Goal: Task Accomplishment & Management: Manage account settings

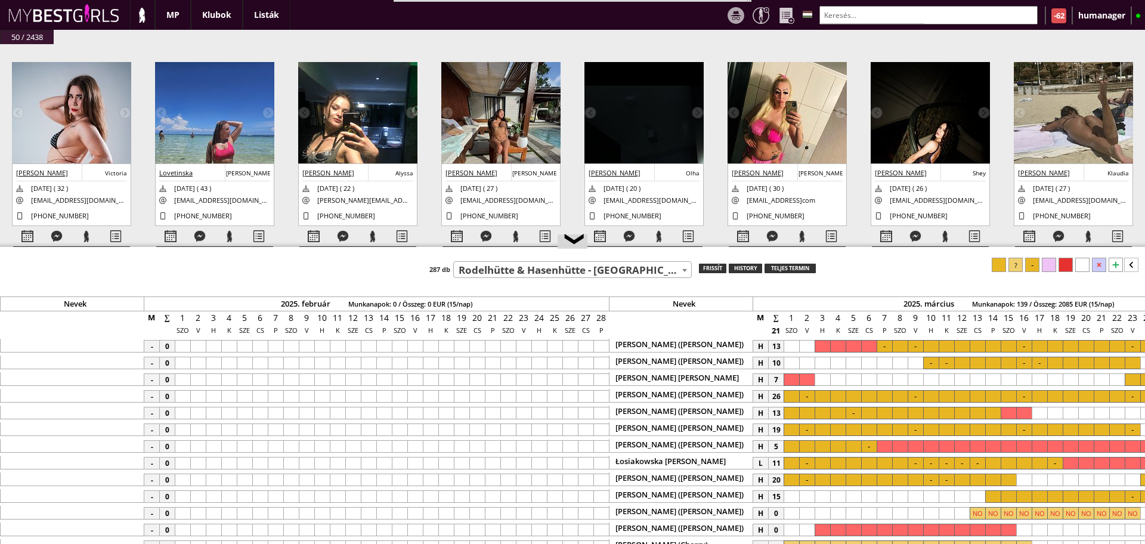
select select "107"
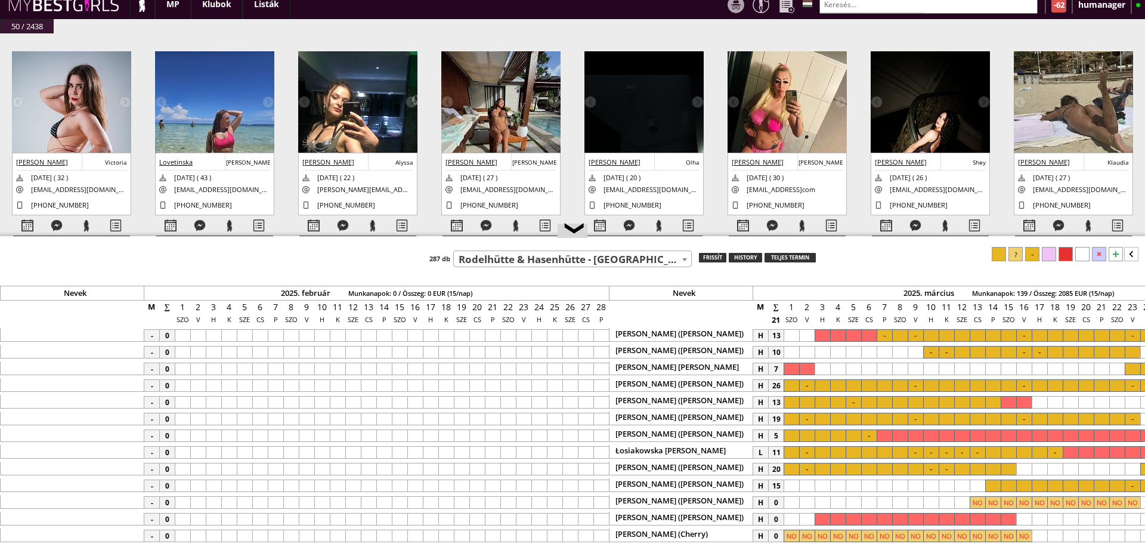
click at [593, 259] on span "Rodelhütte & Hasenhütte - [GEOGRAPHIC_DATA] - [GEOGRAPHIC_DATA] (#107)" at bounding box center [572, 259] width 237 height 17
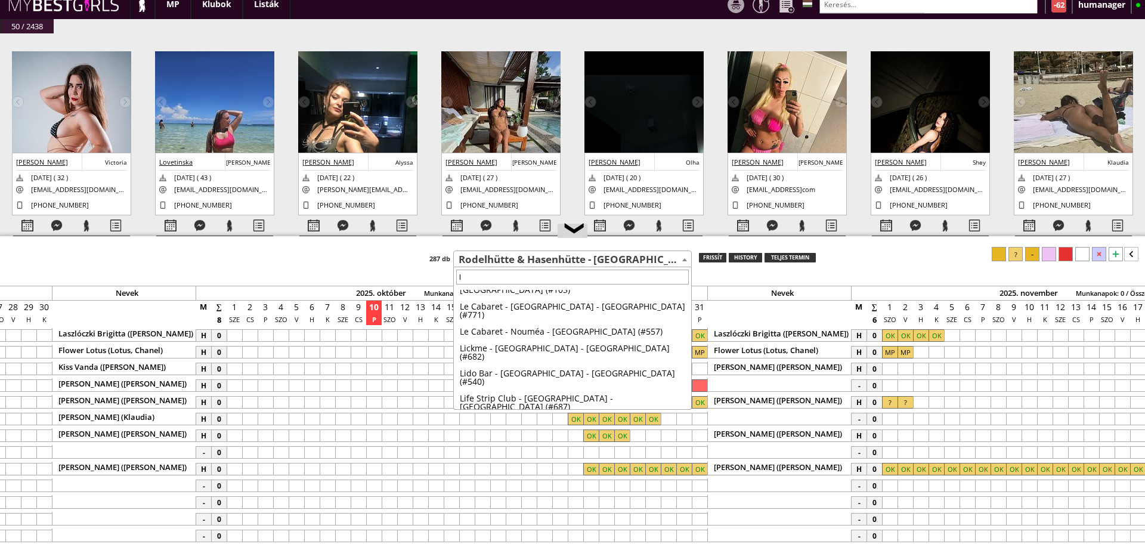
scroll to position [0, 0]
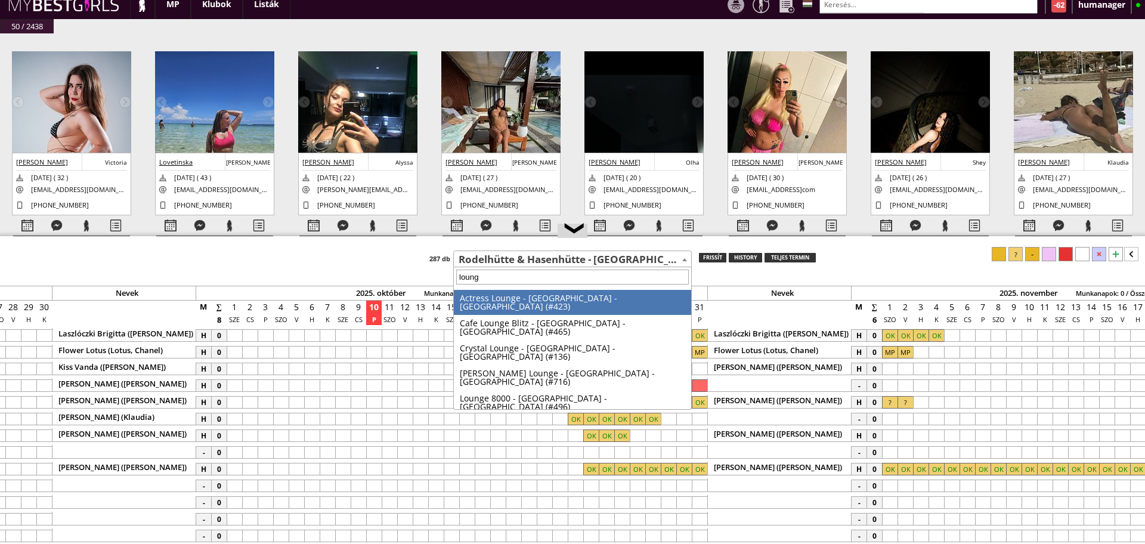
type input "lounge"
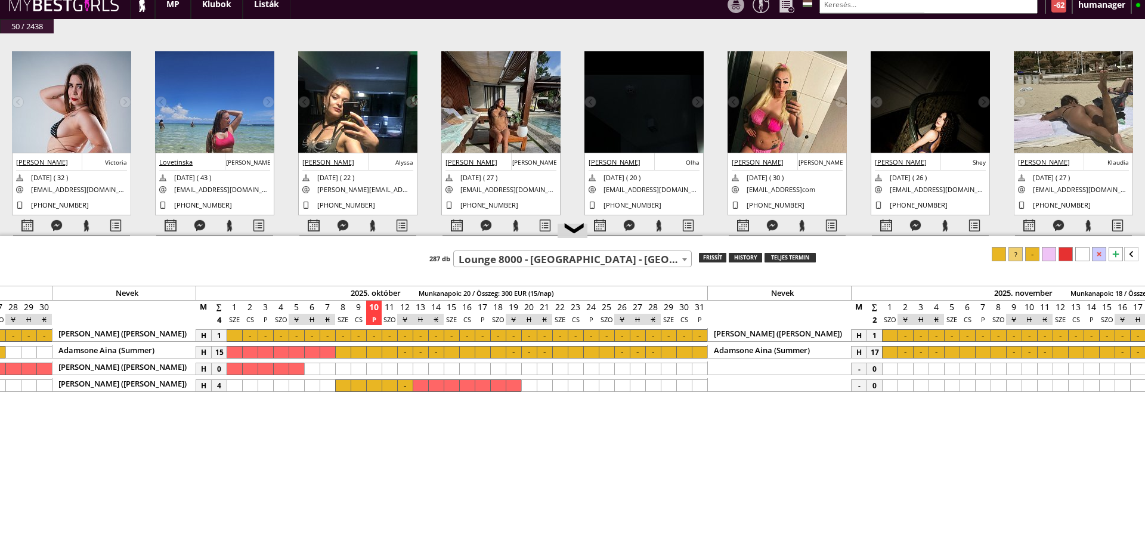
scroll to position [0, 4898]
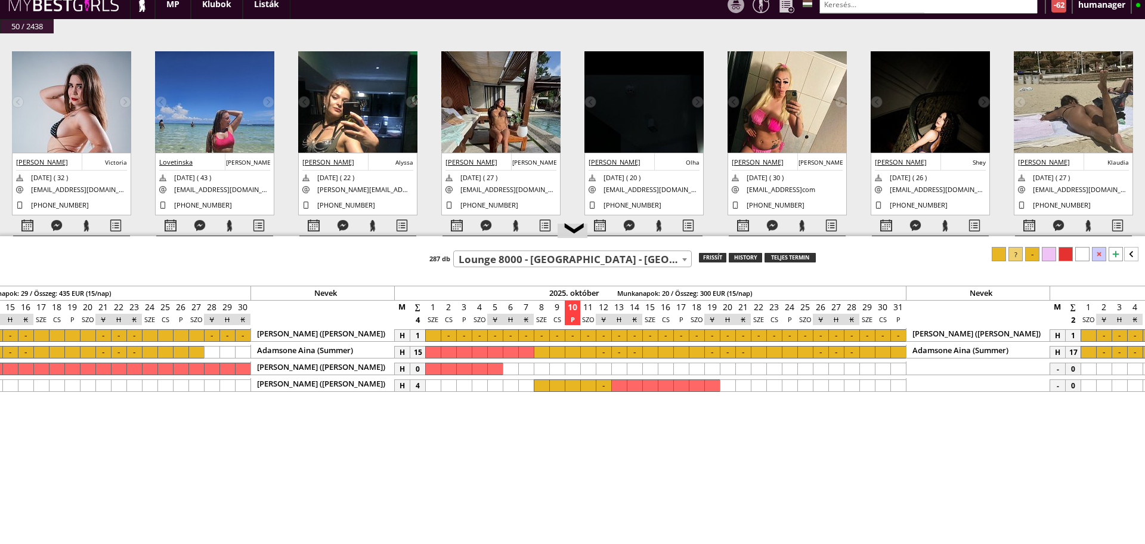
click at [562, 349] on div at bounding box center [556, 352] width 15 height 13
click at [896, 349] on div at bounding box center [897, 352] width 15 height 13
click at [1030, 257] on div at bounding box center [1032, 254] width 14 height 14
click at [549, 386] on div at bounding box center [556, 385] width 15 height 13
click at [607, 384] on div at bounding box center [603, 385] width 15 height 13
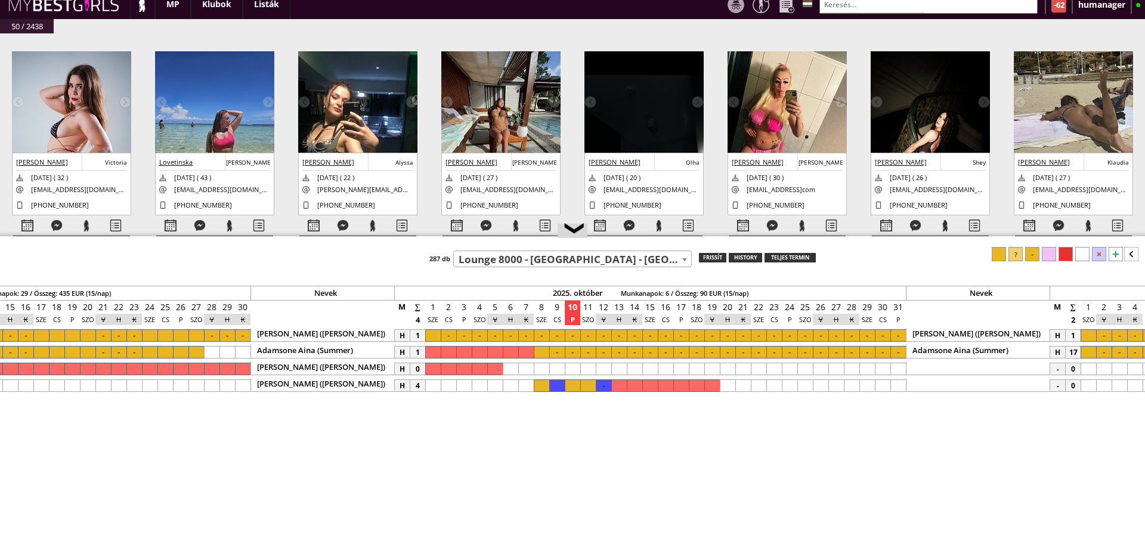
click at [1033, 254] on div at bounding box center [1032, 254] width 14 height 14
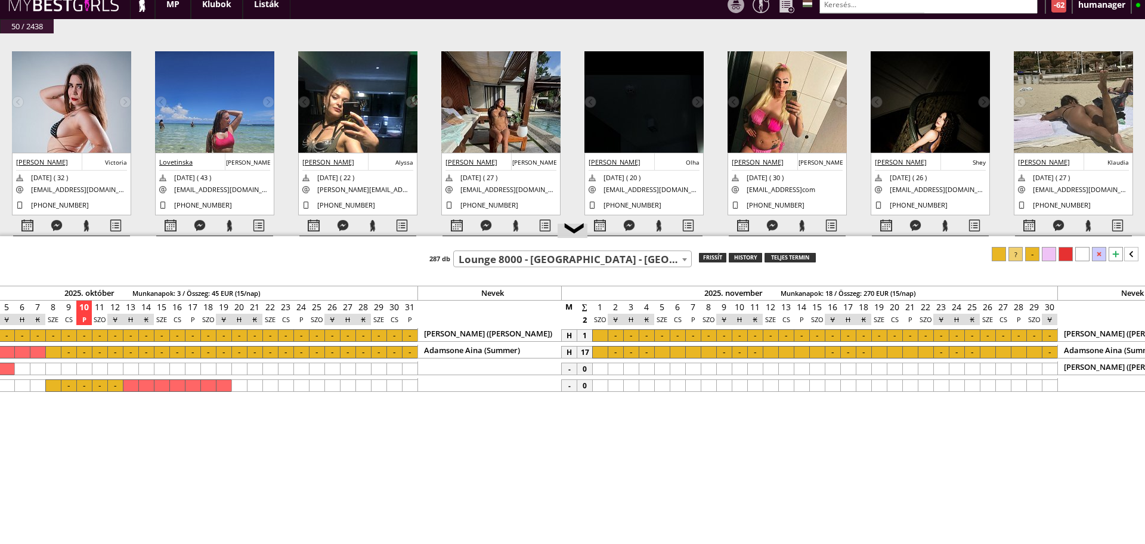
click at [1035, 354] on div at bounding box center [1033, 352] width 15 height 13
click at [660, 354] on div at bounding box center [661, 352] width 15 height 13
click at [1030, 252] on div at bounding box center [1032, 254] width 14 height 14
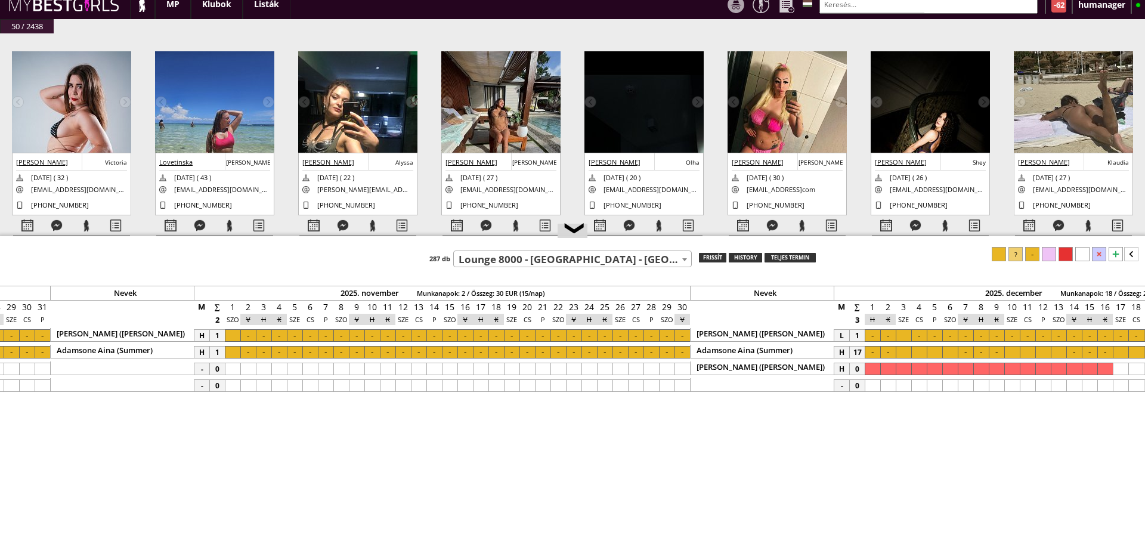
scroll to position [0, 5969]
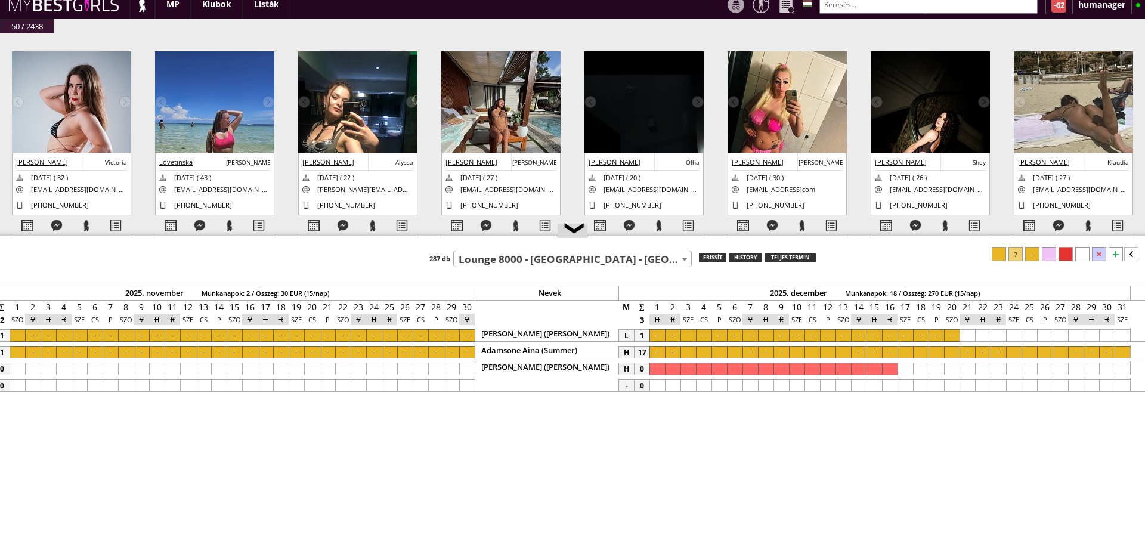
drag, startPoint x: 699, startPoint y: 351, endPoint x: 1083, endPoint y: 380, distance: 385.1
click at [1121, 352] on div at bounding box center [1121, 352] width 15 height 13
click at [1036, 247] on div at bounding box center [1032, 254] width 14 height 14
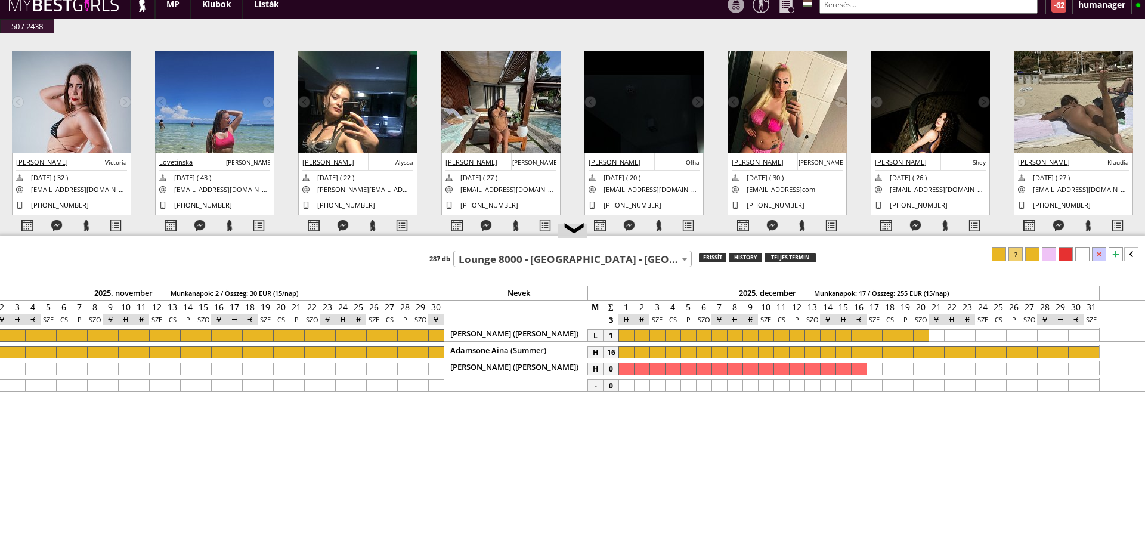
scroll to position [0, 5947]
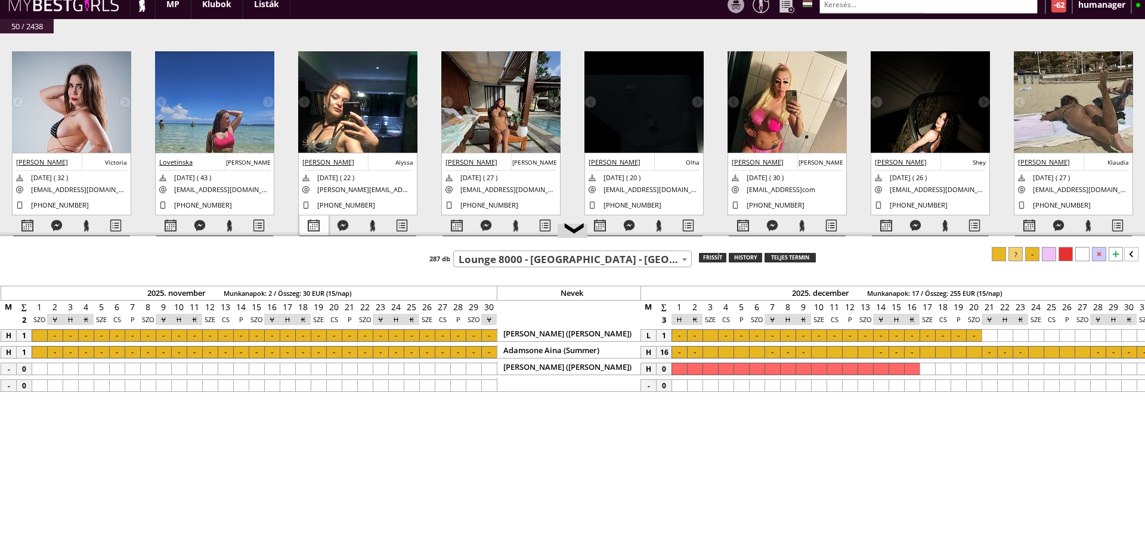
click at [317, 221] on div at bounding box center [313, 225] width 29 height 21
select select "0"
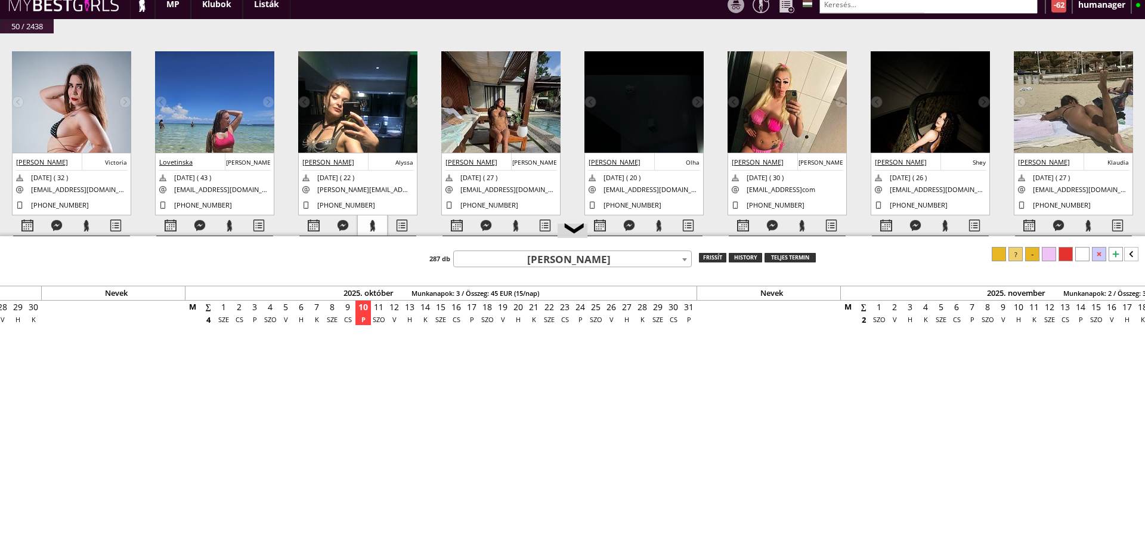
click at [372, 222] on div at bounding box center [372, 225] width 29 height 21
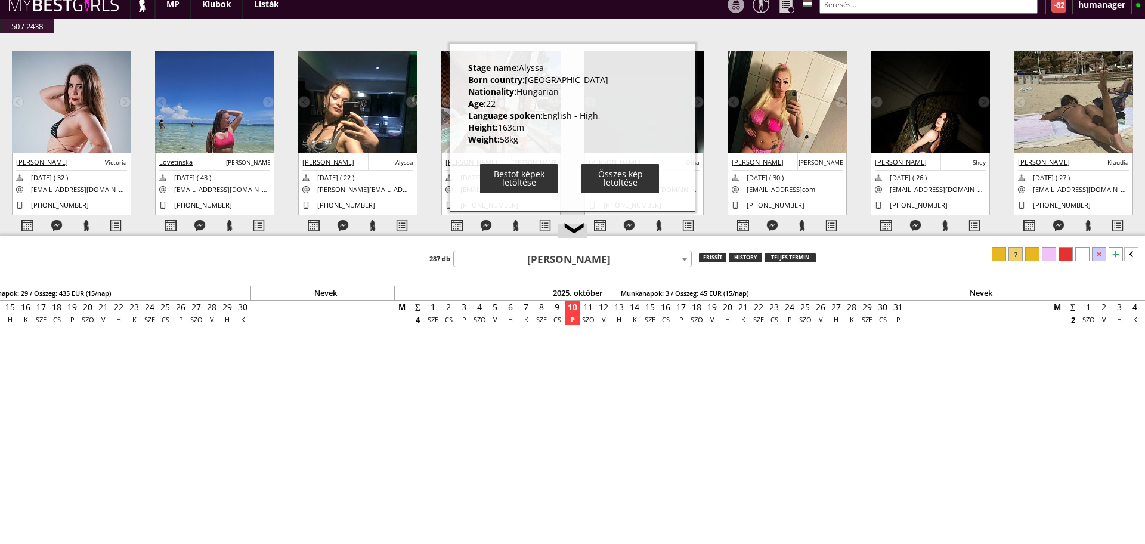
click at [290, 204] on div "#42463 [DATE] 20:42:16 [PERSON_NAME] [PERSON_NAME] [DATE] ( 32 ) [EMAIL_ADDRESS…" at bounding box center [572, 140] width 1145 height 215
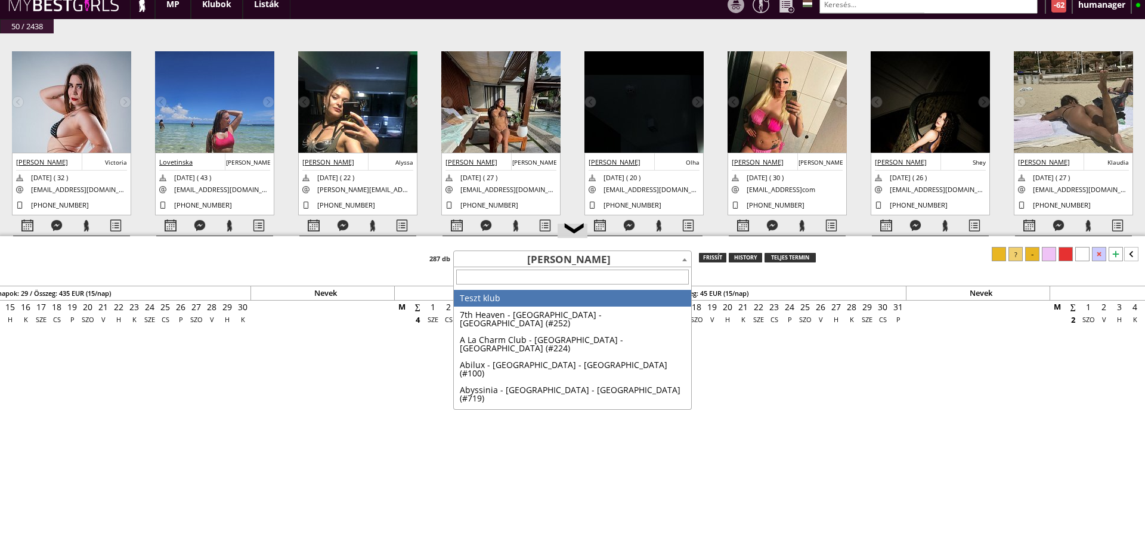
click at [544, 261] on span "[PERSON_NAME]" at bounding box center [572, 259] width 237 height 17
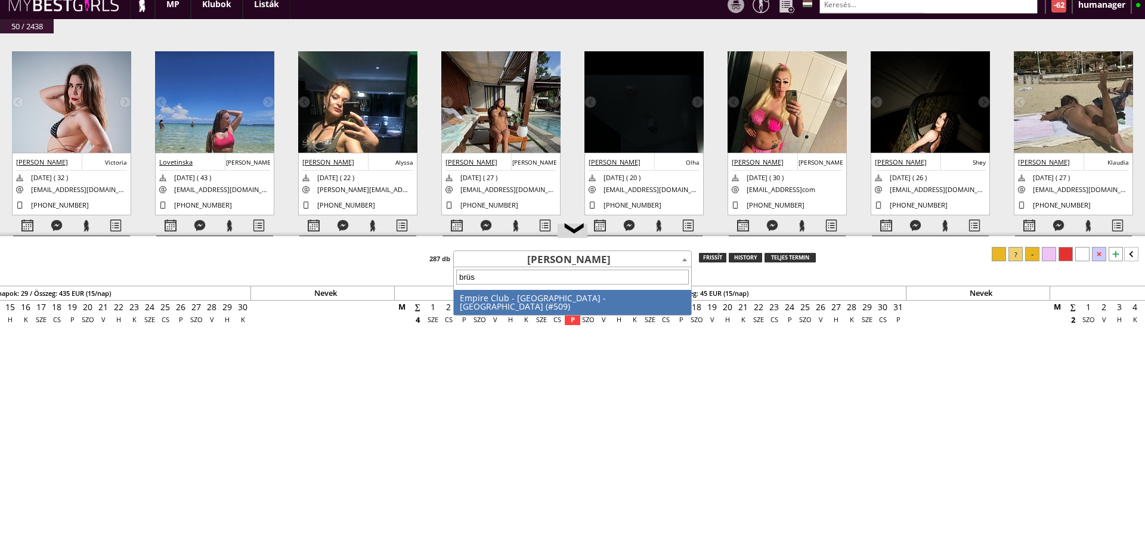
type input "[PERSON_NAME]"
select select "509"
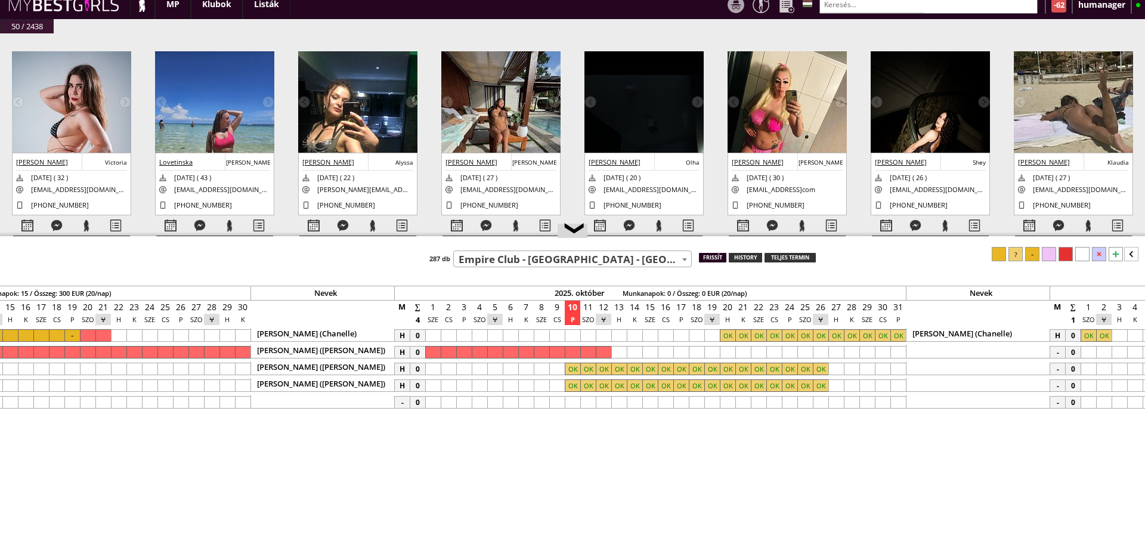
click at [718, 258] on div "frissít" at bounding box center [712, 258] width 27 height 10
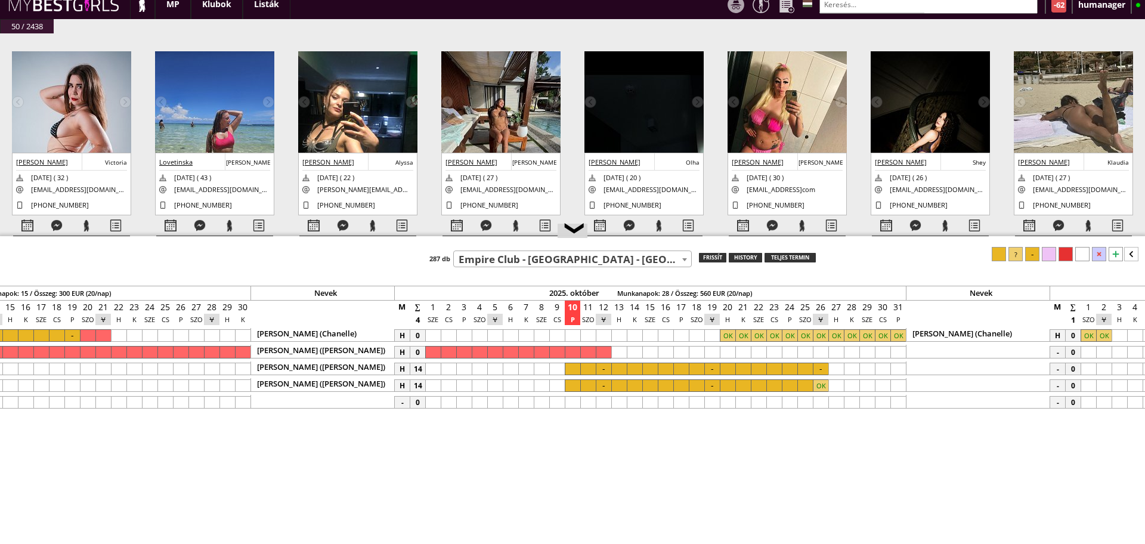
click at [595, 367] on div at bounding box center [587, 368] width 15 height 13
click at [814, 369] on div at bounding box center [820, 368] width 15 height 13
click at [1027, 256] on div at bounding box center [1032, 254] width 14 height 14
click at [817, 388] on div at bounding box center [820, 385] width 15 height 13
click at [590, 383] on div at bounding box center [587, 385] width 15 height 13
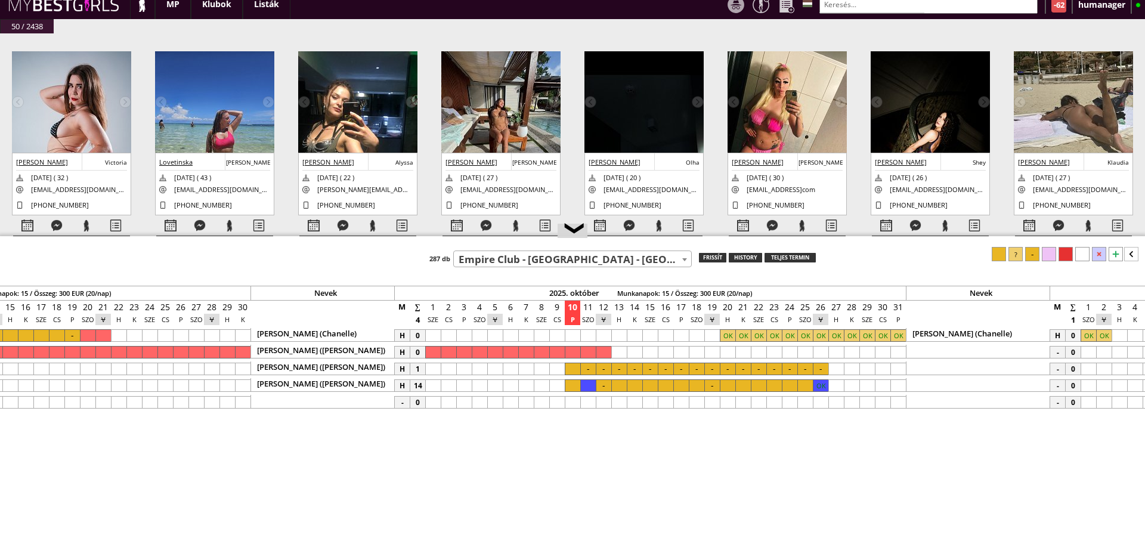
click at [1028, 253] on div at bounding box center [1032, 254] width 14 height 14
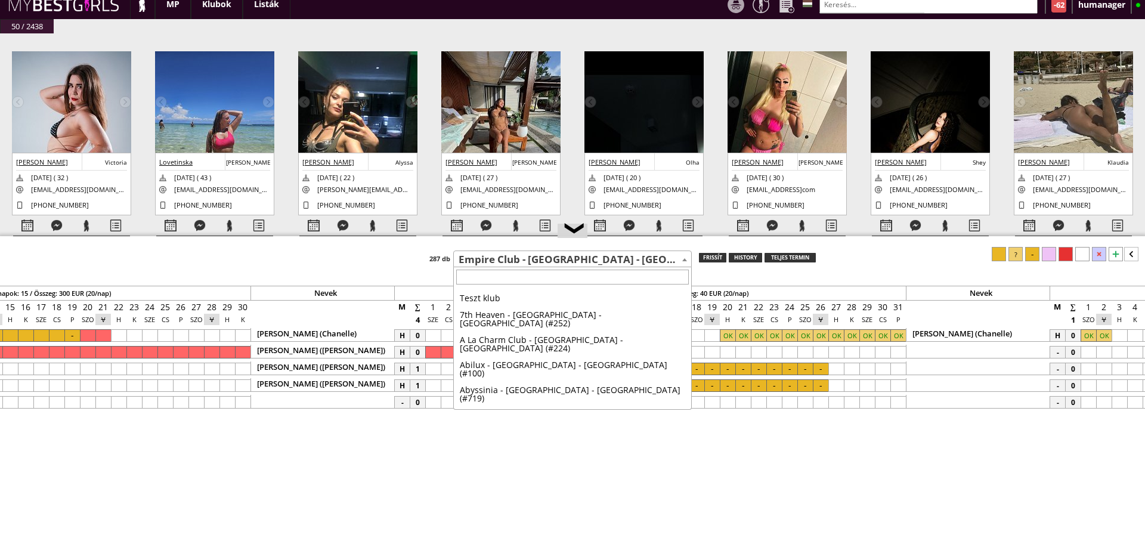
click at [577, 265] on span "Empire Club - [GEOGRAPHIC_DATA] - [GEOGRAPHIC_DATA] (#509)" at bounding box center [572, 259] width 237 height 17
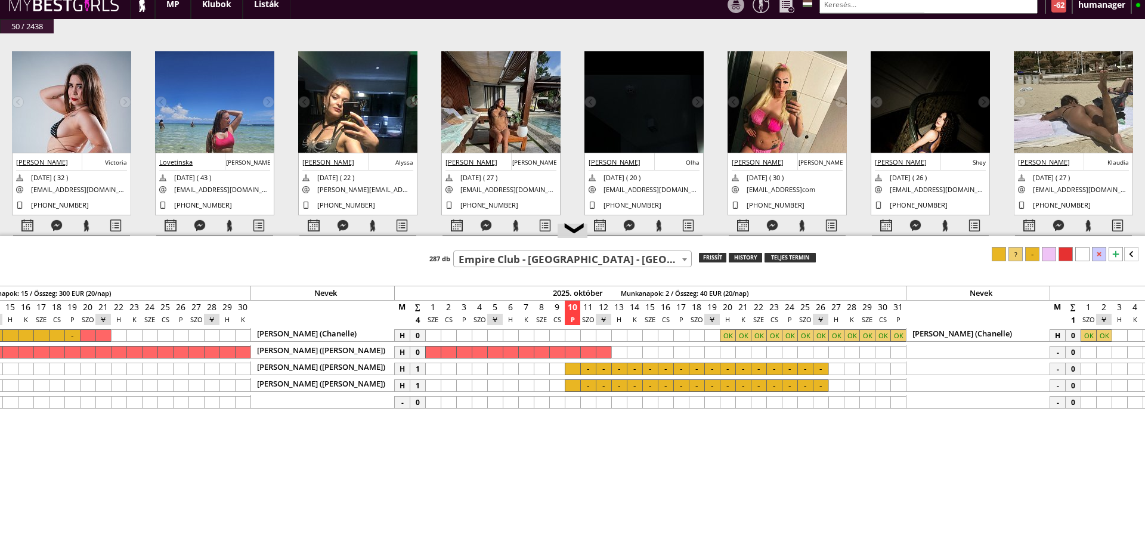
click at [577, 265] on span "Empire Club - [GEOGRAPHIC_DATA] - [GEOGRAPHIC_DATA] (#509)" at bounding box center [572, 259] width 237 height 17
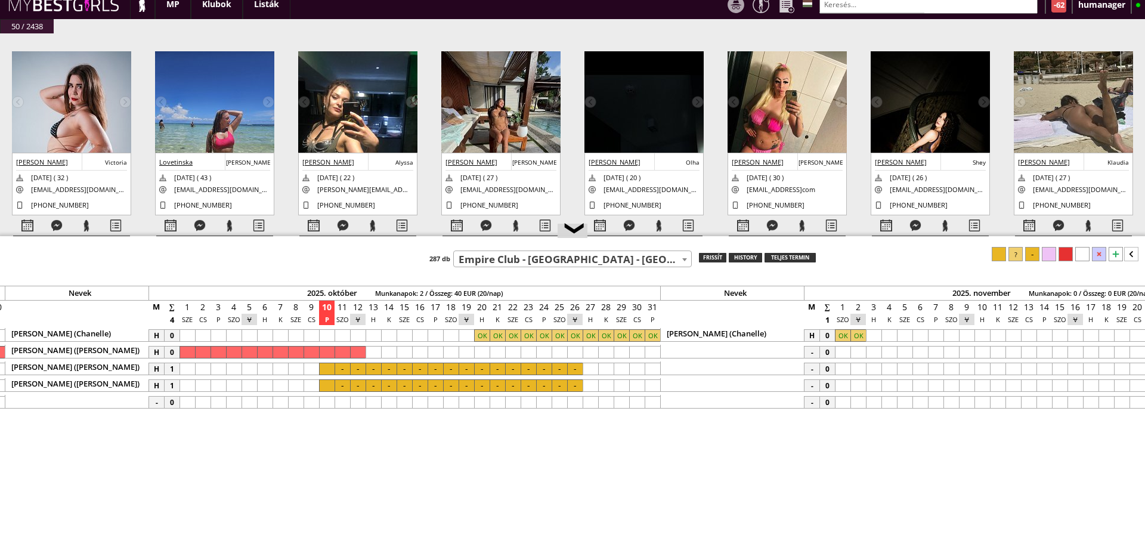
scroll to position [0, 5300]
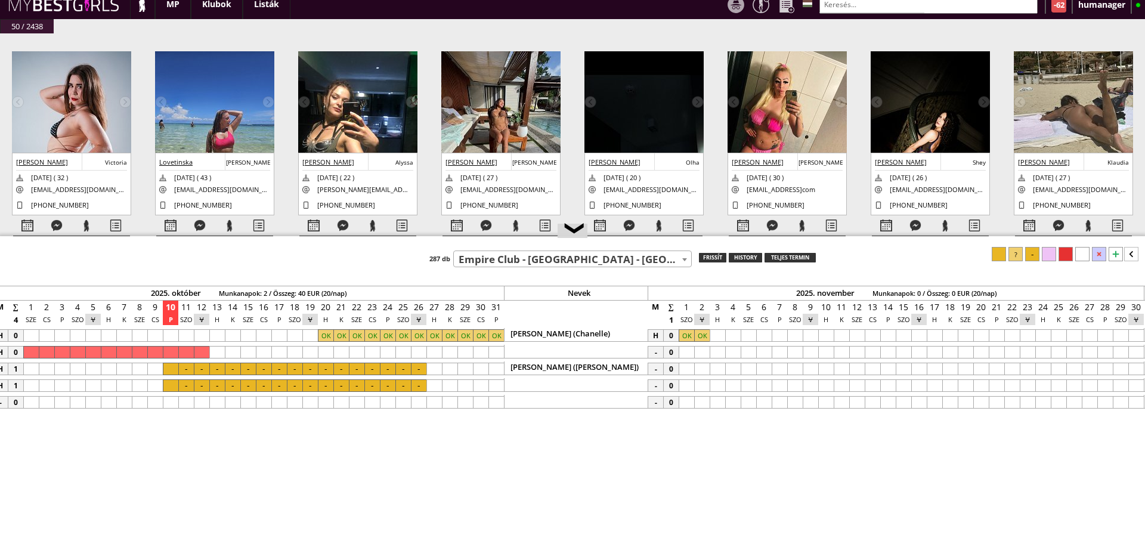
click at [710, 367] on div at bounding box center [716, 368] width 15 height 13
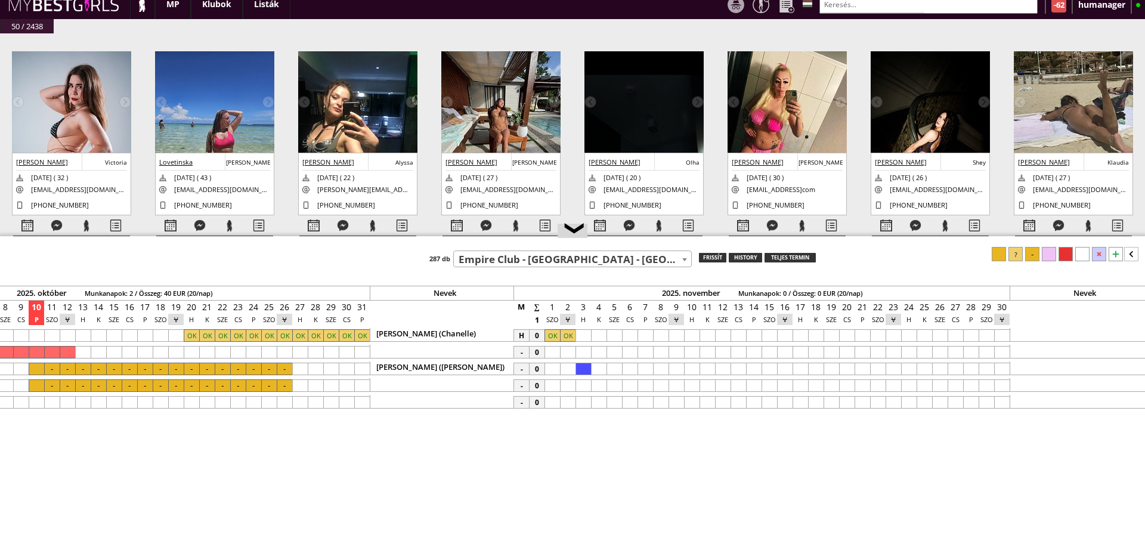
click at [788, 364] on div at bounding box center [784, 368] width 15 height 13
click at [1020, 252] on div at bounding box center [1015, 254] width 14 height 14
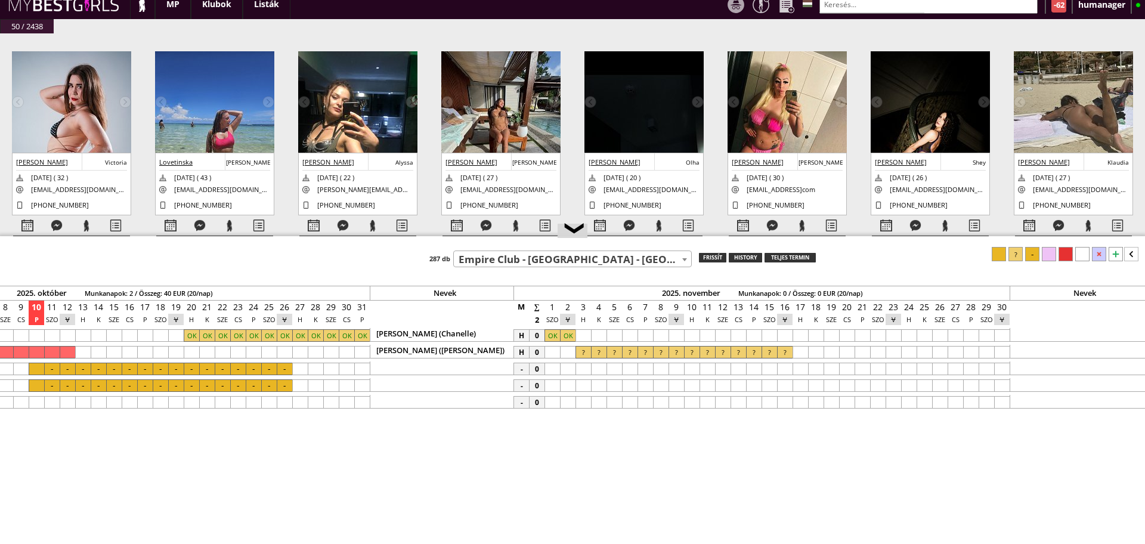
click at [585, 332] on div at bounding box center [582, 335] width 15 height 13
click at [679, 334] on div at bounding box center [675, 335] width 15 height 13
click at [1130, 255] on icon at bounding box center [1131, 254] width 14 height 14
click at [1095, 252] on div at bounding box center [1094, 254] width 14 height 14
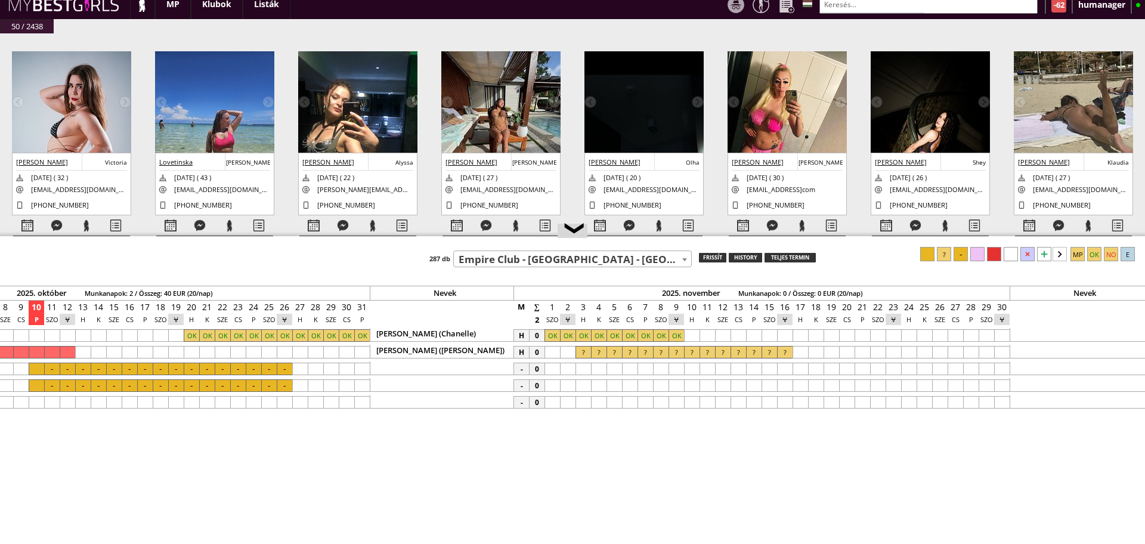
click at [851, 8] on input "text" at bounding box center [928, 4] width 218 height 18
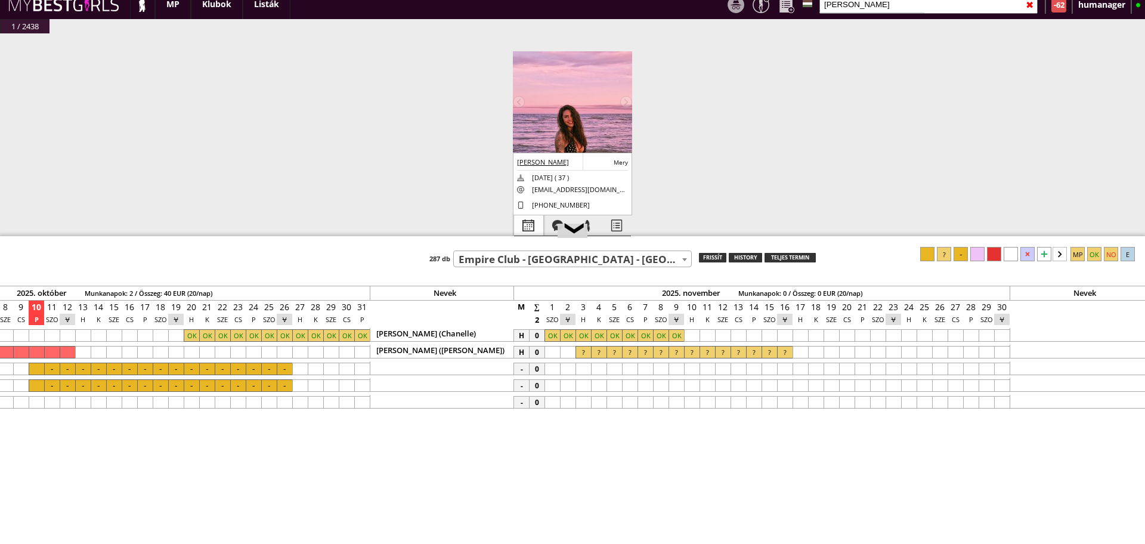
type input "[PERSON_NAME]"
click at [526, 226] on div at bounding box center [528, 225] width 29 height 21
select select "0"
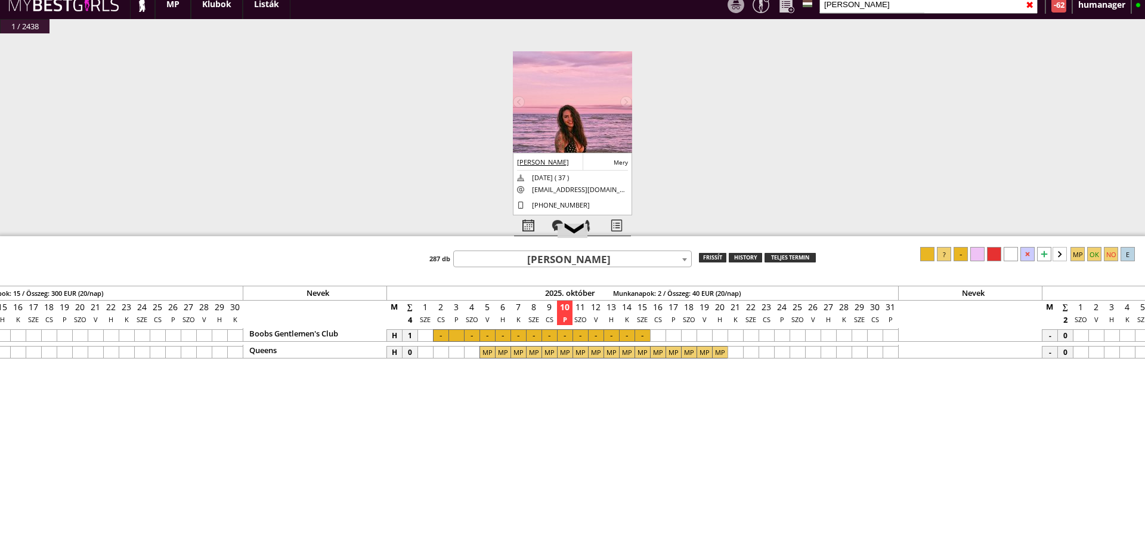
scroll to position [0, 4898]
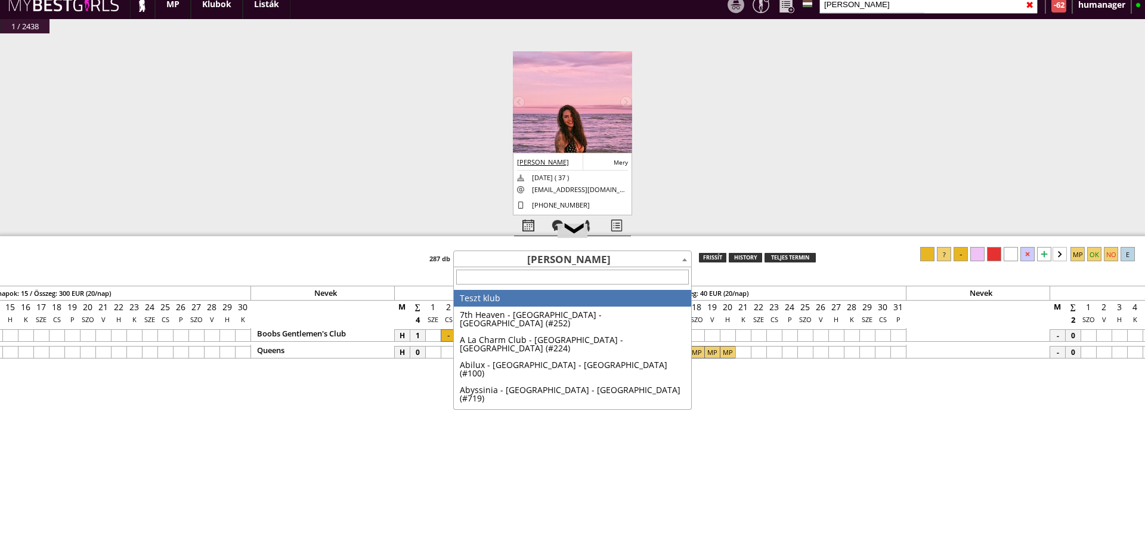
click at [579, 258] on span "[PERSON_NAME]" at bounding box center [572, 259] width 237 height 17
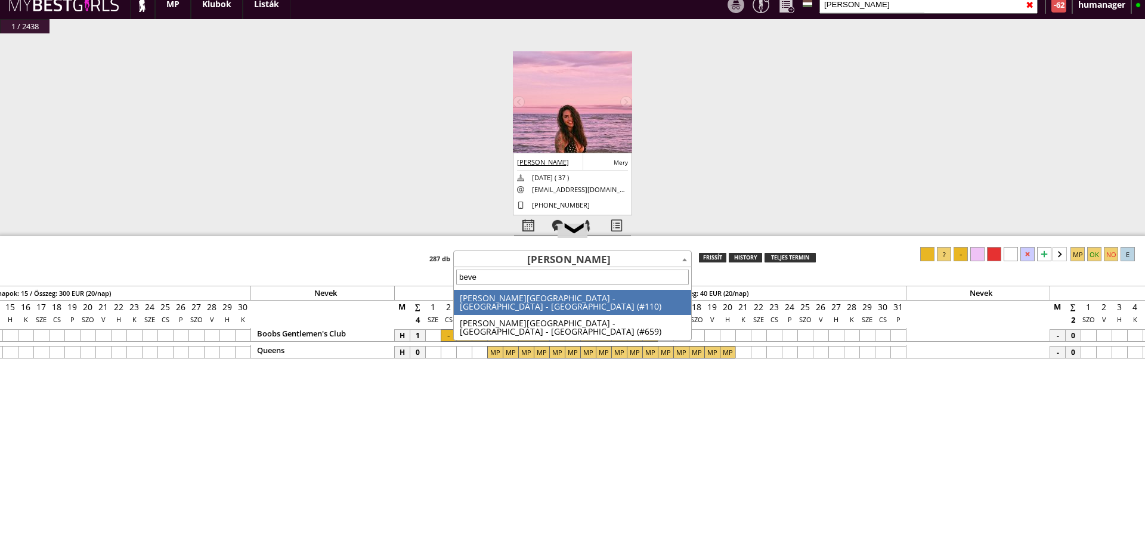
type input "[PERSON_NAME]"
select select "110"
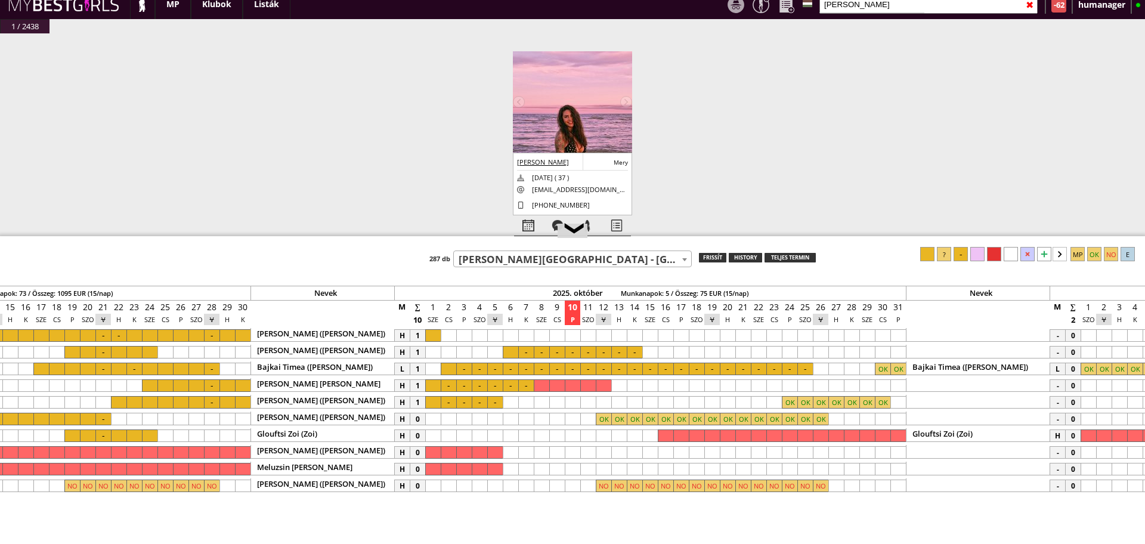
click at [522, 256] on span "[PERSON_NAME][GEOGRAPHIC_DATA] - [GEOGRAPHIC_DATA] - [GEOGRAPHIC_DATA] (#110)" at bounding box center [572, 259] width 237 height 17
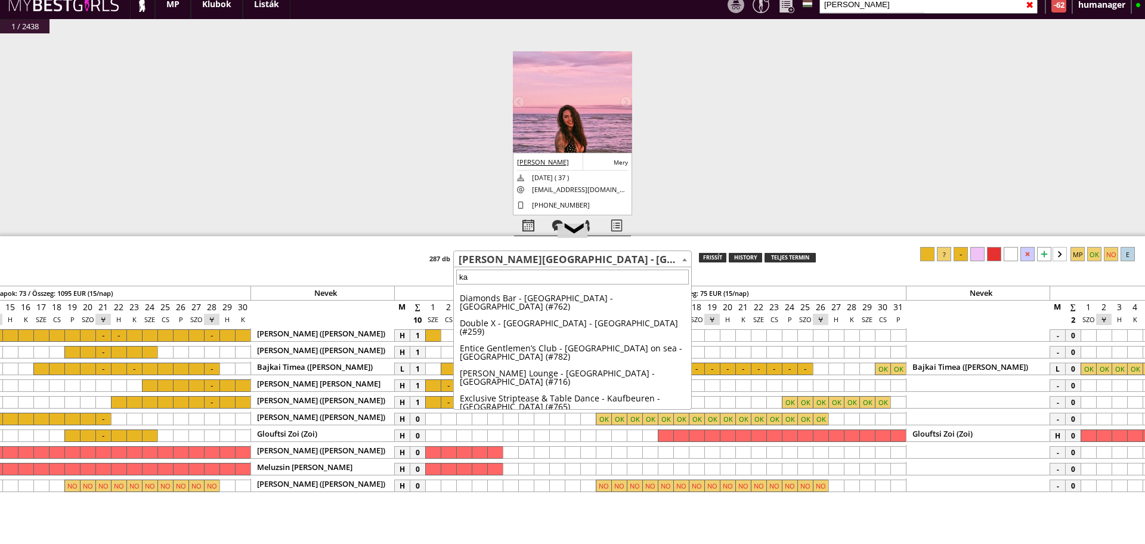
scroll to position [0, 0]
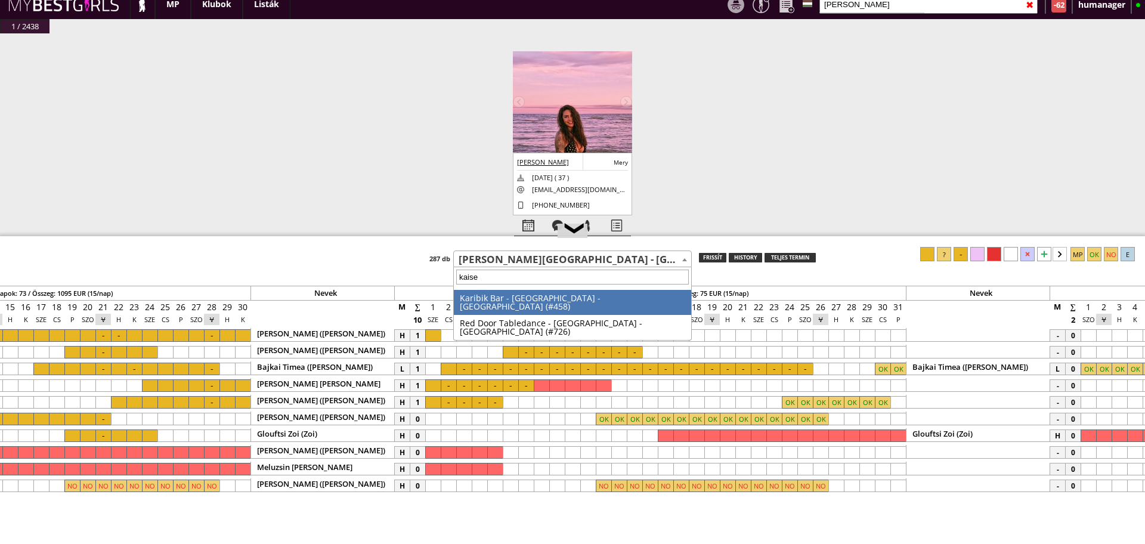
type input "[PERSON_NAME]"
select select "458"
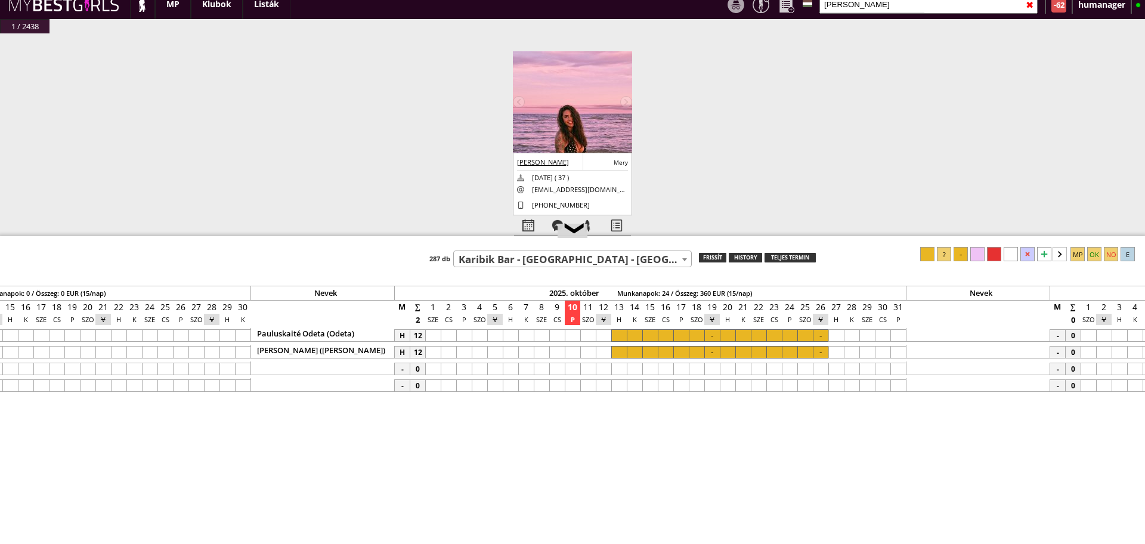
click at [635, 338] on div at bounding box center [634, 335] width 15 height 13
click at [814, 332] on div at bounding box center [820, 335] width 15 height 13
click at [961, 249] on div at bounding box center [960, 254] width 14 height 14
click at [633, 352] on div at bounding box center [634, 352] width 15 height 13
click at [826, 355] on div at bounding box center [820, 352] width 15 height 13
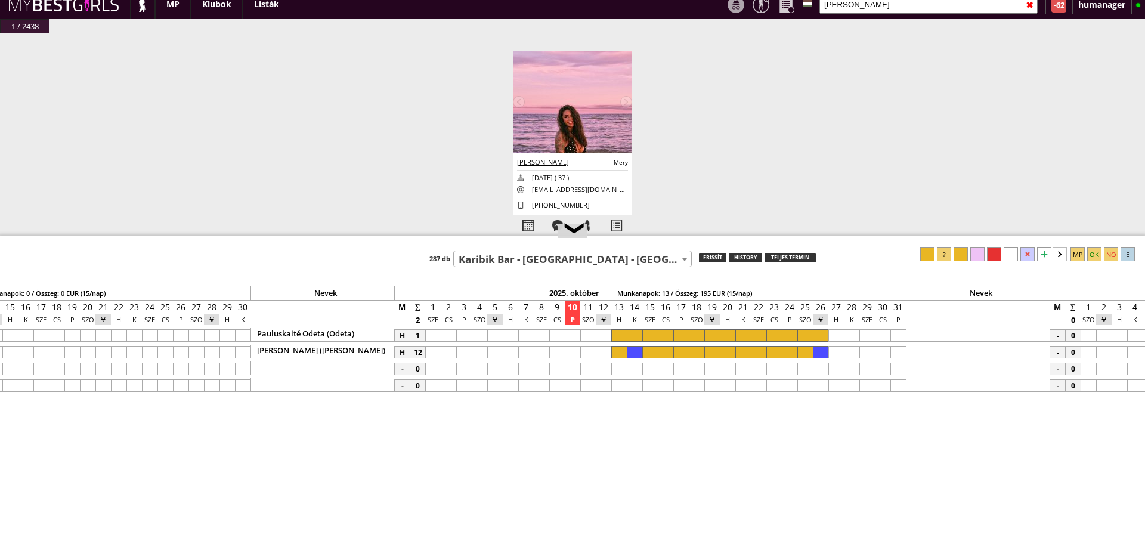
click at [964, 254] on div at bounding box center [960, 254] width 14 height 14
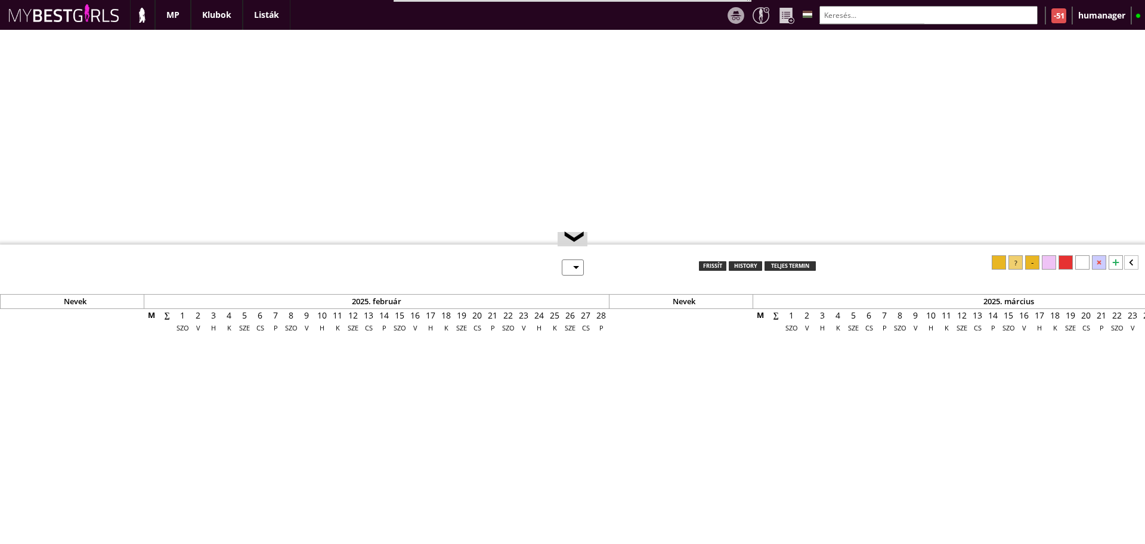
select select "0"
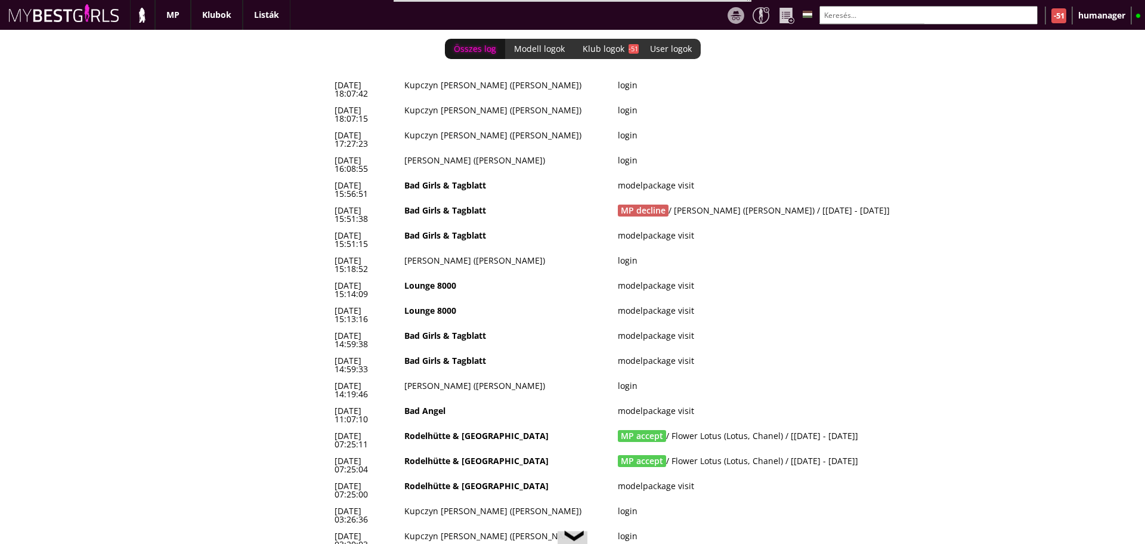
scroll to position [0, 4929]
drag, startPoint x: 888, startPoint y: 331, endPoint x: 333, endPoint y: 322, distance: 555.1
copy tbody "2025-10-12 07:25:11 Rodelhütte & Hasenhütte MP accept / Flower Lotus (Lotus, Ch…"
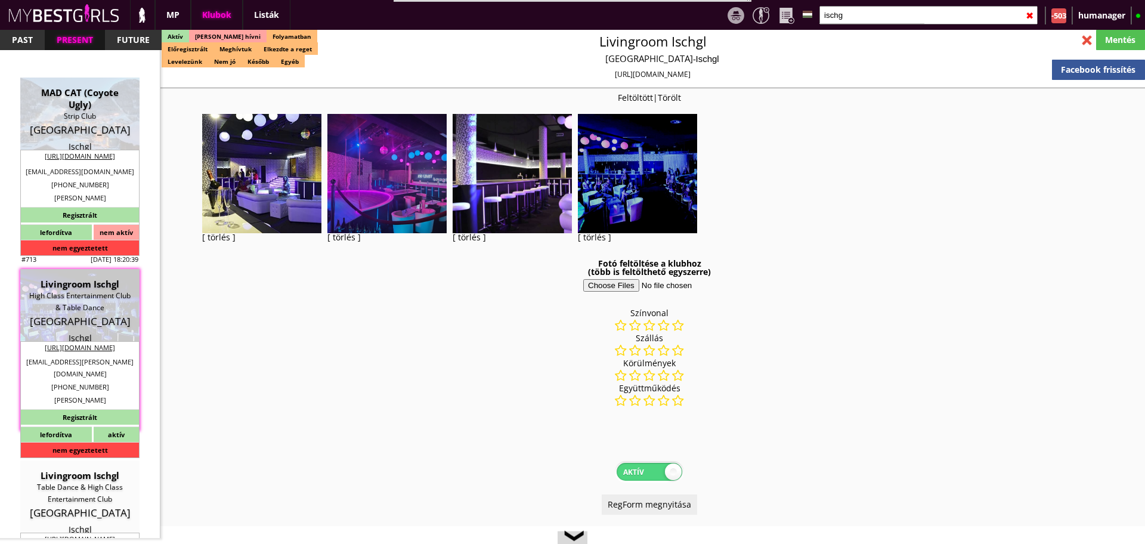
select select "reg"
select select "months"
select select "weeks"
select select "0"
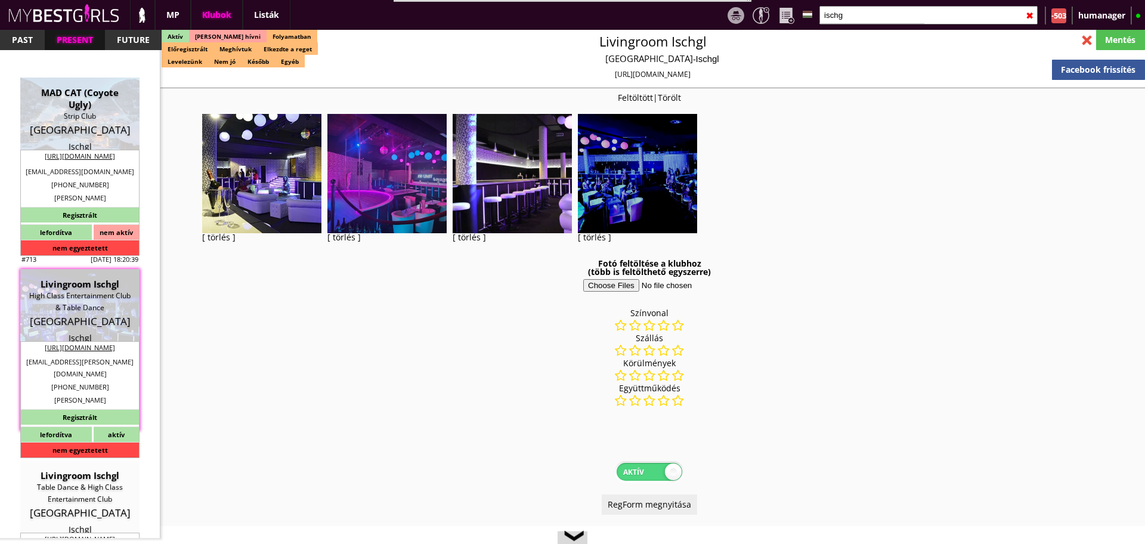
select select "0"
select select "weekly"
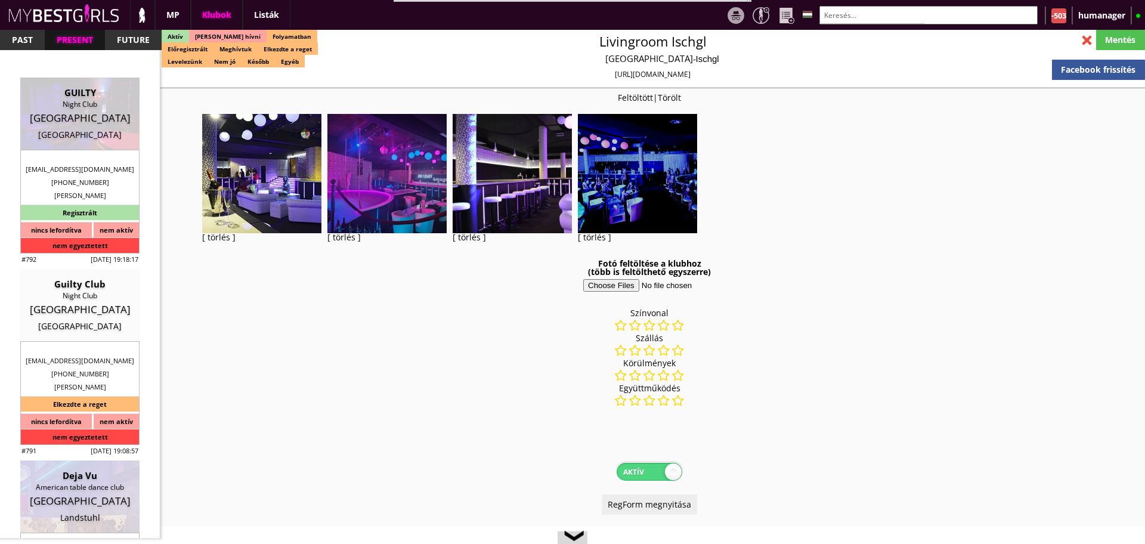
scroll to position [2126, 0]
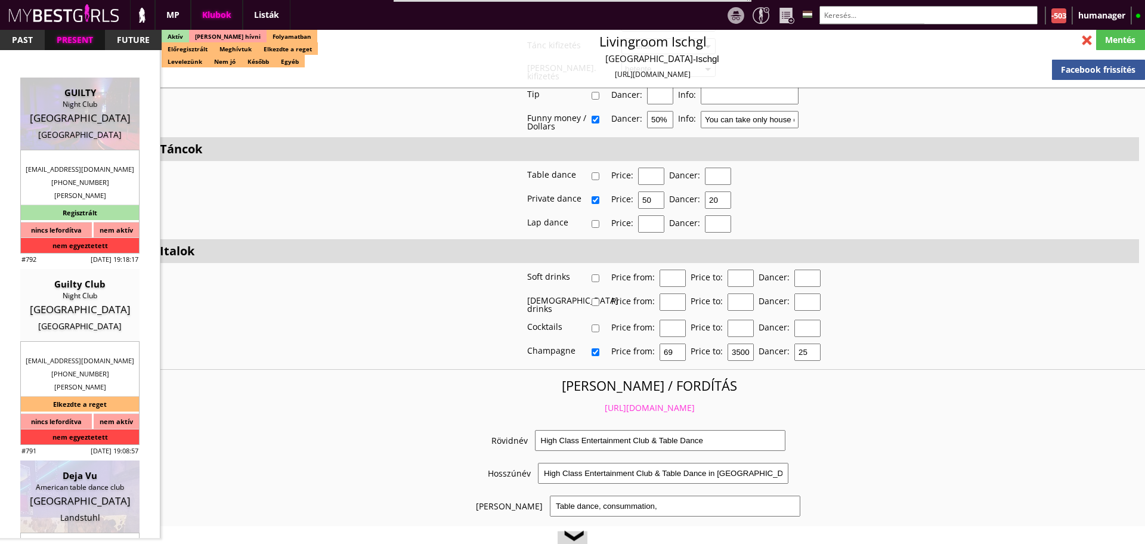
click at [844, 8] on input "text" at bounding box center [928, 15] width 218 height 18
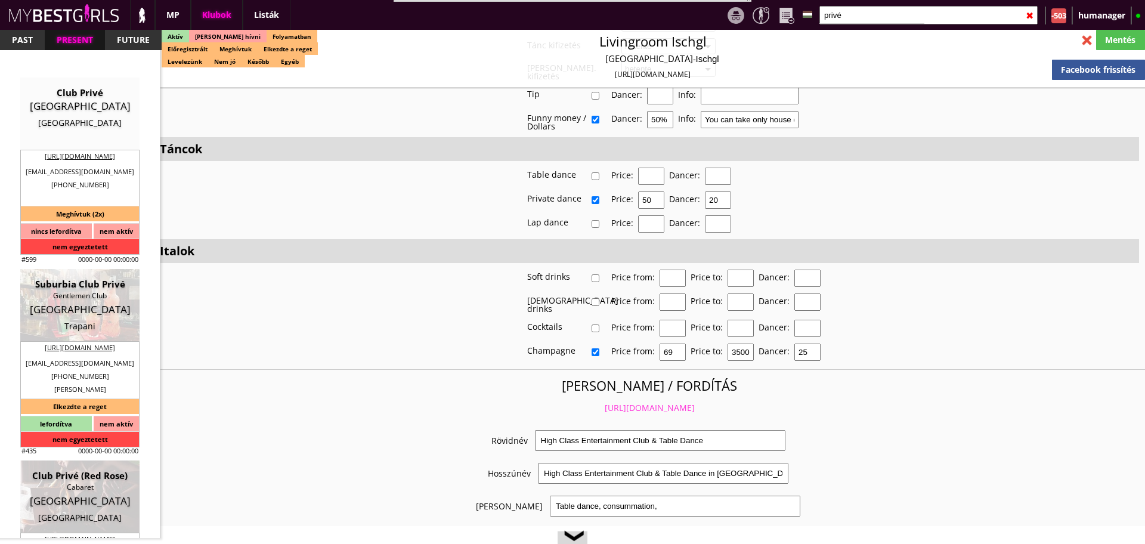
scroll to position [114, 0]
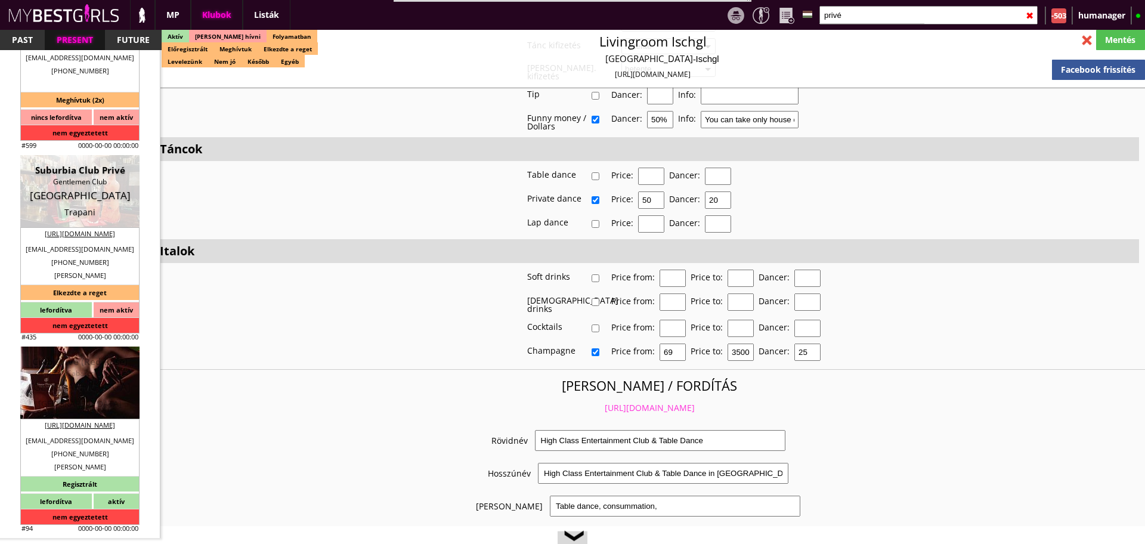
type input "privé"
click at [73, 400] on div "Zurich" at bounding box center [79, 404] width 101 height 12
click at [73, 400] on div at bounding box center [79, 382] width 119 height 72
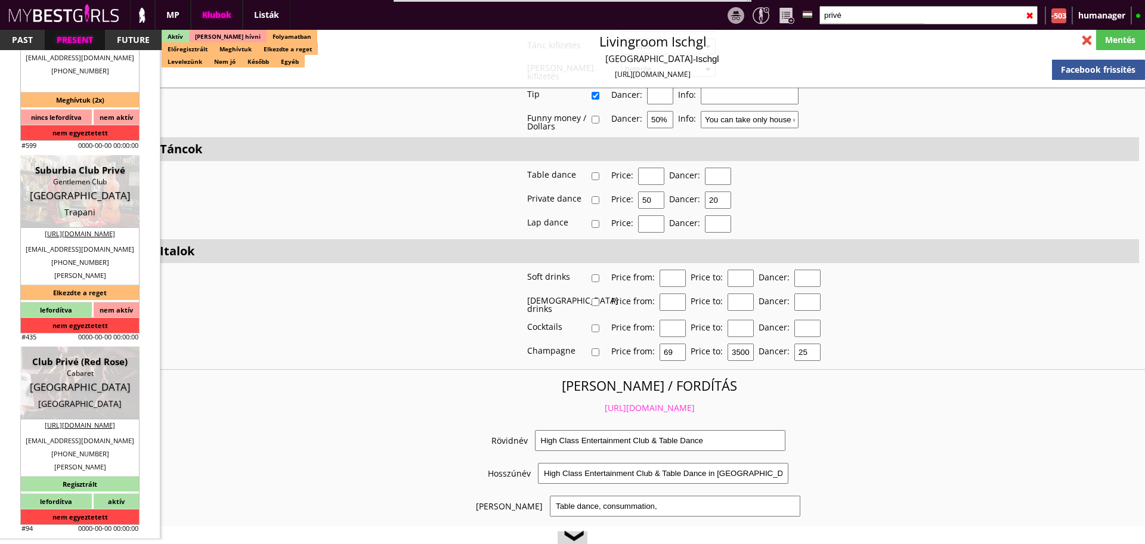
type input "Zurich"
checkbox input "false"
type textarea "RÉGI SZÁMLÁZÁSI ADATOK FB Gastro GmbH CHE-114.671.595 8610 Uster Zürichstrasse …"
type input "15.00"
type input "CHF"
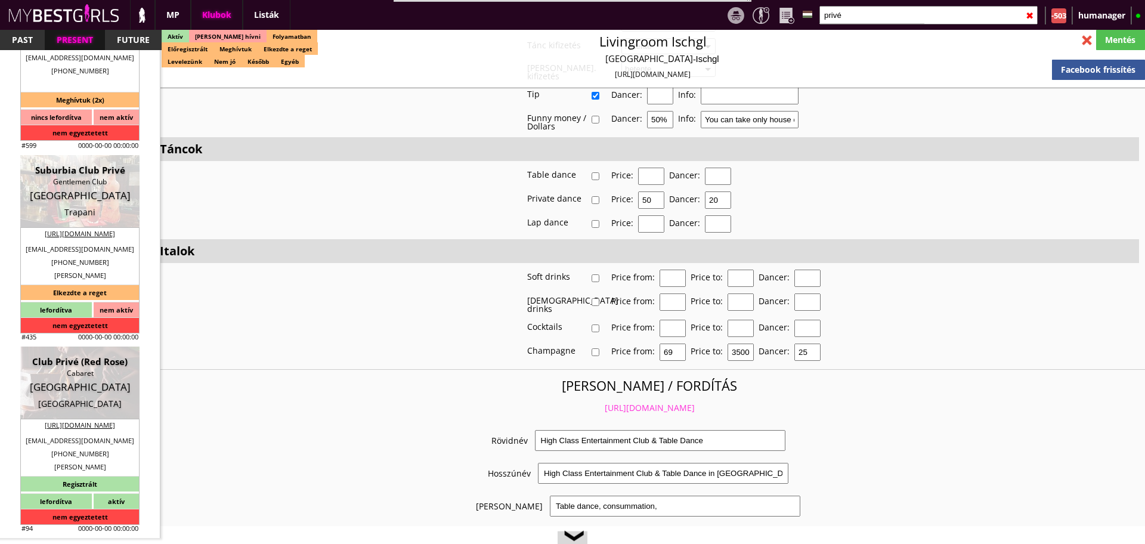
type input "Club Privé (Red Rose)"
type input "Cabaret"
type input "8004"
type input "Stauffacherstrasse 106"
type input "41"
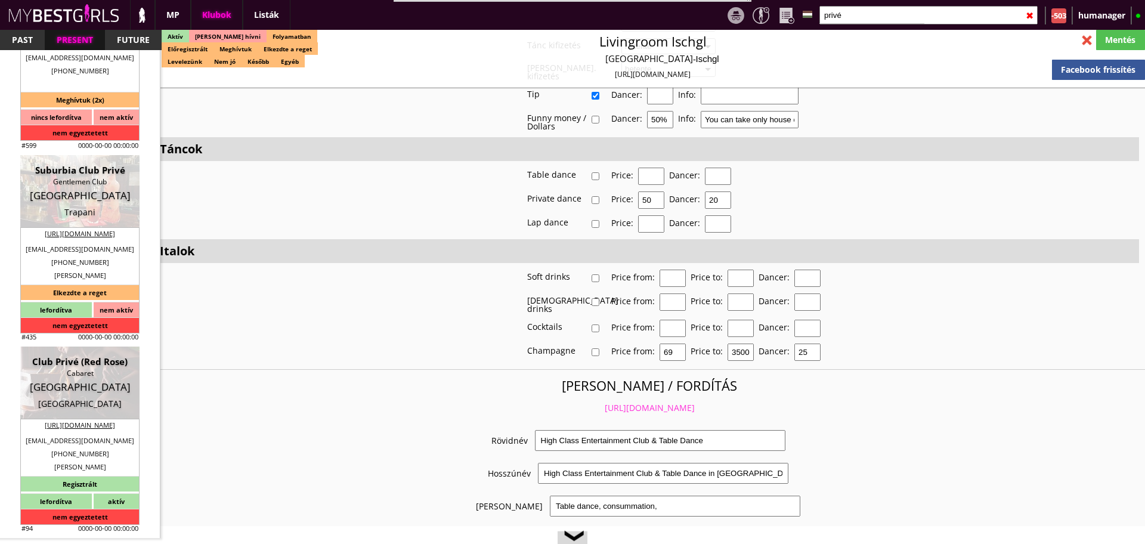
type input "432335323"
type input "info@club-prive.ch"
type input "https://www.club-prive.ch/contact"
type textarea "Duci Gastro GmbH CHE-334.869.492 8004 Zürich Stauffacherstrasse 106"
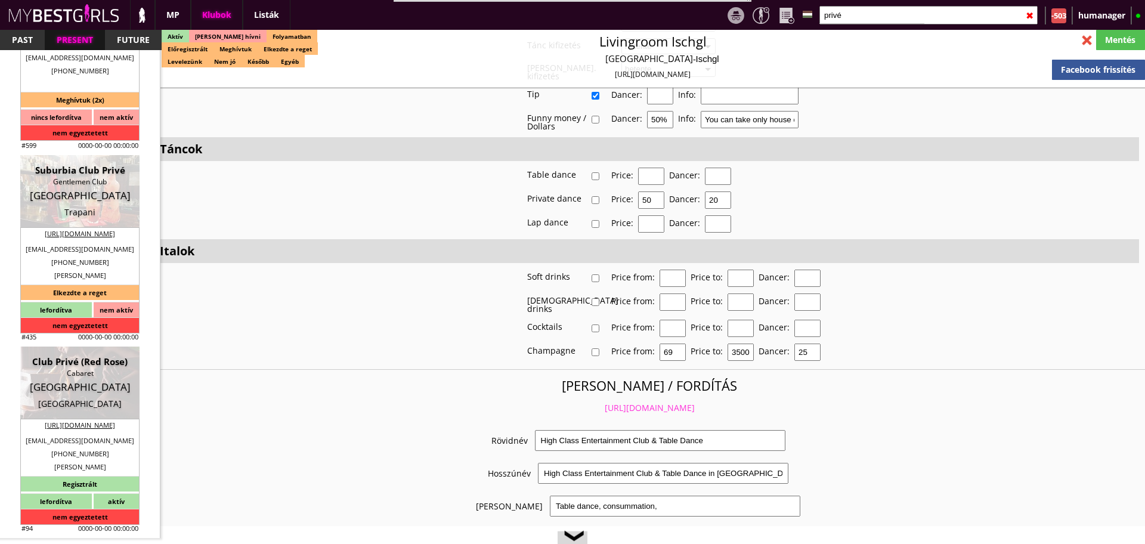
type input "Duci Gastro GmbH"
type input "CHE-334.869.492"
type input "8004"
type input "Zürich"
type input "Stauffacherstrasse 106"
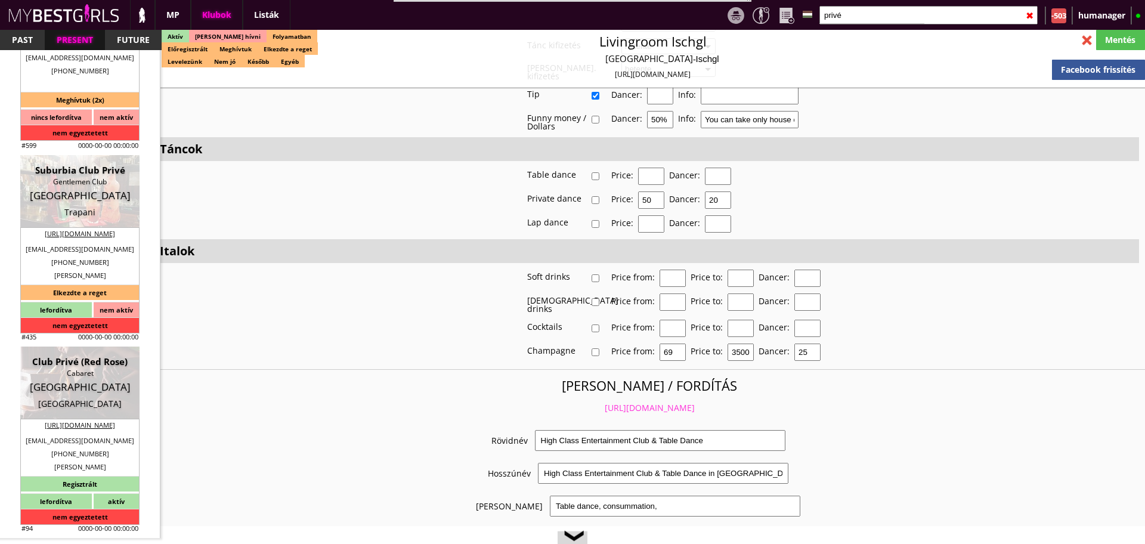
type input "Beno"
type input "Ukehaxhaj"
type input "41"
type input "794516642"
type input "Moni"
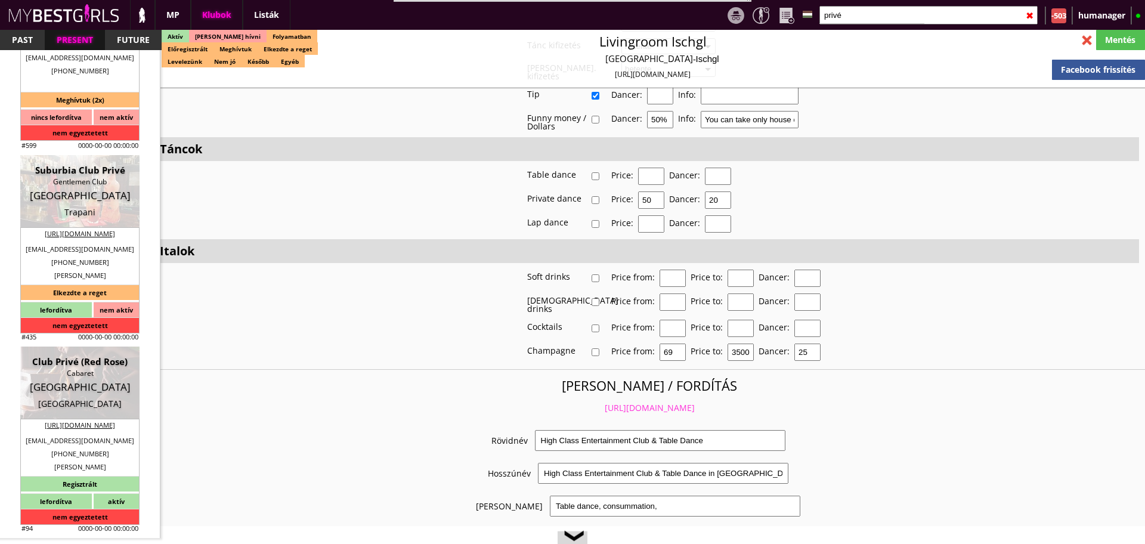
type input "41"
type input "794297307"
type input "cornerbar.uster@gmail.com"
type textarea "Beno's Nephew: Eddy (speaks english) moni@club-prive.ch"
type input "8"
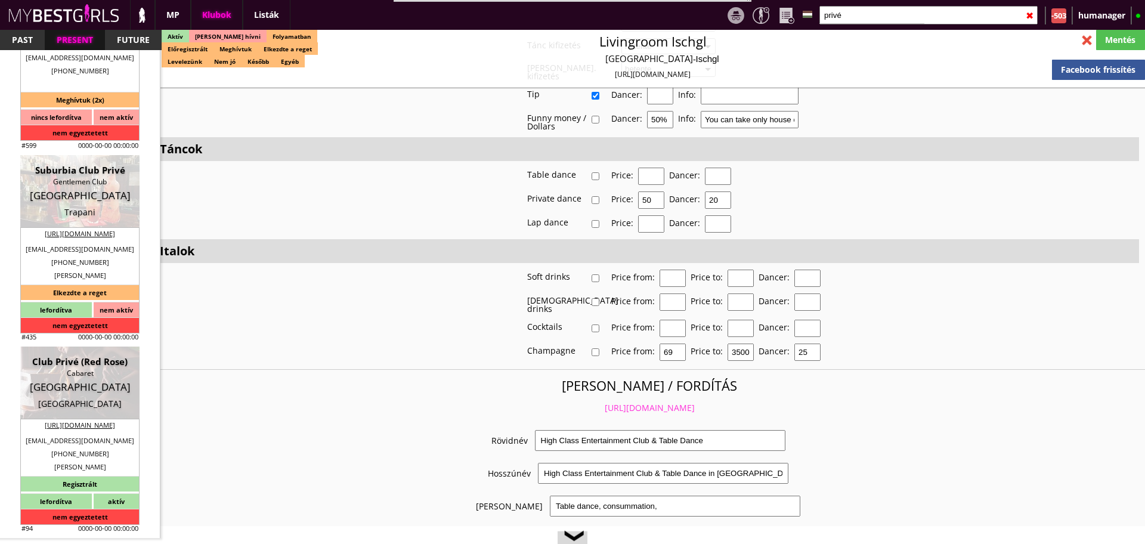
type input "3"
type input "1"
type input "4"
select select "1"
type input "0.00"
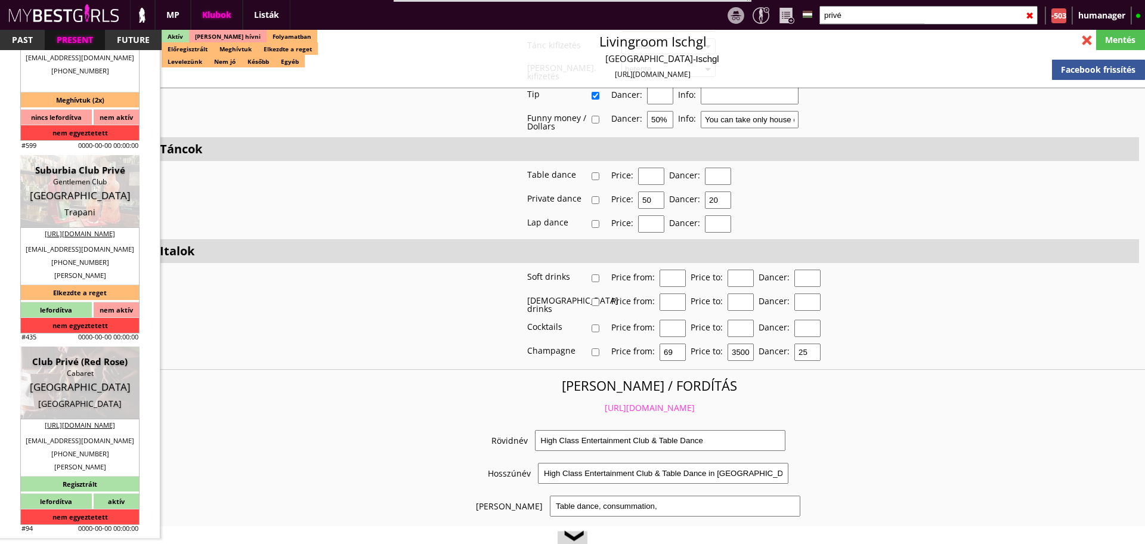
type input "1-2"
checkbox input "true"
checkbox input "false"
checkbox input "true"
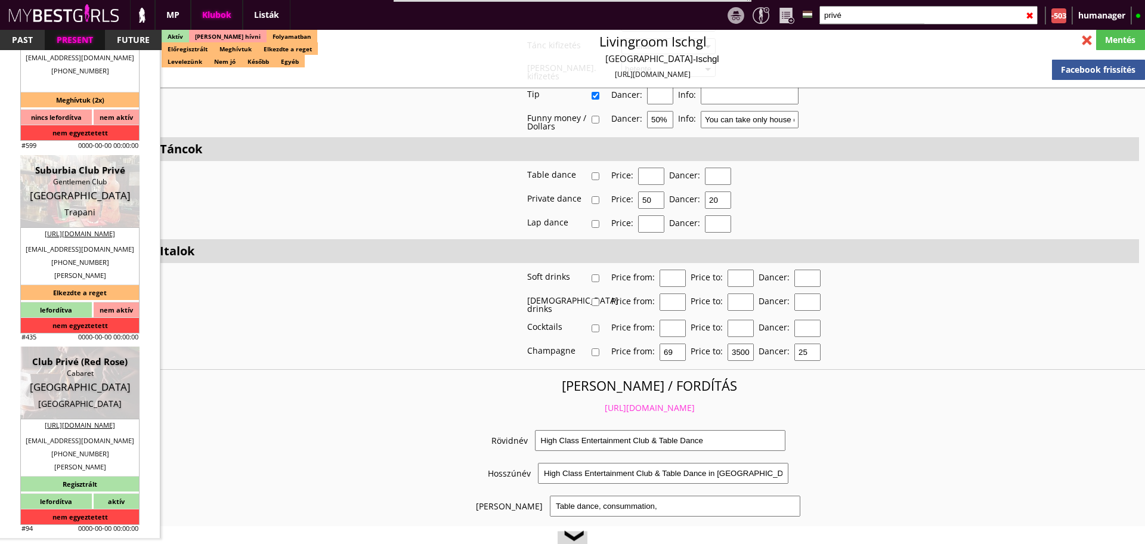
checkbox input "true"
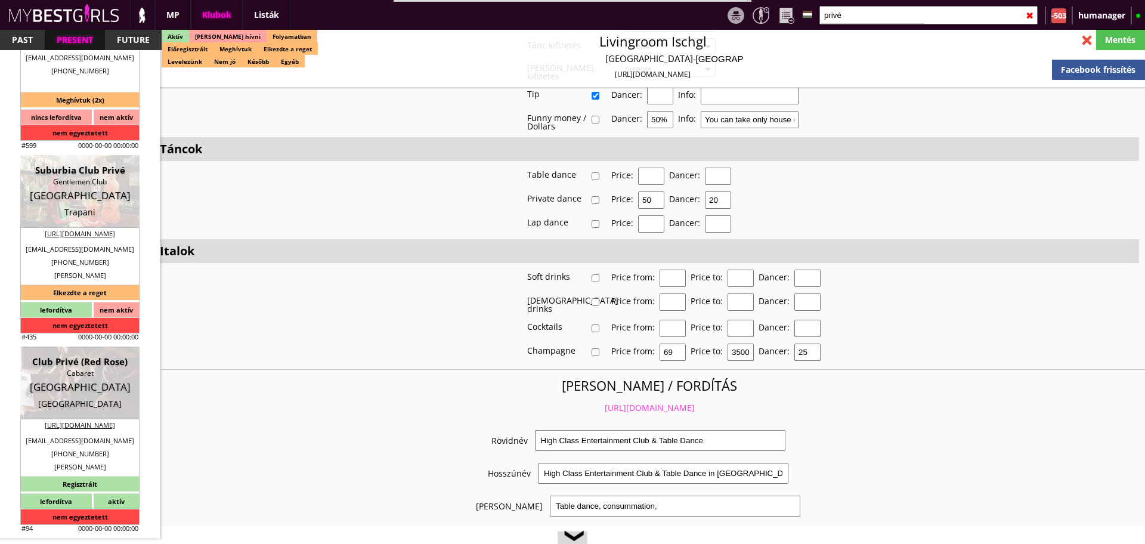
checkbox input "true"
checkbox input "false"
type input "6"
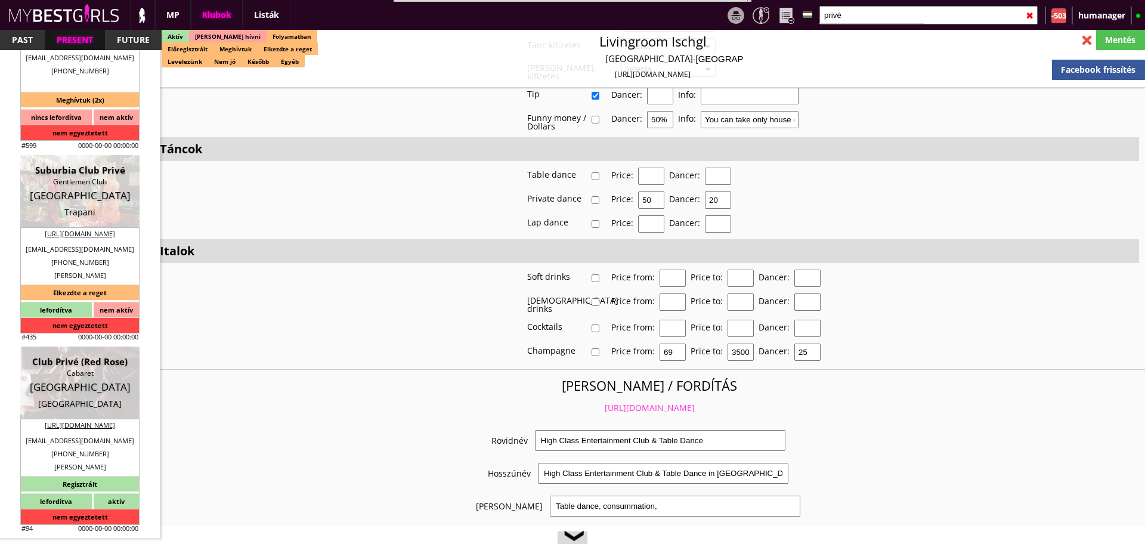
checkbox input "true"
type input "2-4"
type input "1"
type input "3200"
type input "92.00"
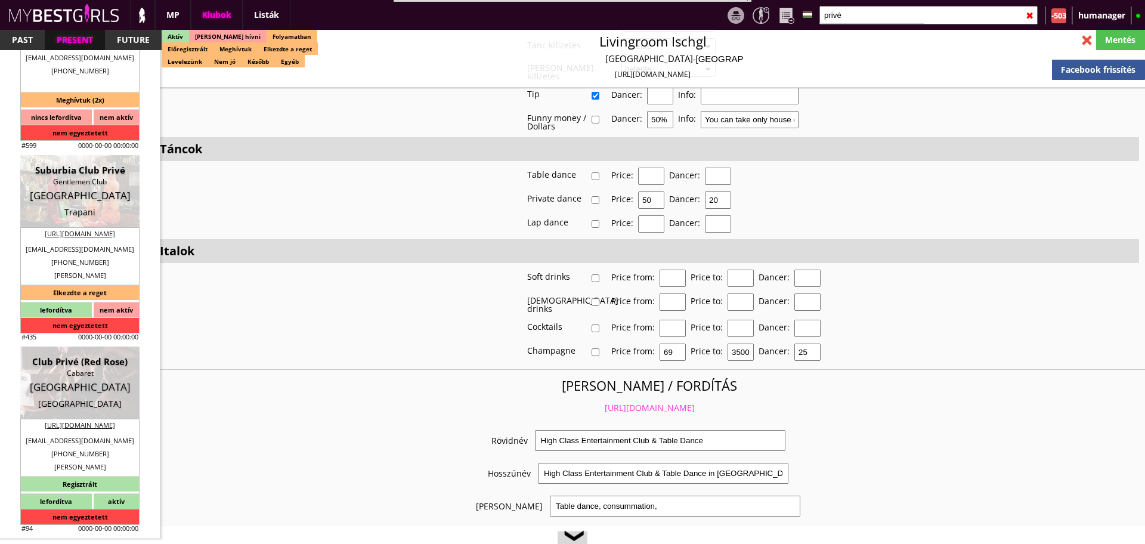
type input "115.00"
select select "last day"
checkbox input "true"
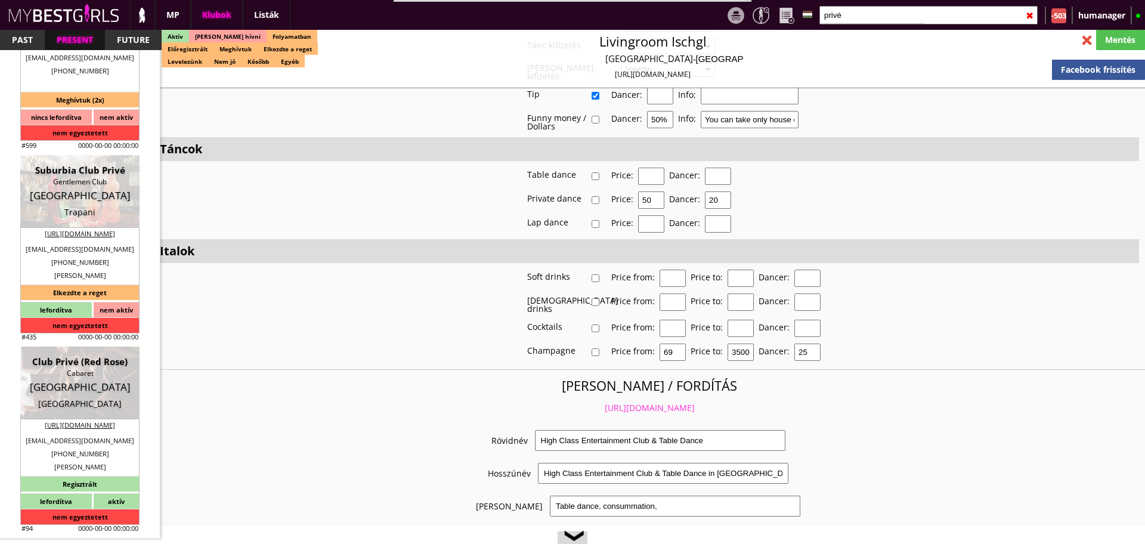
type input "100"
checkbox input "false"
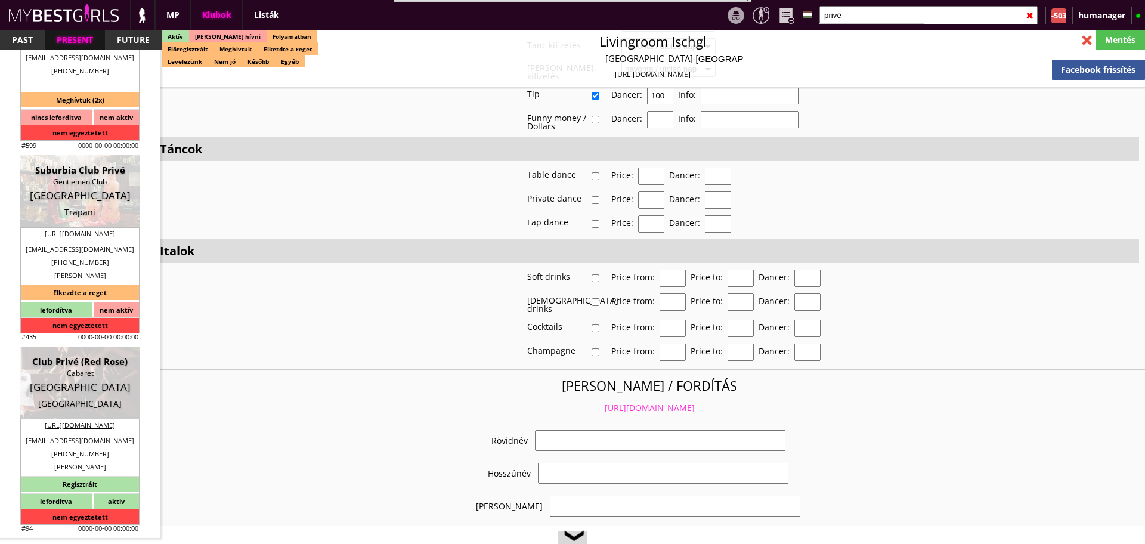
select select "info@club-prive.ch"
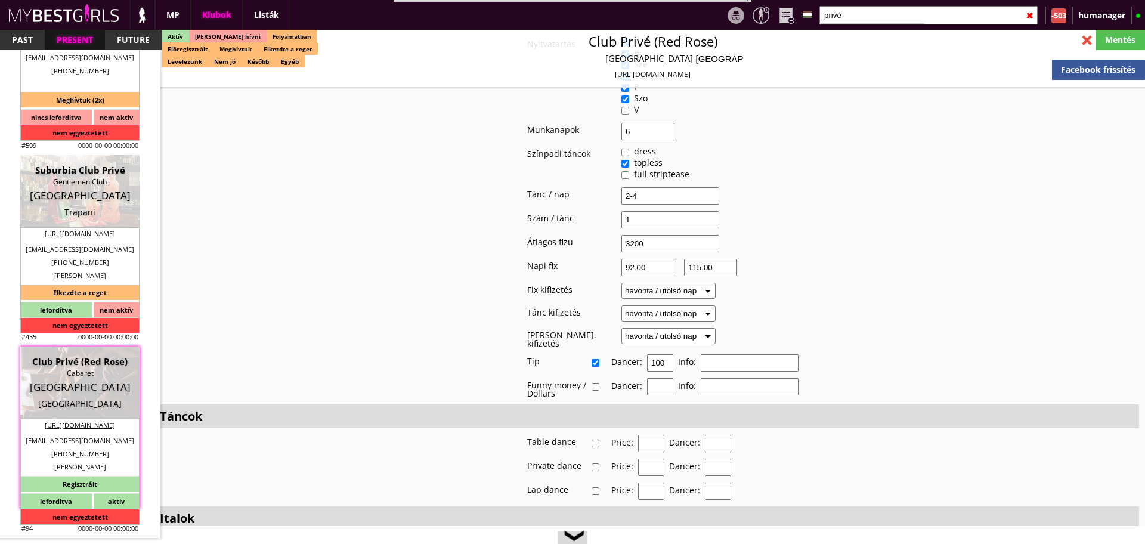
checkbox input "true"
type input "Táncosmunka Svájcban"
type input "Táncosmunka Svájcban- 115 CHF fix /nap"
type input "Stage dance, private dance, italkonzumálás"
type textarea "Country: Switzerland Club type: Nightclub Work type: Table dance, private dance…"
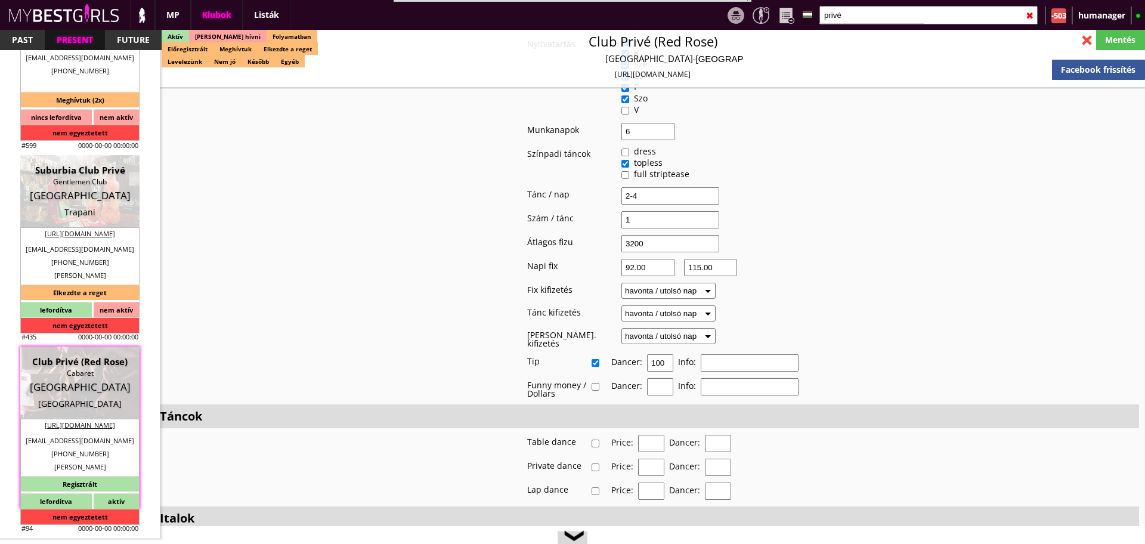
scroll to position [2393, 0]
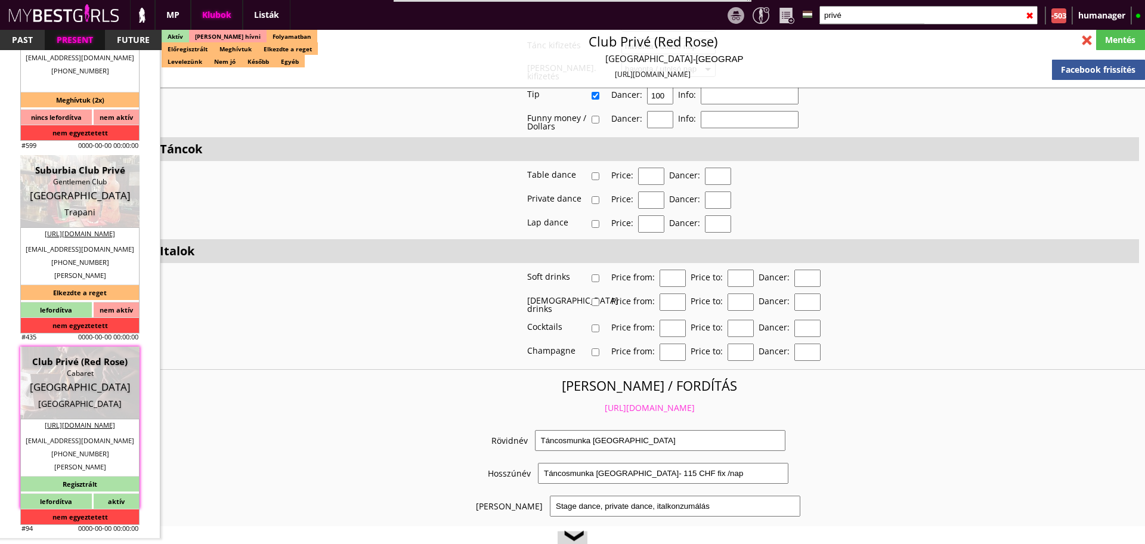
click at [604, 402] on link "https://mybestgirls.com/tancosmunka-svajcban--" at bounding box center [649, 407] width 90 height 11
click at [872, 18] on input "privé" at bounding box center [928, 15] width 218 height 18
type input "p"
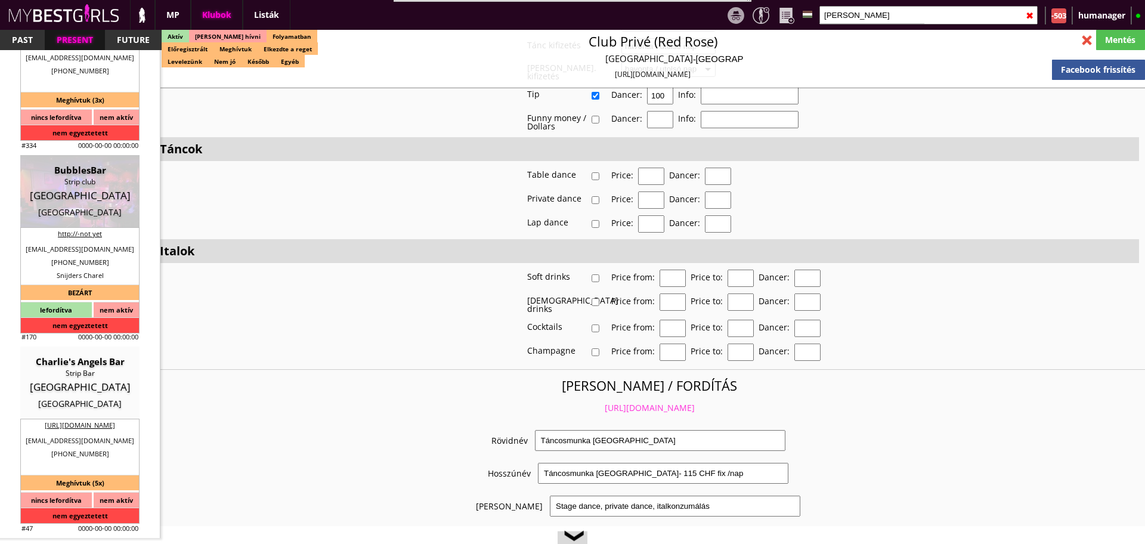
scroll to position [0, 0]
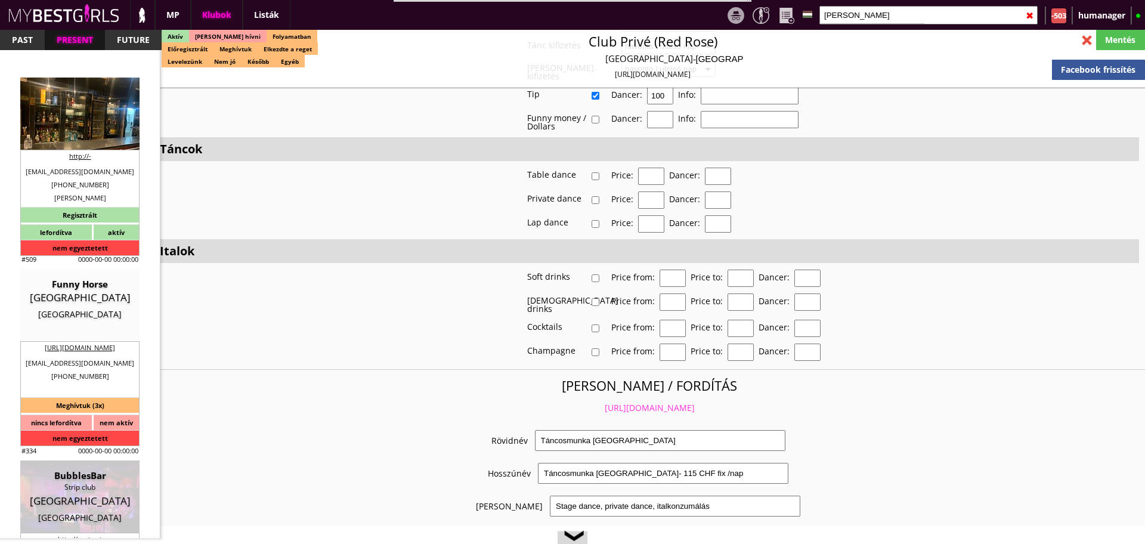
type input "brusse"
click at [84, 108] on div "Américain table dance" at bounding box center [79, 104] width 101 height 12
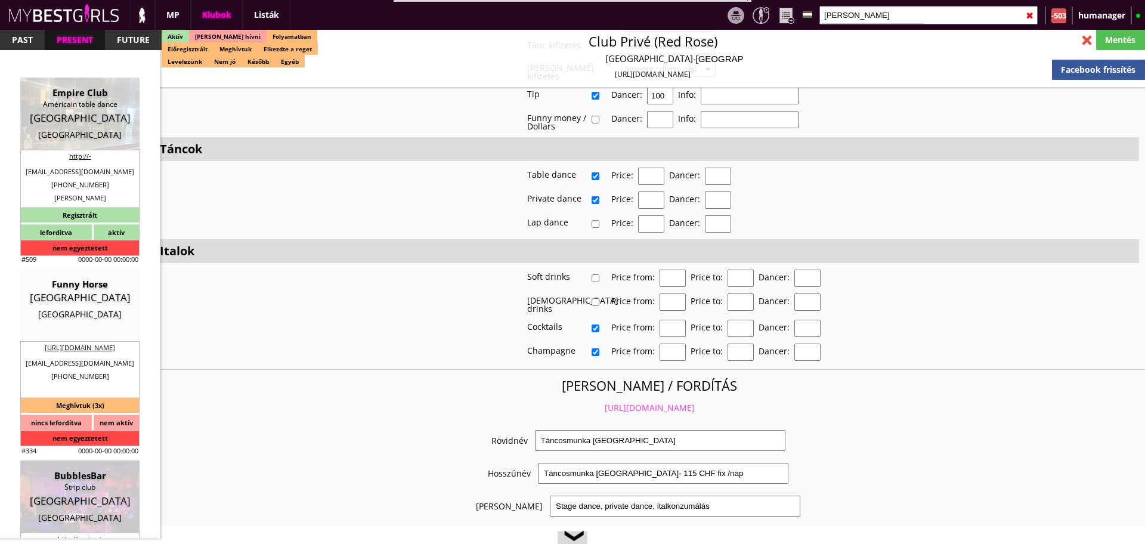
type input "Brussels"
checkbox input "false"
type input "20.00"
type input "EUR"
type input "Empire Club"
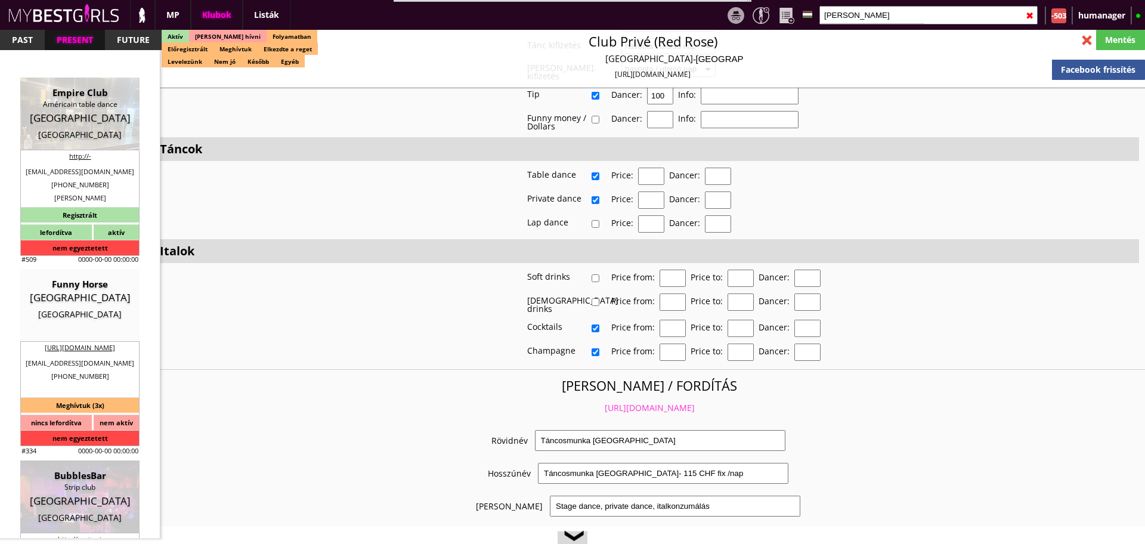
type input "Américain table dance"
type input "1000"
type input "Rue du Cirque 7 1000 Bruxelles"
type input "+32"
type input "477406873"
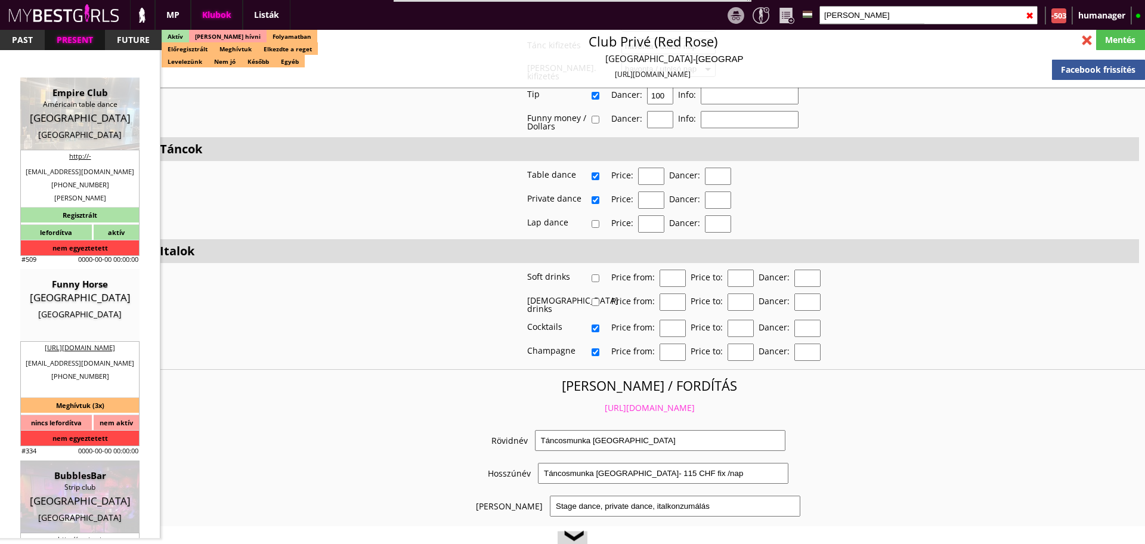
type input "+32 2 223 75 44"
type input "olveti@hotmail.com"
type input "http://-"
type textarea "BV Le Neutral BE0719606871 1000 Brussel Circusstraat 7"
type input "BV Le Neutral"
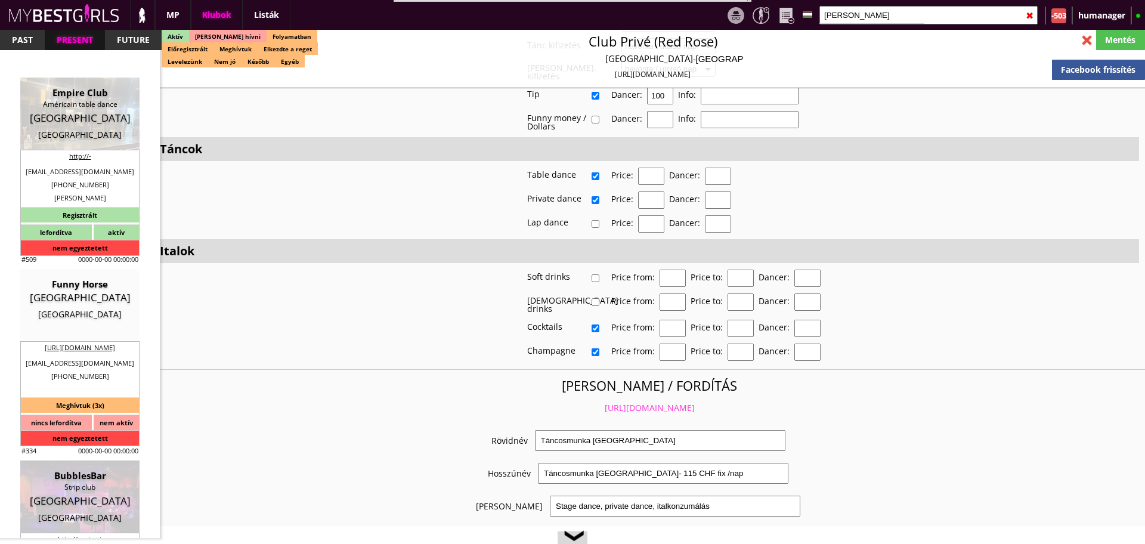
type input "BE0719606871"
type input "1000"
type input "Brussel"
type input "Circusstraat 7"
type input "Ölveti"
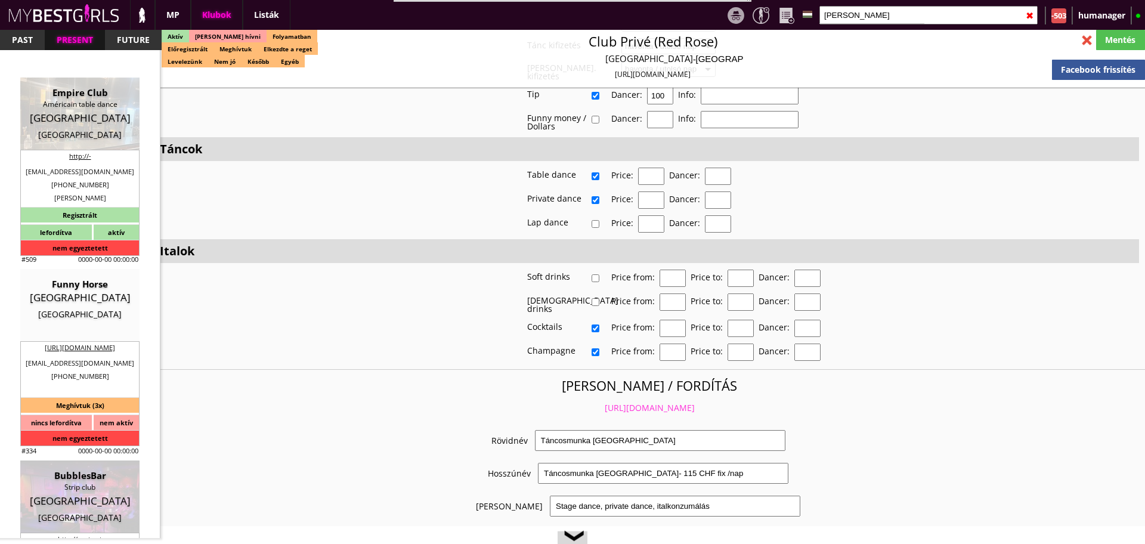
type input "Ròbert"
type input "32"
type input "477406873"
type input "olveti75@gmail.com"
type input "Ölveti"
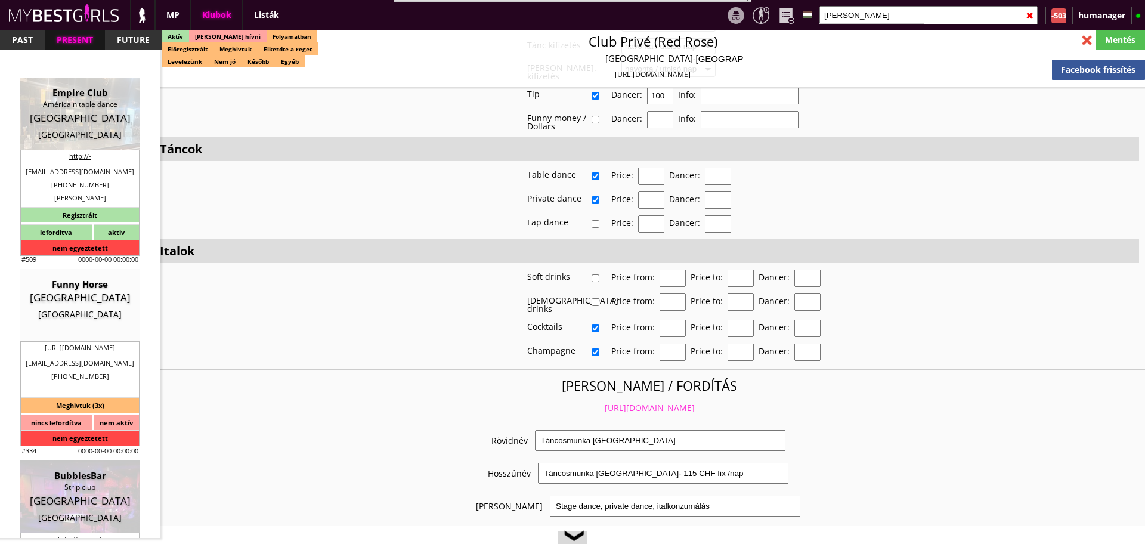
type input "Ròbert"
type input "32"
type input "477406873"
type input "olveti@hotmail.com"
type input "7"
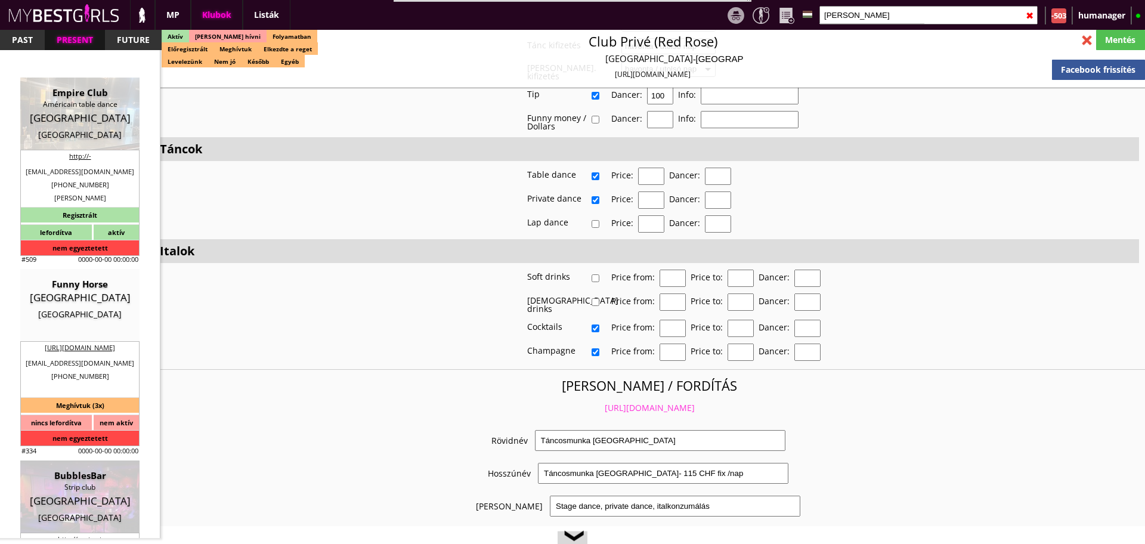
type input "4"
type input "8"
select select "days"
type input "8"
select select "days"
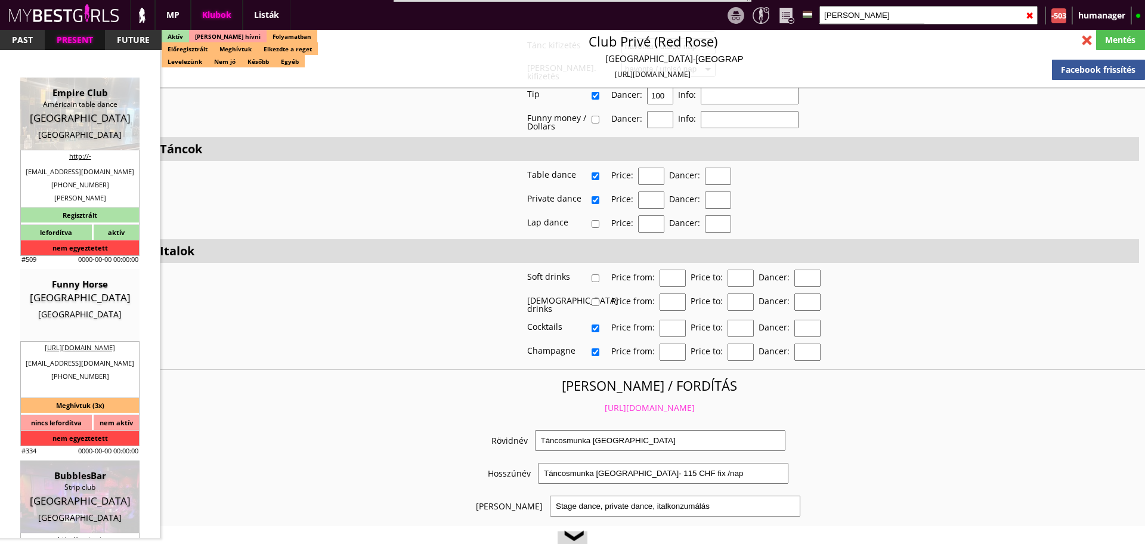
type input "0.00"
type input "2-3"
checkbox input "false"
checkbox input "true"
checkbox input "false"
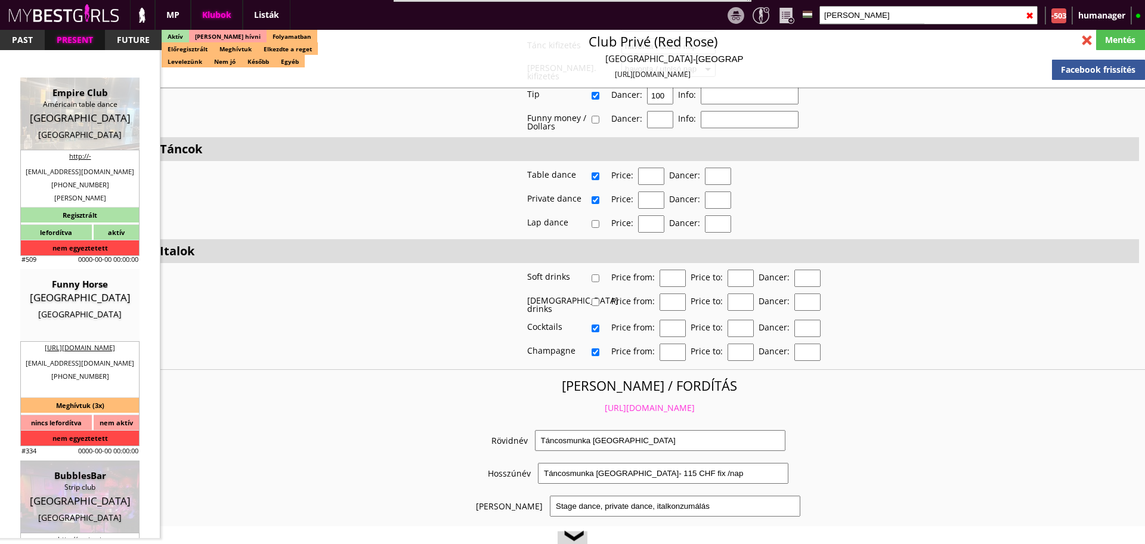
checkbox input "true"
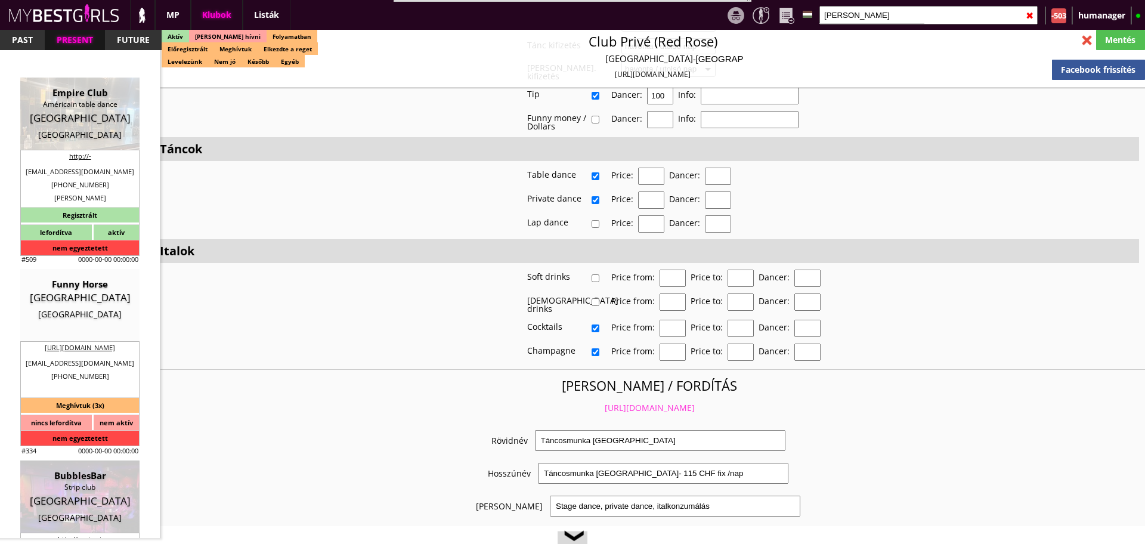
checkbox input "true"
type input "6"
checkbox input "true"
type input "8"
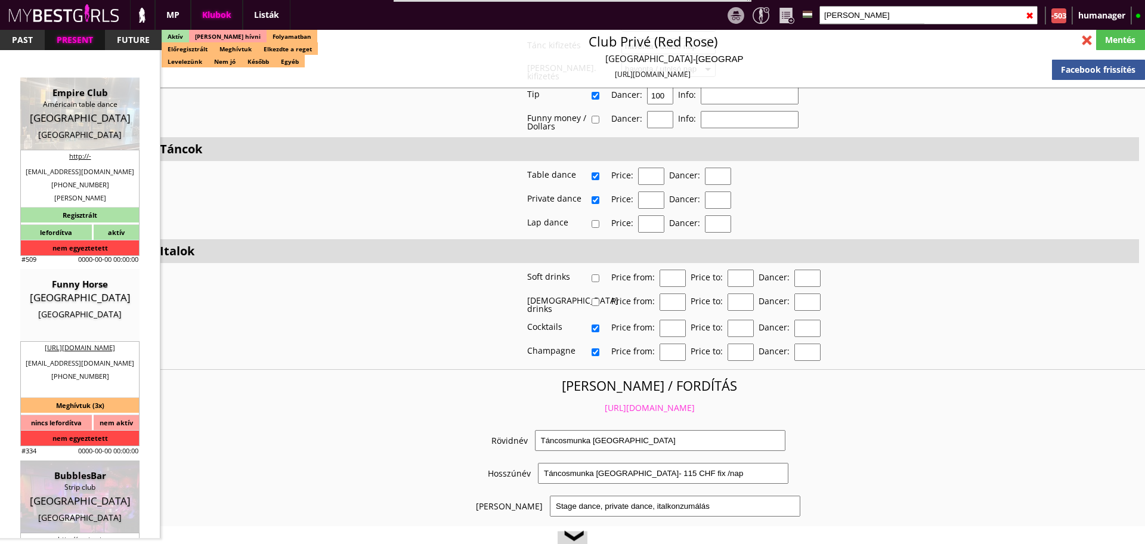
type input "2"
type input "350"
type input "70.00"
select select "weekly"
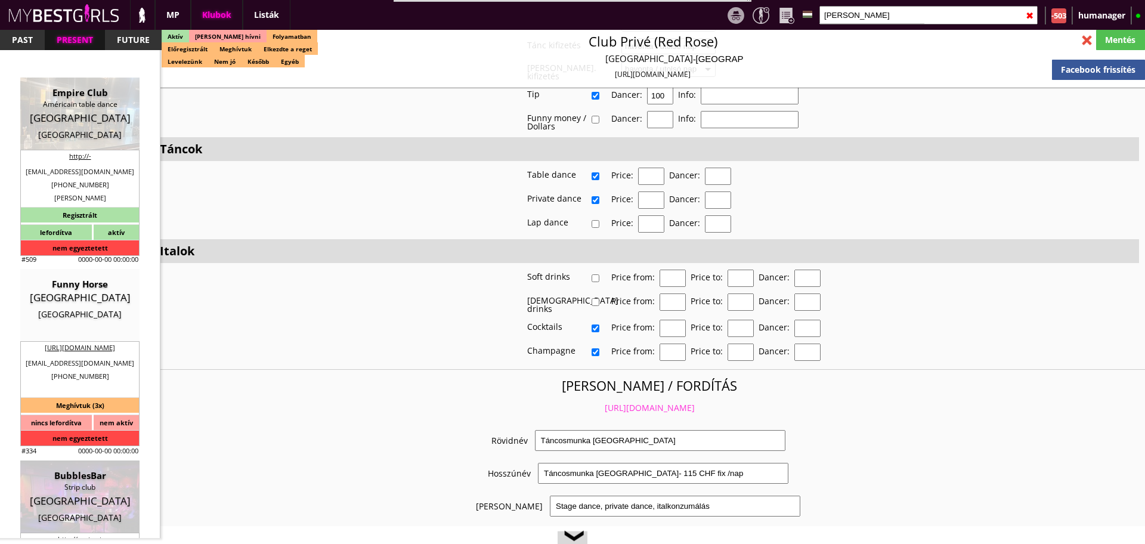
select select "daily"
checkbox input "true"
type input "60%"
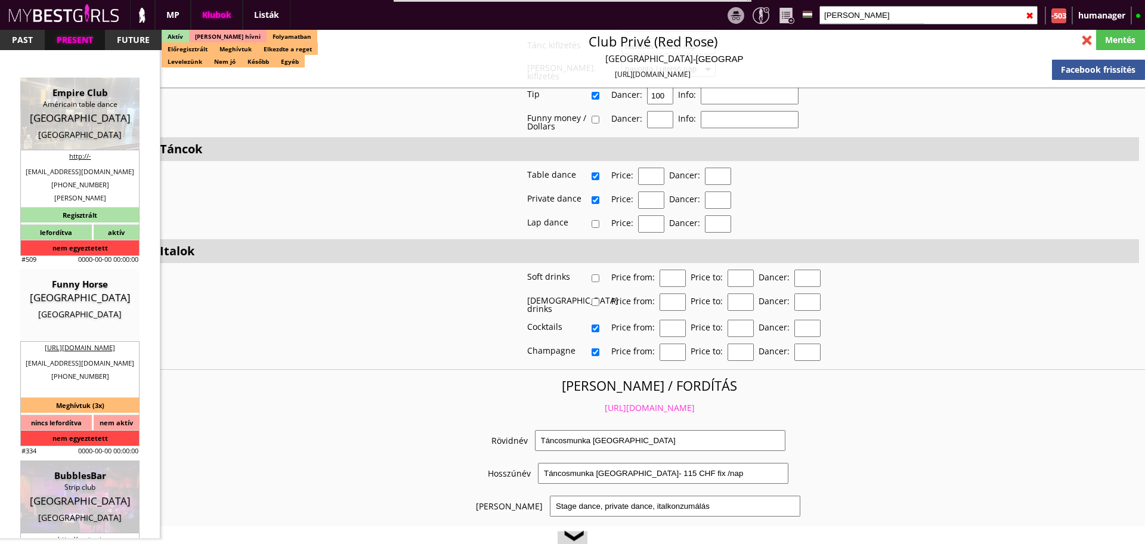
checkbox input "true"
type input "5"
type input "3"
checkbox input "true"
type input "60"
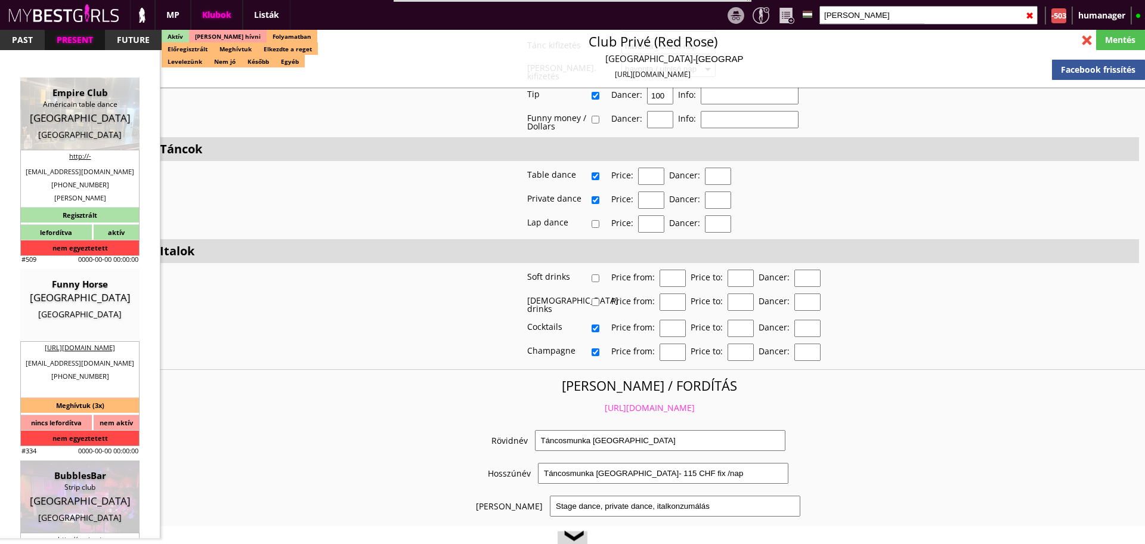
type input "20"
checkbox input "true"
type input "25"
type input "50"
type input "20"
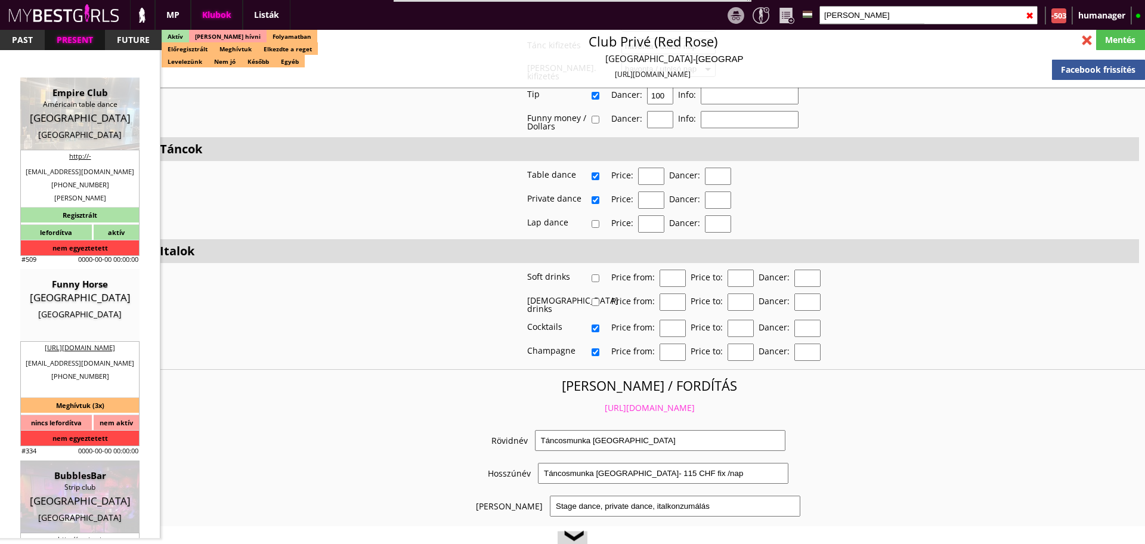
checkbox input "true"
type input "190"
type input "5000"
type input "20"
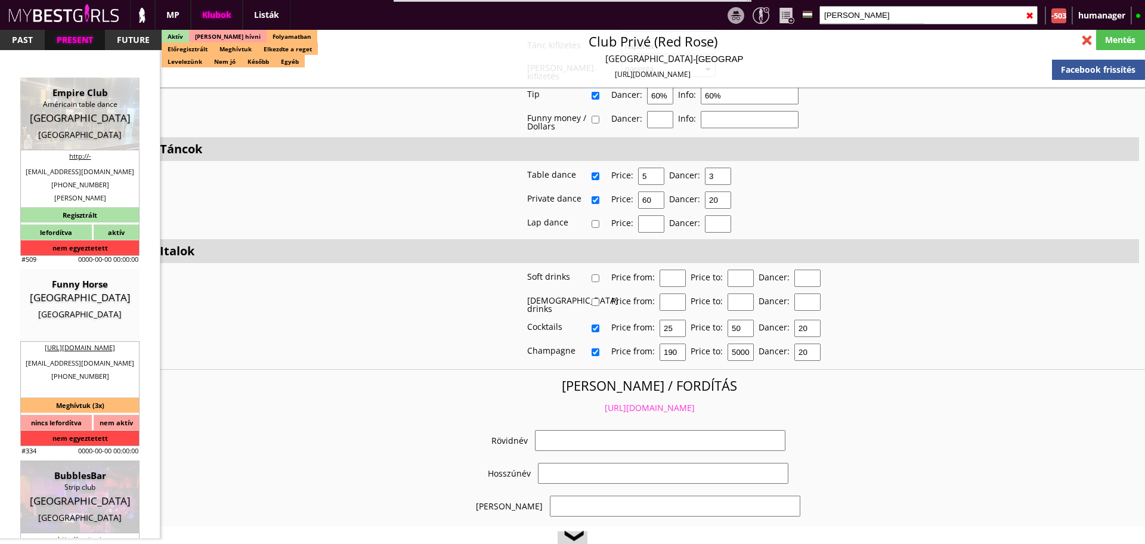
select select "olveti75@gmail.com"
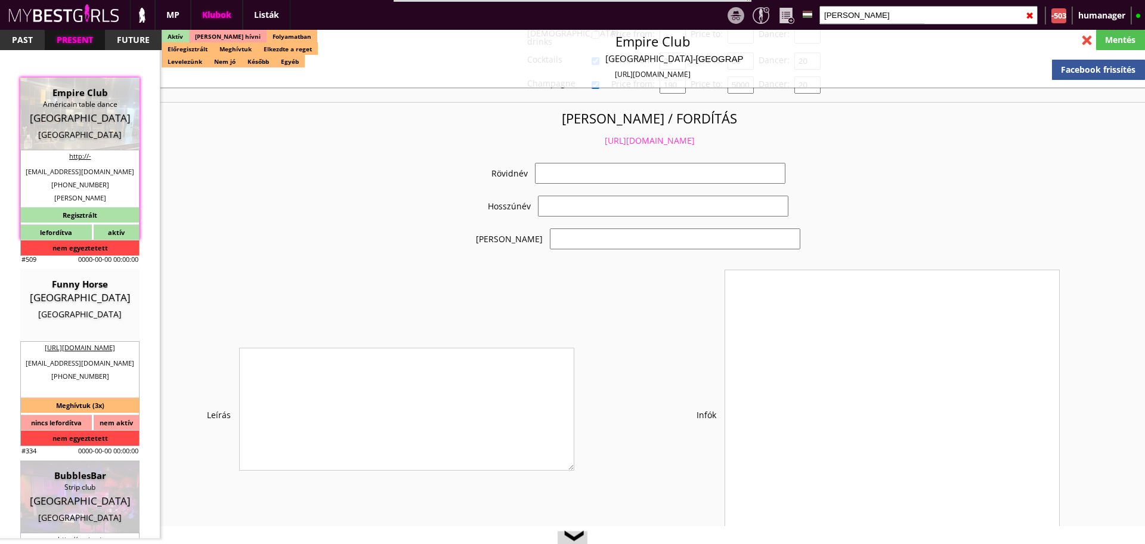
checkbox input "true"
type input "Táncosmunka a gyönyörű Belgiumban"
type input "Táncos munka Brüsszelben - 70 EUR/nap fix"
type input "Stage dance, Privát tánc, Italkonzumálás"
type textarea "Country: Belgium Club type: American Table Dance Club Accommodation: FREE 2-3 g…"
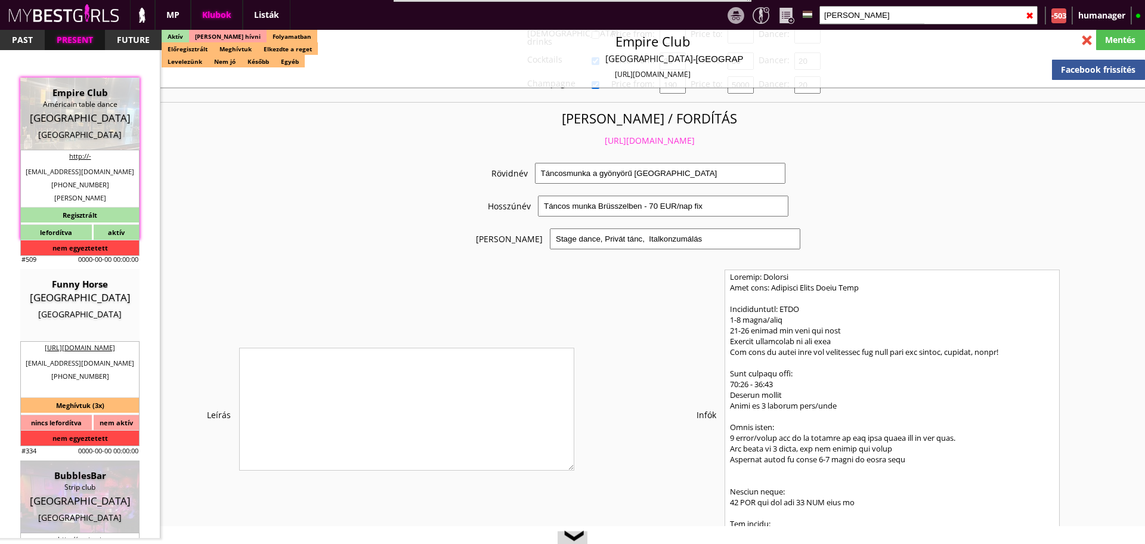
scroll to position [2126, 0]
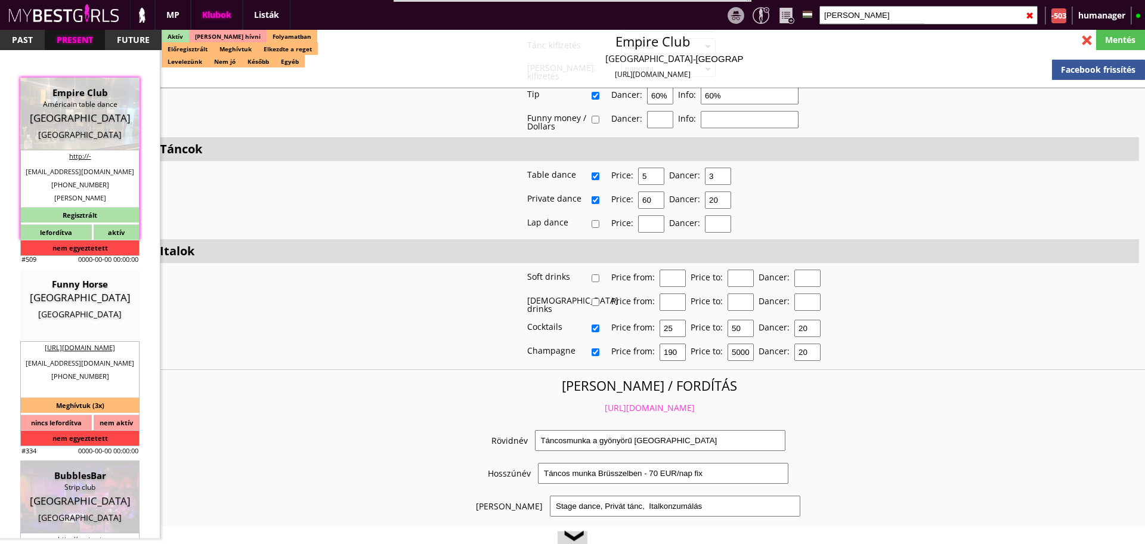
click at [665, 402] on link "https://mybestgirls.com/tancosmunka-a-gyonyoru-belgiumban" at bounding box center [649, 407] width 90 height 11
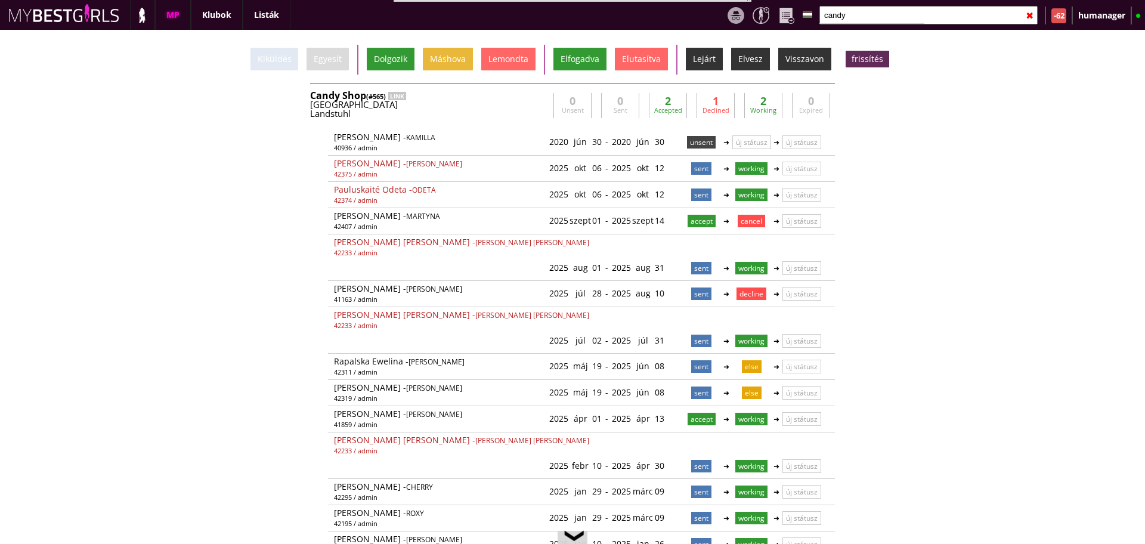
scroll to position [0, 4898]
click at [863, 18] on input "candy" at bounding box center [928, 15] width 218 height 18
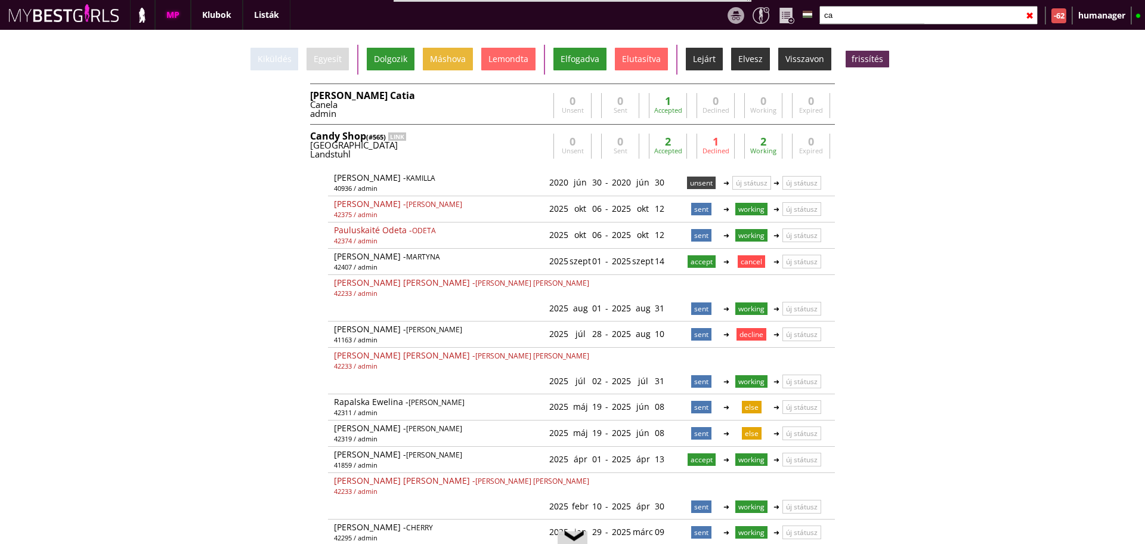
type input "c"
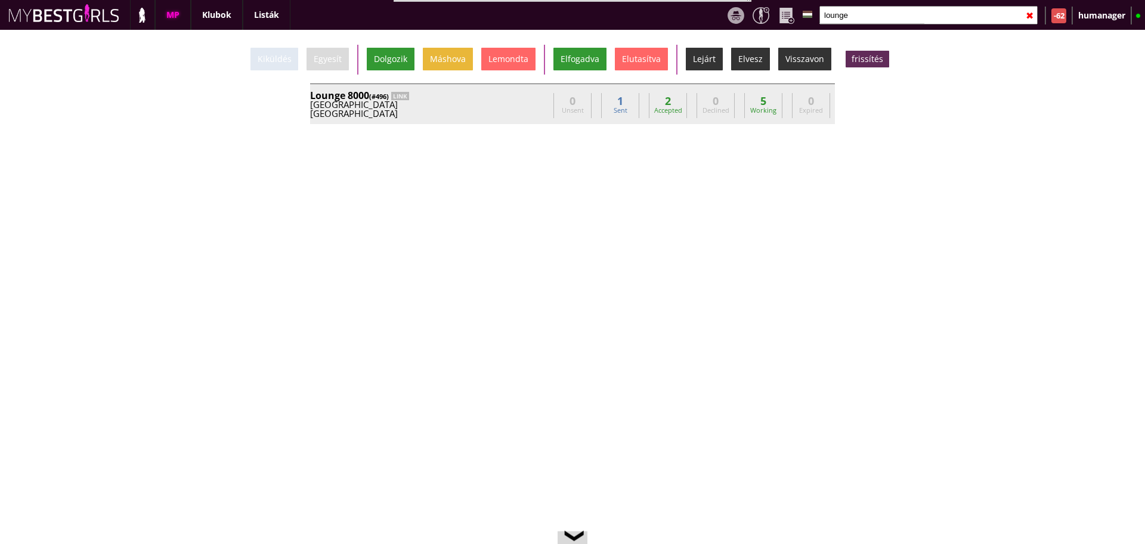
type input "lounge"
click at [511, 113] on div "[GEOGRAPHIC_DATA]" at bounding box center [429, 113] width 238 height 9
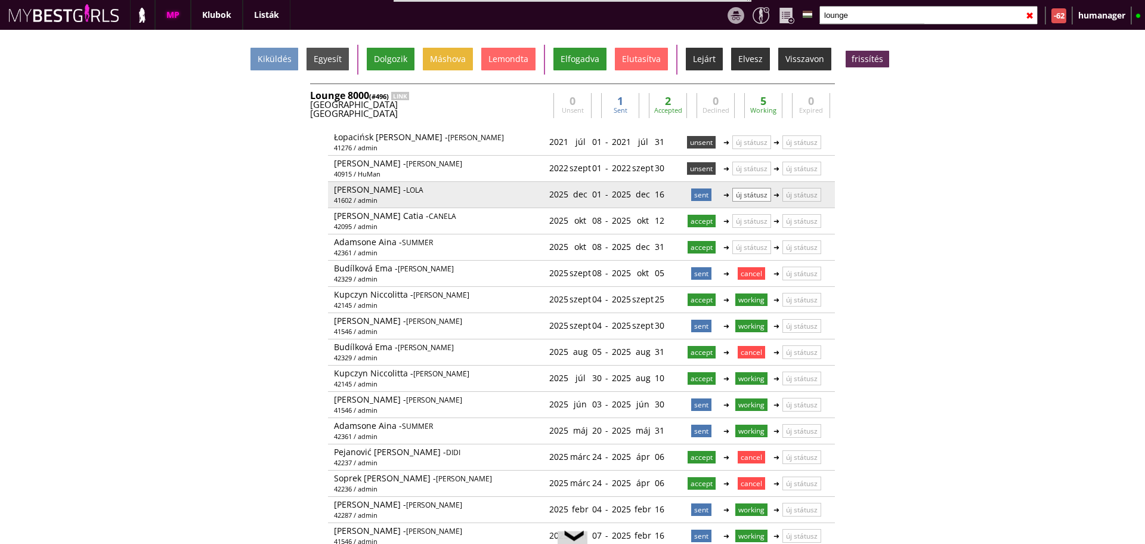
click at [763, 195] on p "új státusz" at bounding box center [751, 195] width 39 height 14
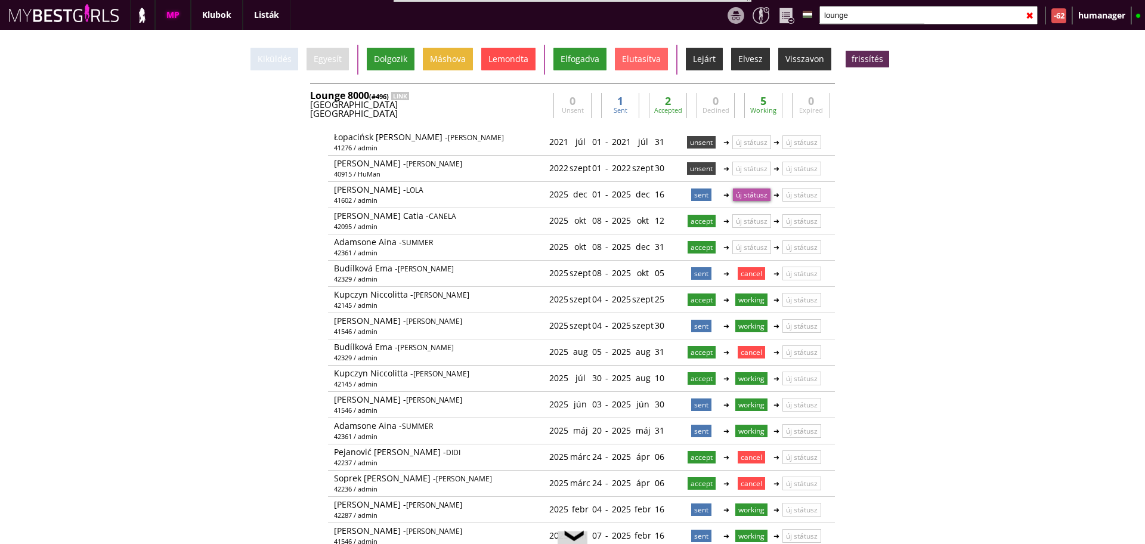
click at [492, 61] on div "Lemondta" at bounding box center [508, 59] width 54 height 23
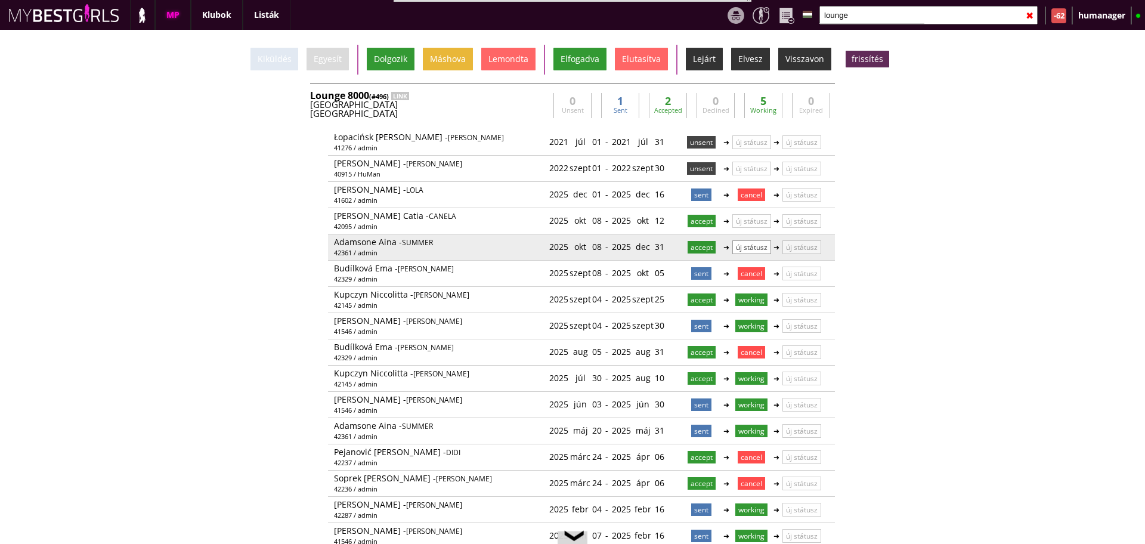
click at [751, 253] on p "új státusz" at bounding box center [751, 247] width 39 height 14
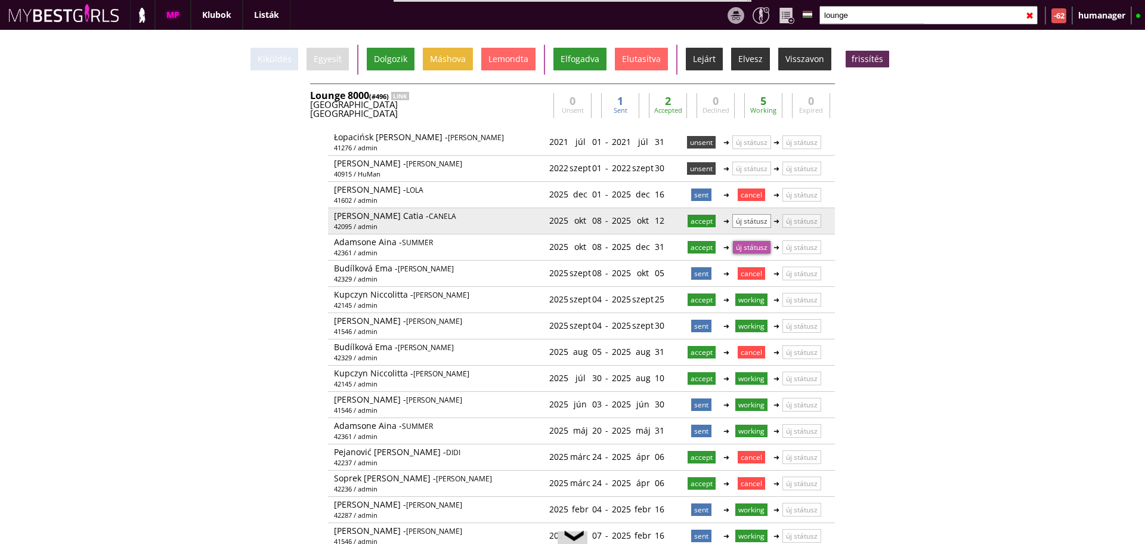
click at [749, 227] on p "új státusz" at bounding box center [751, 221] width 39 height 14
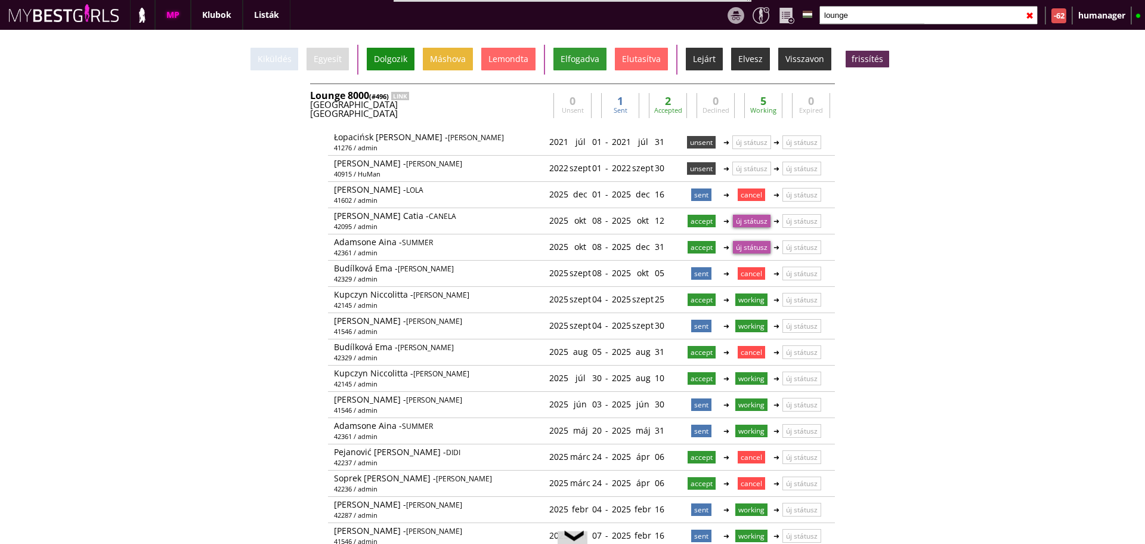
click at [380, 63] on div "Dolgozik" at bounding box center [391, 59] width 48 height 23
click at [846, 14] on input "lounge" at bounding box center [928, 15] width 218 height 18
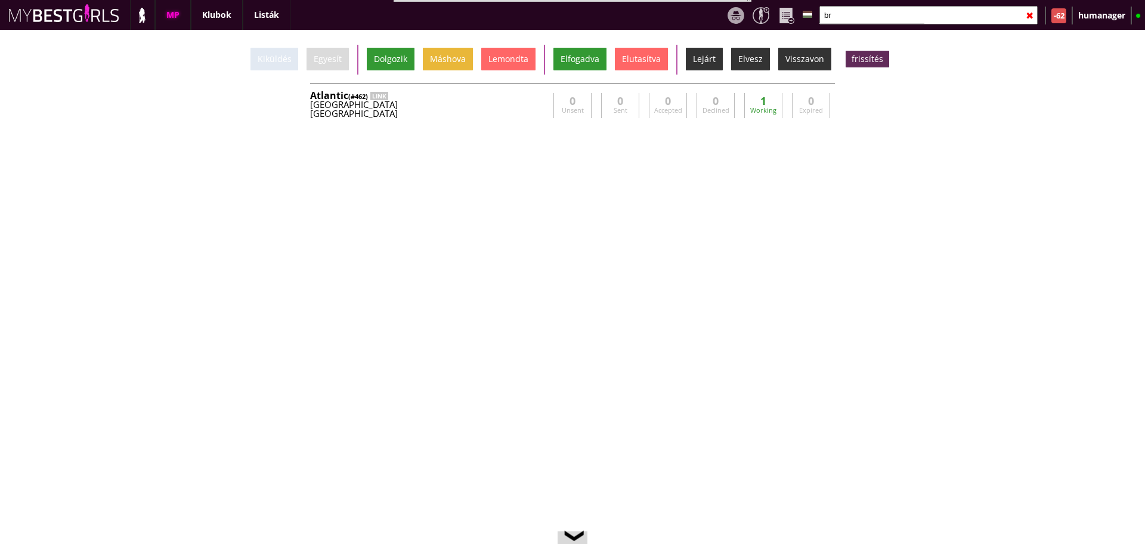
type input "b"
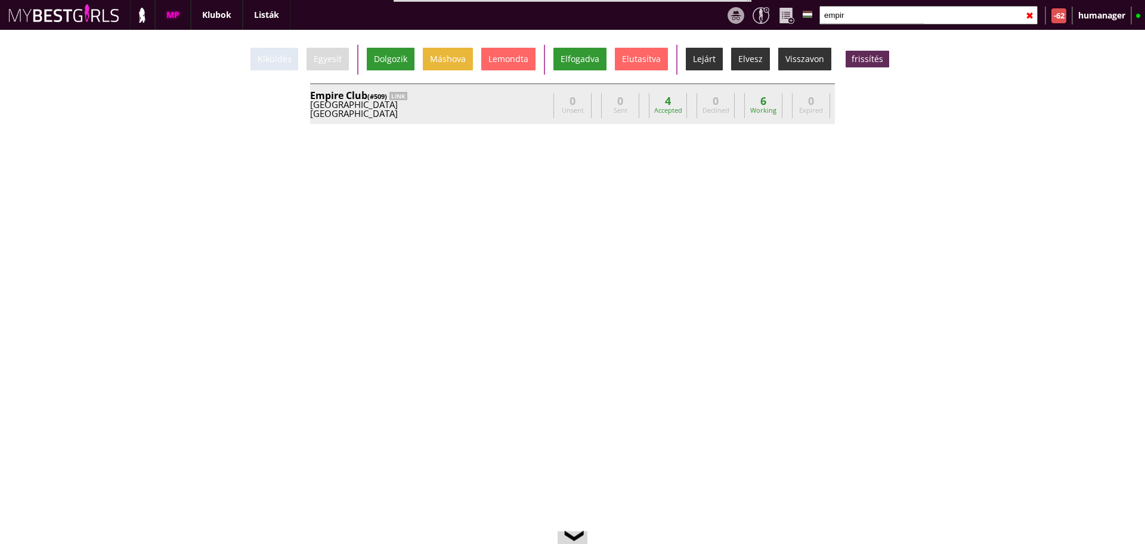
type input "empir"
click at [464, 103] on div "Belgium" at bounding box center [429, 104] width 238 height 9
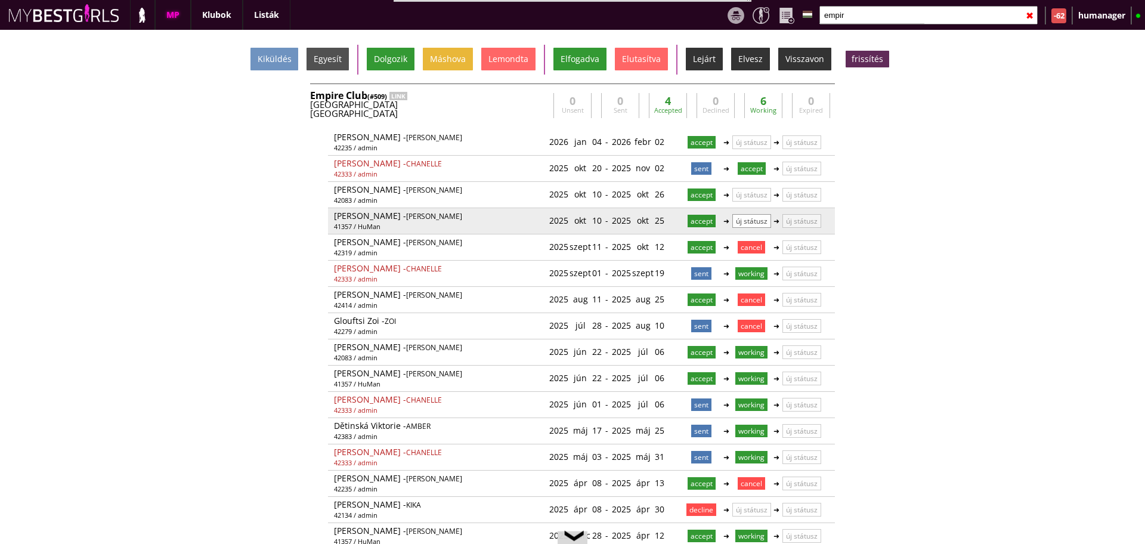
click at [749, 222] on p "új státusz" at bounding box center [751, 221] width 39 height 14
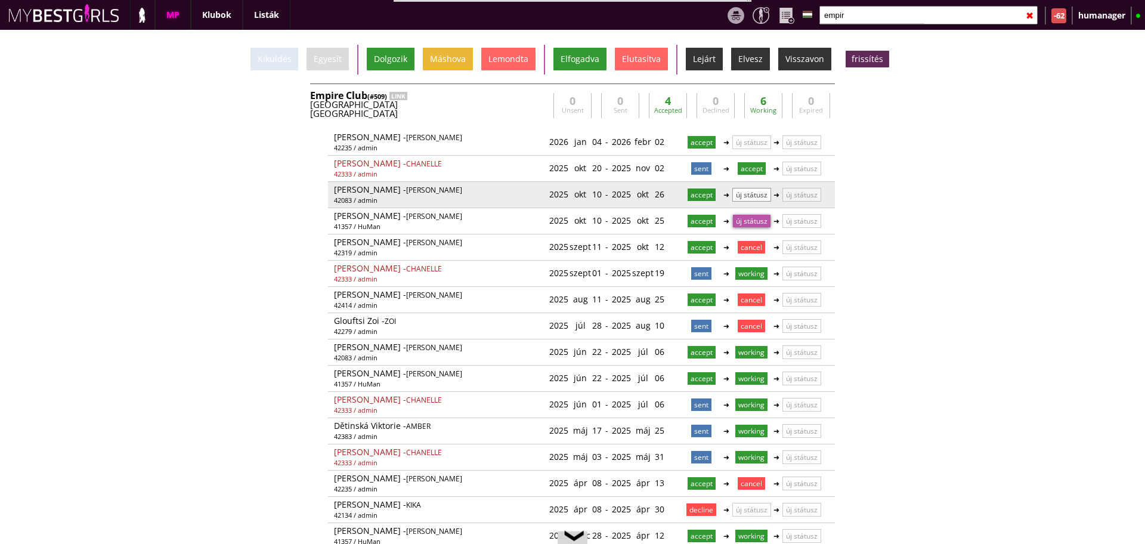
click at [744, 198] on p "új státusz" at bounding box center [751, 195] width 39 height 14
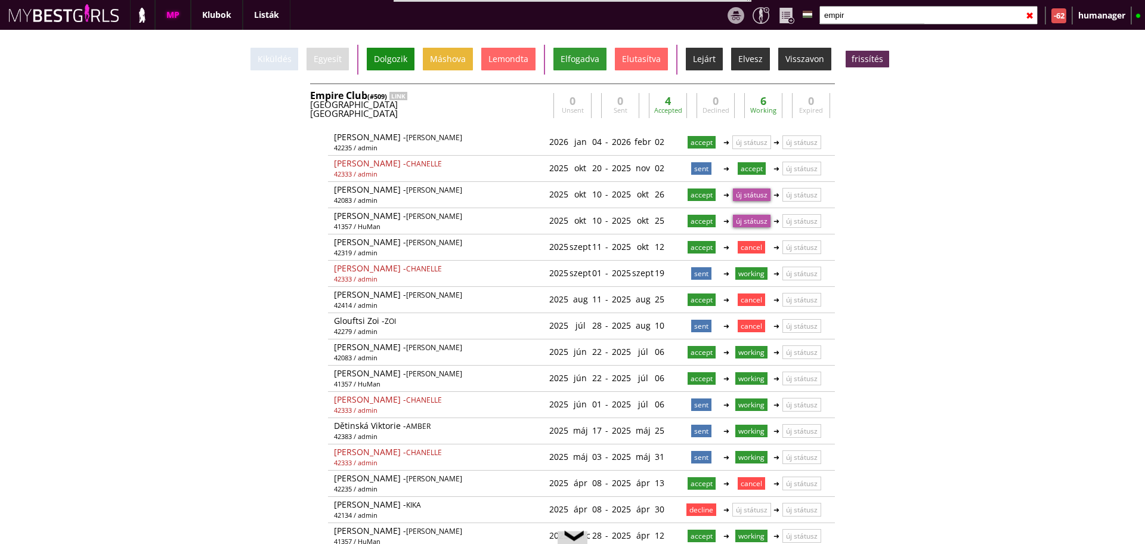
click at [395, 67] on div "Dolgozik" at bounding box center [391, 59] width 48 height 23
click at [885, 18] on input "empir" at bounding box center [928, 15] width 218 height 18
click at [890, 188] on div "Kiküldés Egyesít Dolgozik Máshova Lemondta Elfogadva Elutasítva Lejárt Elvesz V…" at bounding box center [572, 287] width 1145 height 514
click at [513, 113] on div "Brussels" at bounding box center [429, 113] width 238 height 9
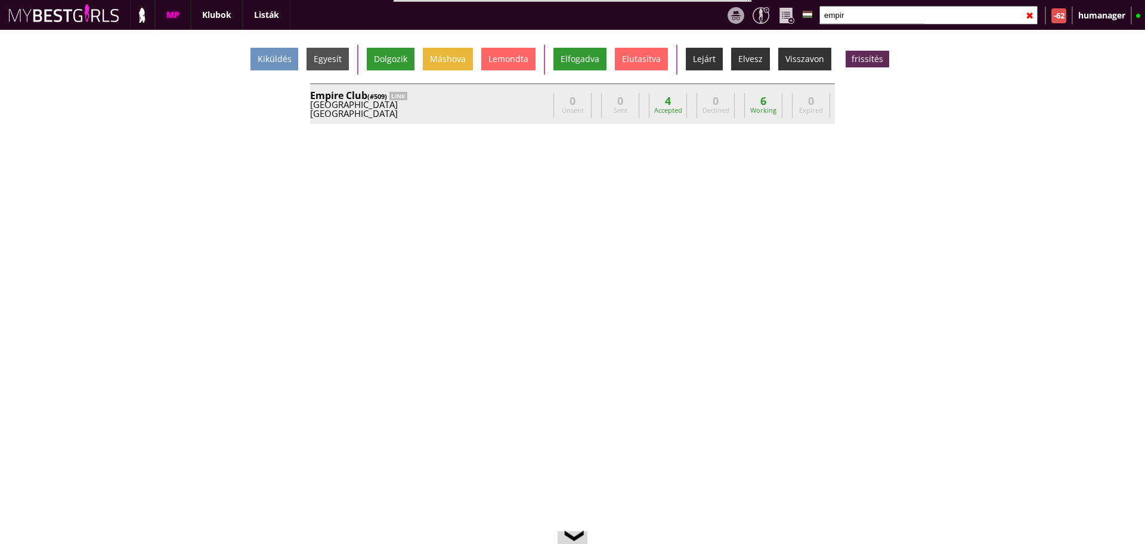
click at [513, 113] on div "Brussels" at bounding box center [429, 113] width 238 height 9
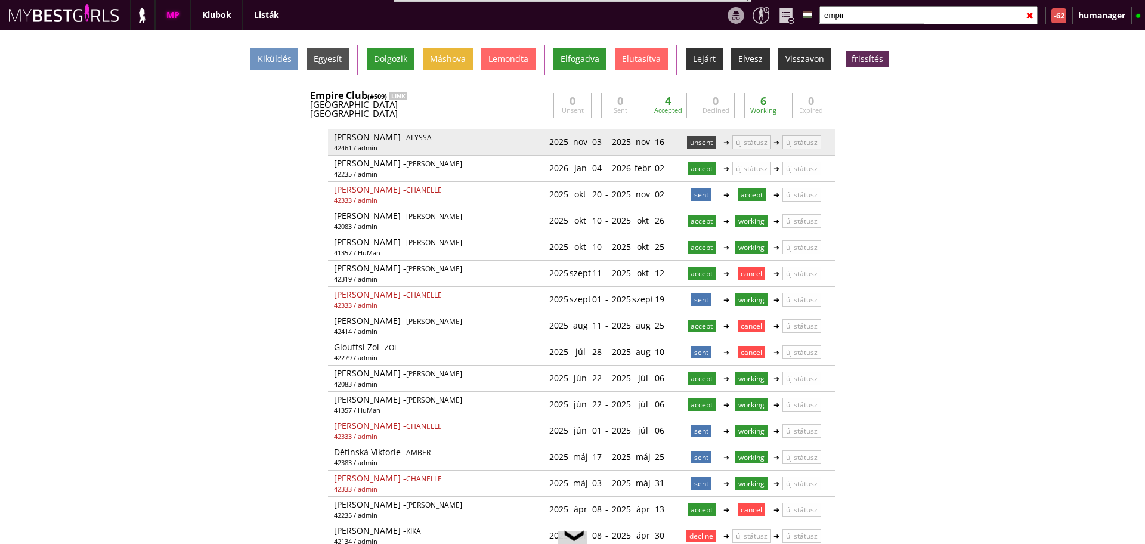
click at [697, 142] on p "unsent" at bounding box center [701, 142] width 29 height 13
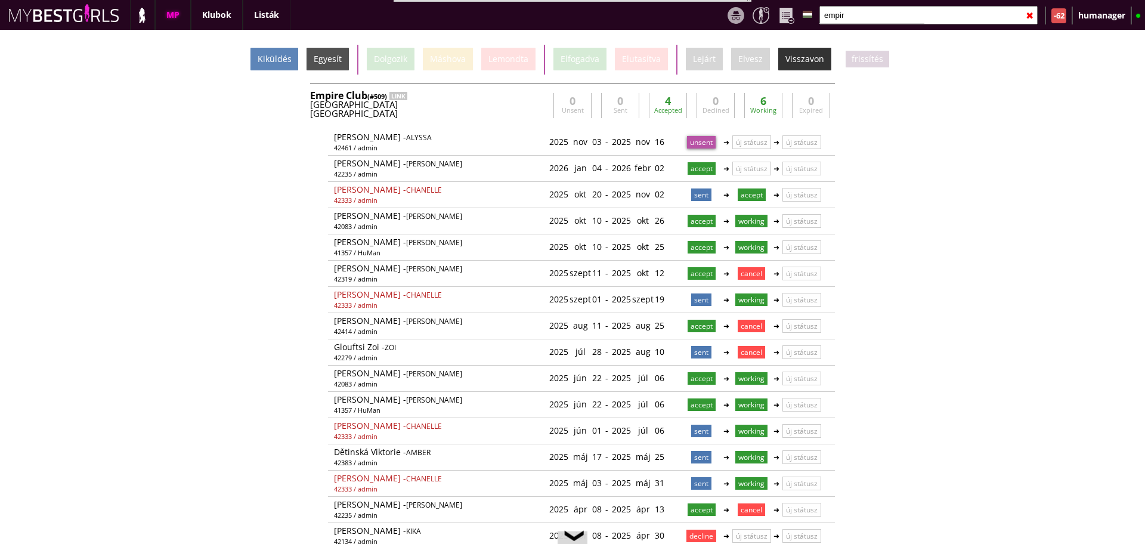
click at [282, 63] on div "Kiküldés" at bounding box center [274, 59] width 48 height 23
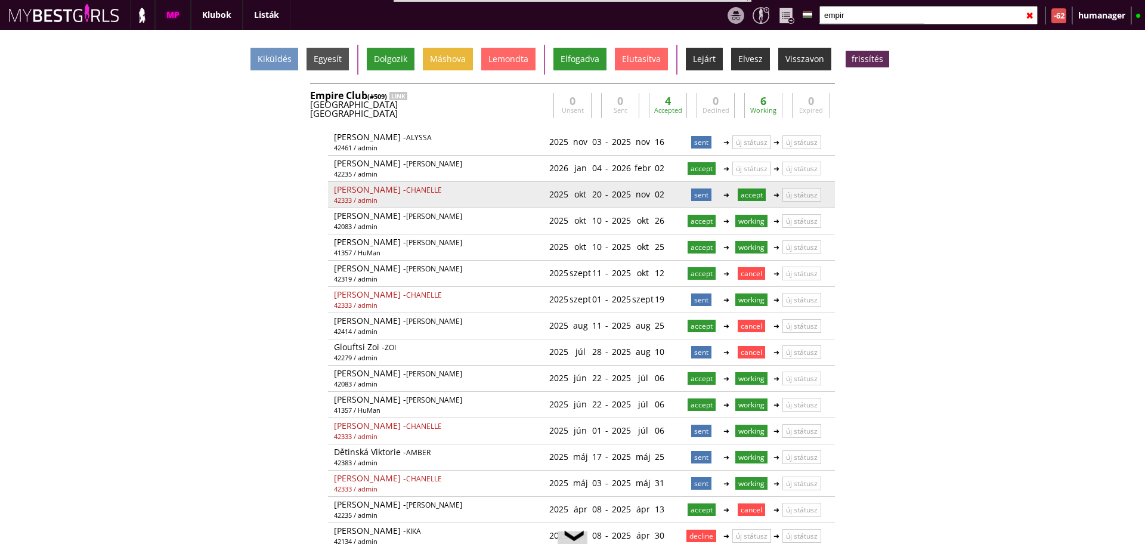
click at [656, 196] on div "2025 nov 02" at bounding box center [638, 194] width 52 height 20
click at [665, 196] on link at bounding box center [665, 194] width 10 height 10
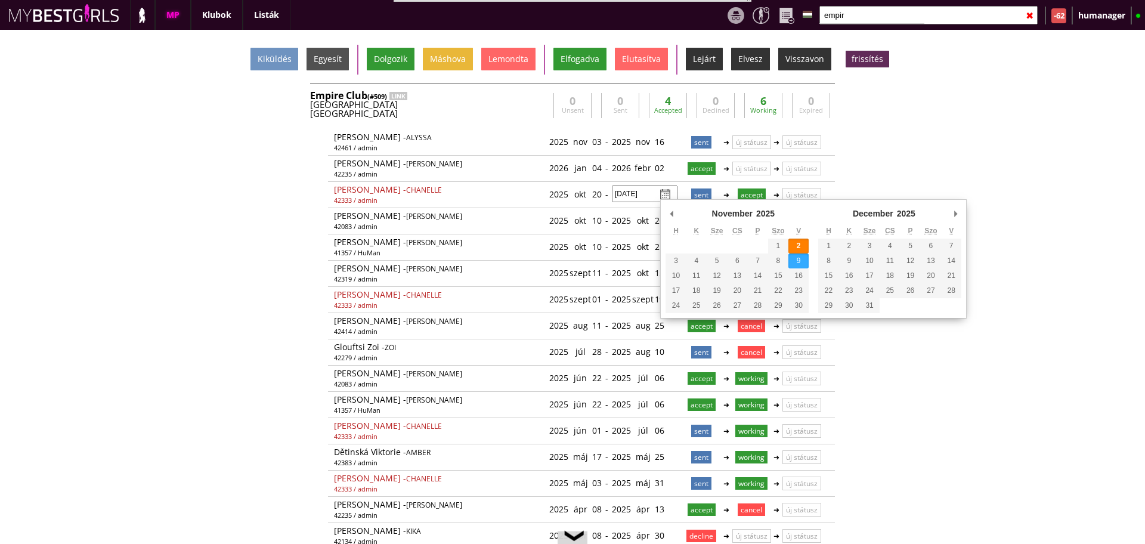
type input "2025-11-09"
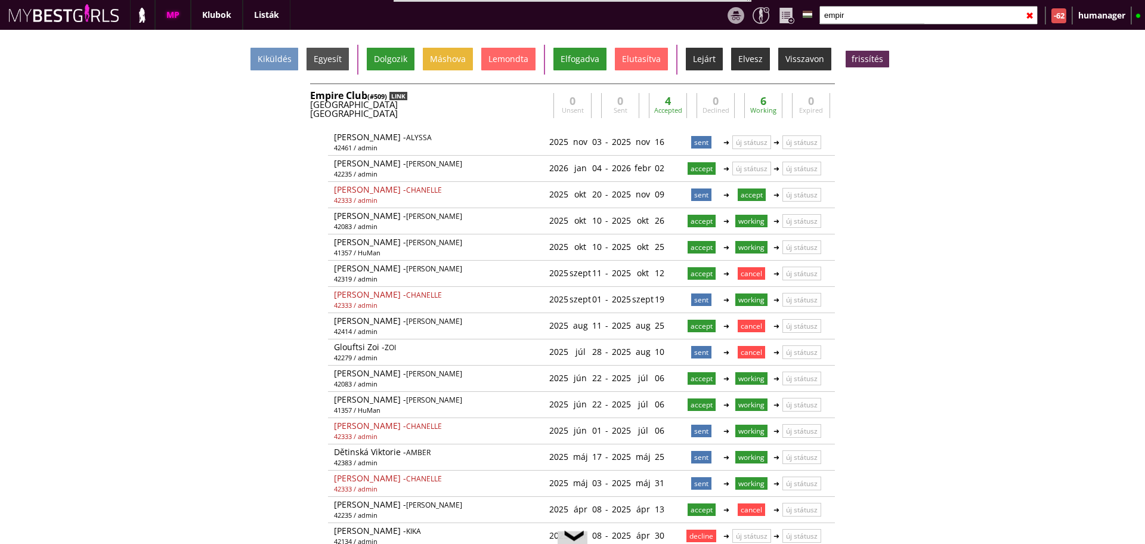
click at [395, 98] on div "LINK" at bounding box center [398, 96] width 18 height 8
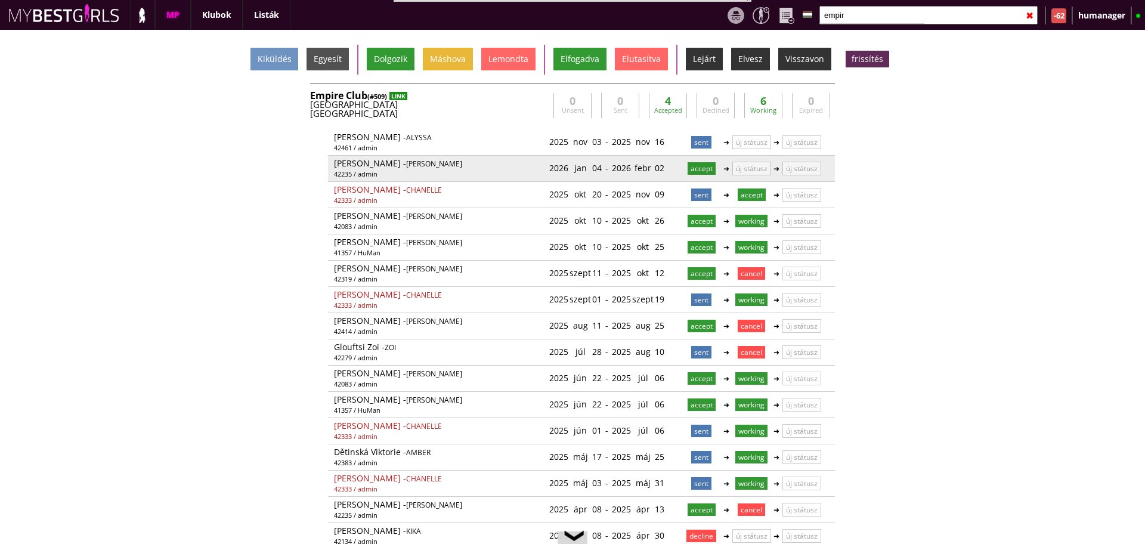
scroll to position [26, 0]
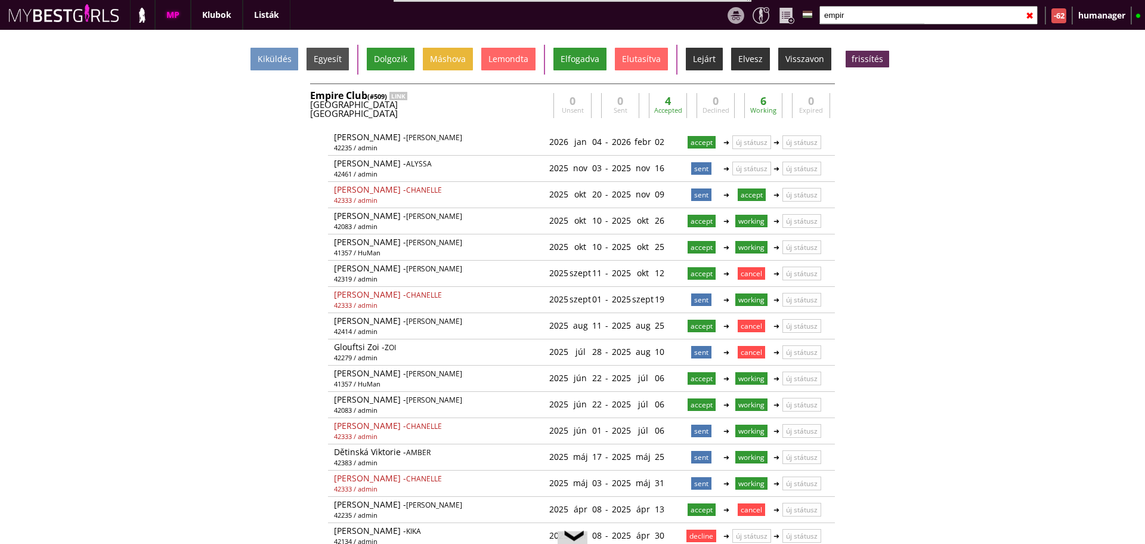
click at [859, 14] on input "empir" at bounding box center [928, 15] width 218 height 18
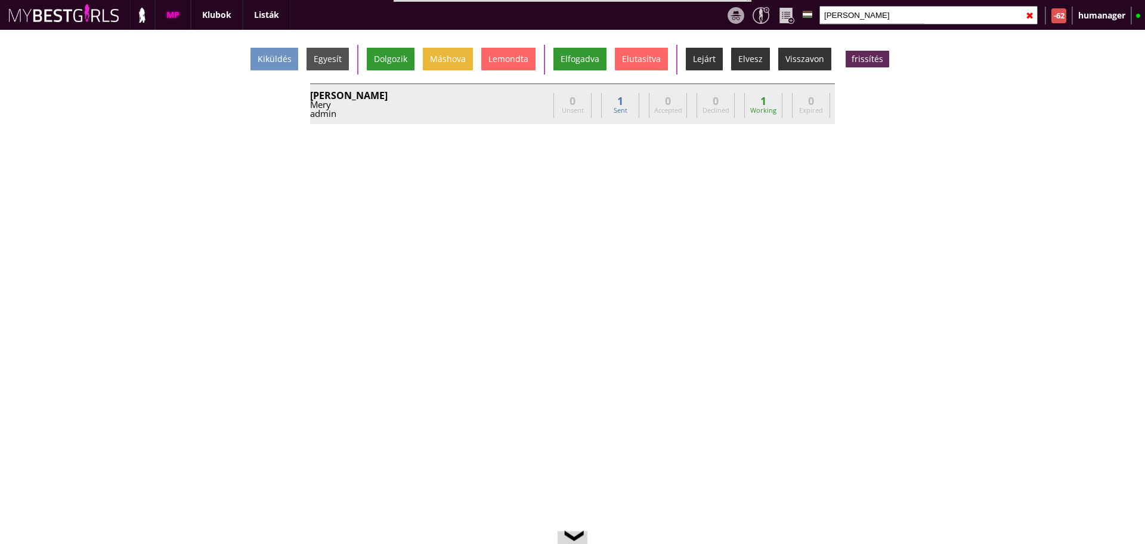
type input "[PERSON_NAME]"
click at [519, 103] on div "Mery" at bounding box center [429, 104] width 238 height 9
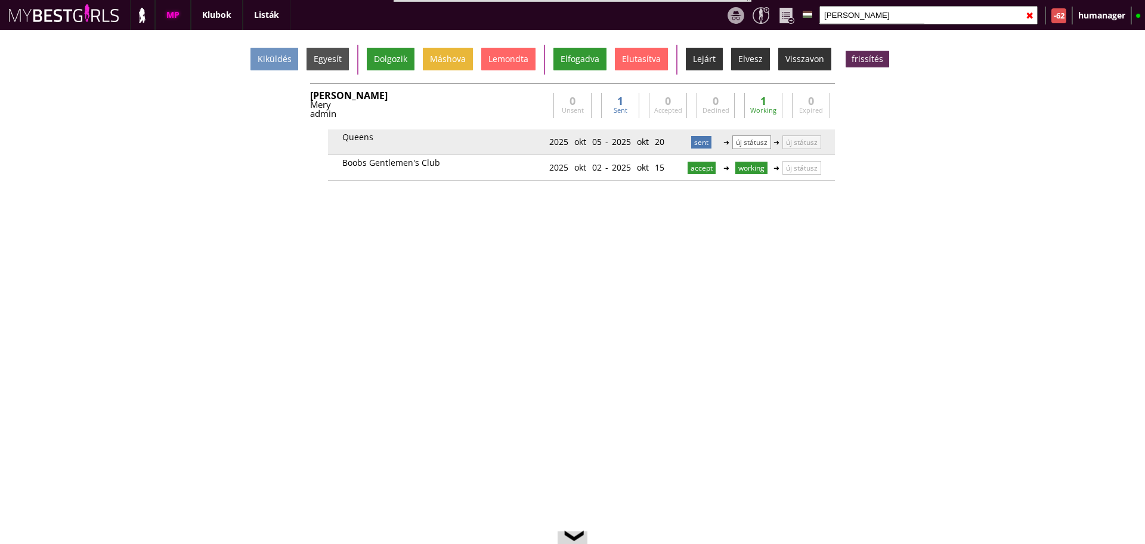
click at [741, 148] on p "új státusz" at bounding box center [751, 142] width 39 height 14
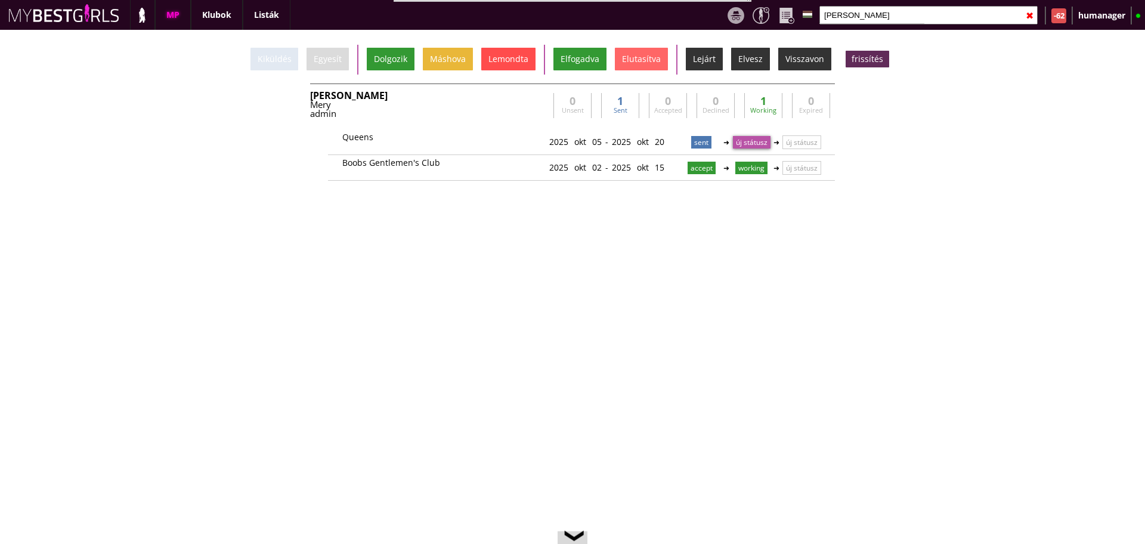
click at [519, 58] on div "Lemondta" at bounding box center [508, 59] width 54 height 23
click at [844, 18] on input "[PERSON_NAME]" at bounding box center [928, 15] width 218 height 18
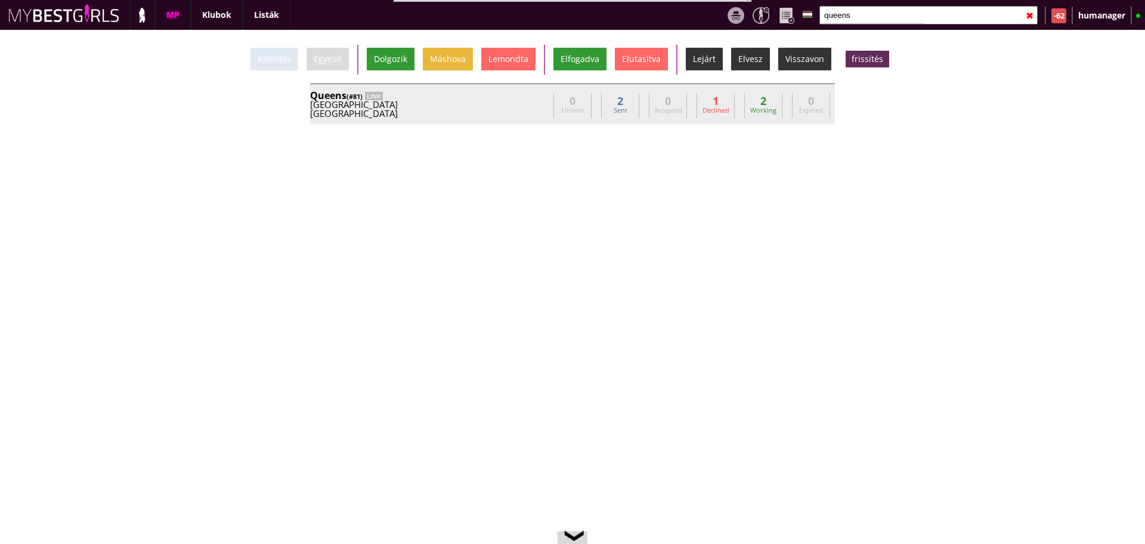
click at [504, 119] on div "Queens (#81) LINK Germany Munich edwardopeola@yahoo.de Robert Elhami Edward Ope…" at bounding box center [429, 106] width 238 height 30
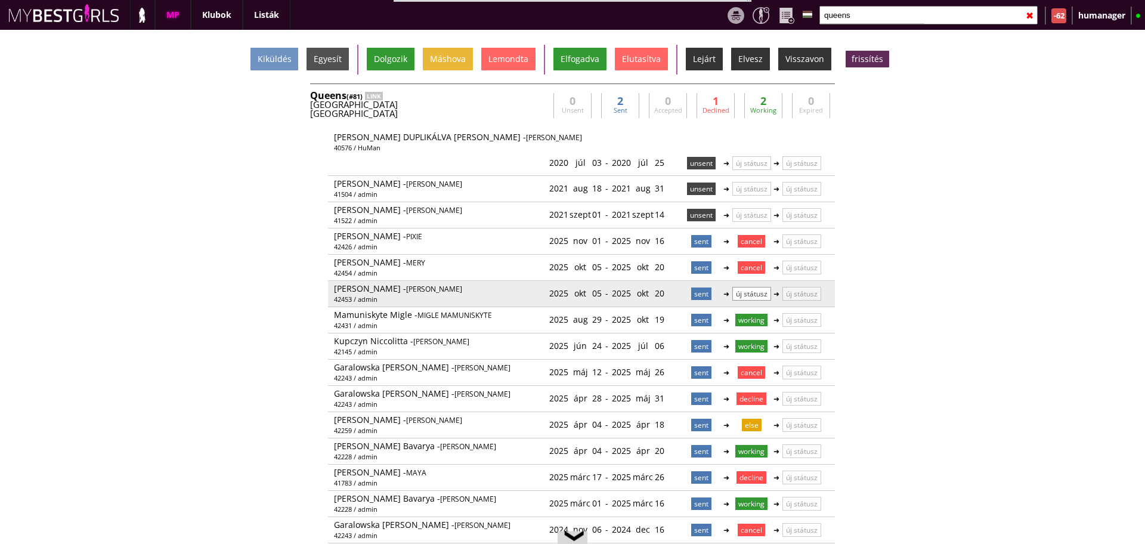
click at [749, 289] on p "új státusz" at bounding box center [751, 294] width 39 height 14
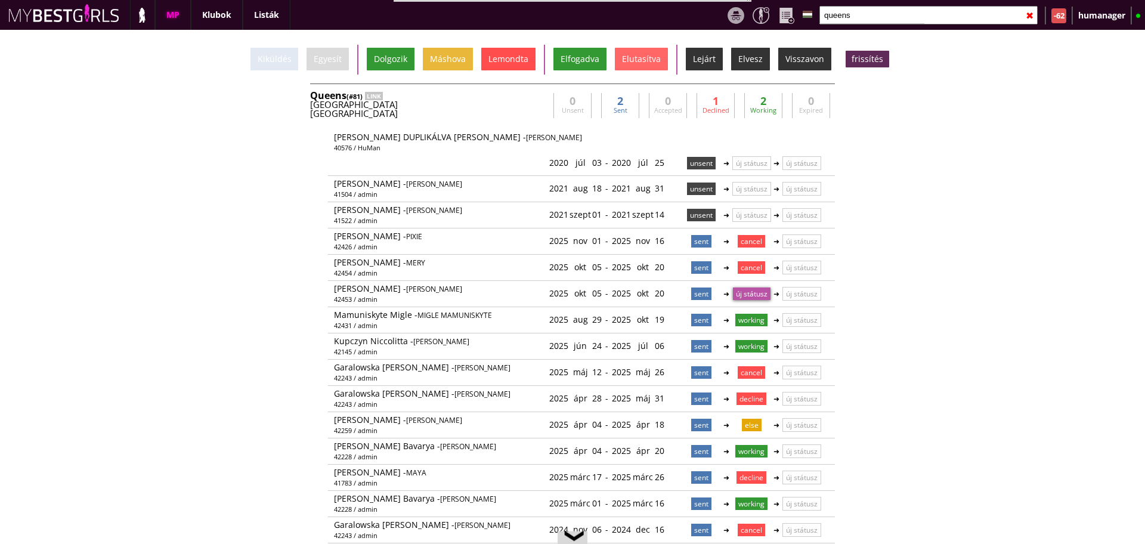
click at [510, 69] on div "Lemondta" at bounding box center [508, 59] width 54 height 23
click at [854, 15] on input "queens" at bounding box center [928, 15] width 218 height 18
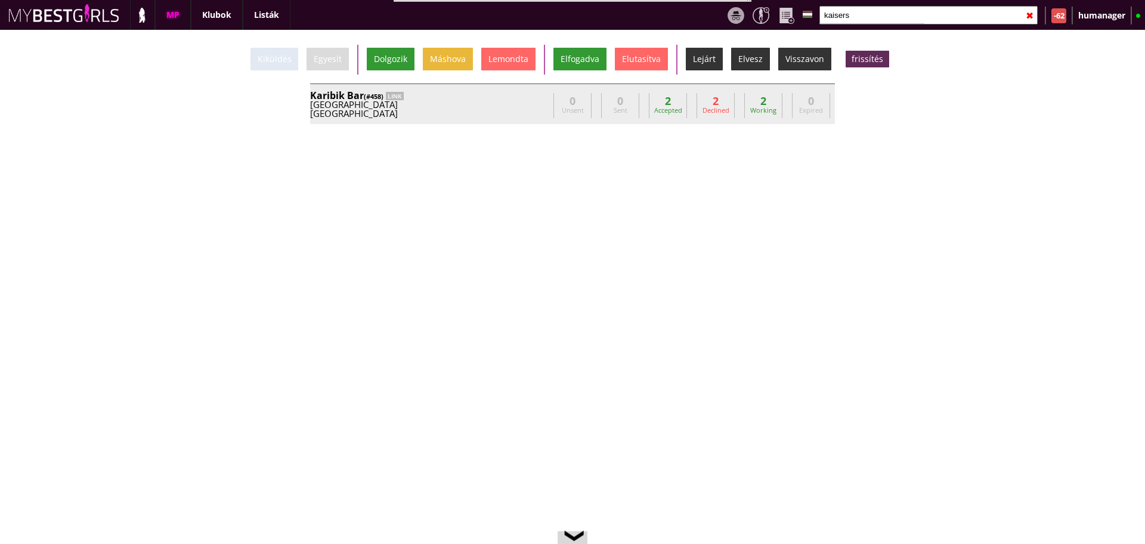
type input "kaisers"
click at [541, 109] on div "Kaiserslautern" at bounding box center [429, 113] width 238 height 9
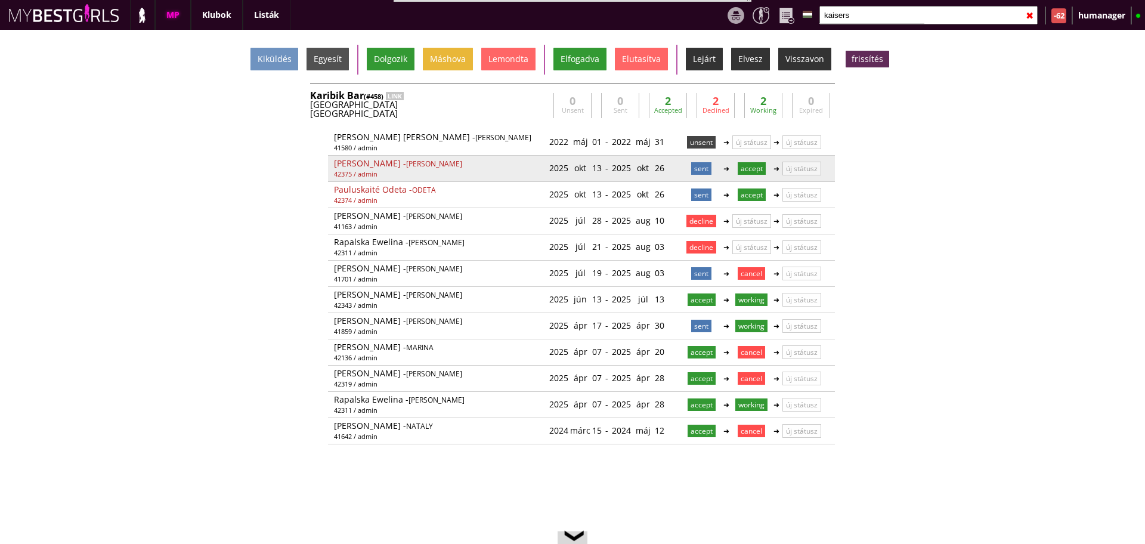
click at [760, 168] on p "accept" at bounding box center [751, 168] width 28 height 13
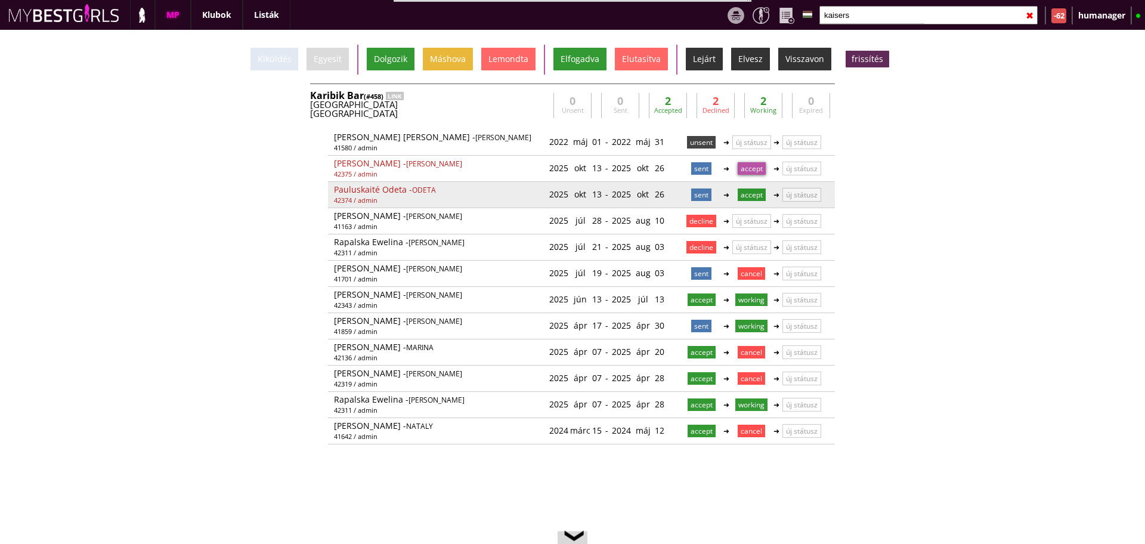
click at [751, 188] on p "accept" at bounding box center [751, 194] width 28 height 13
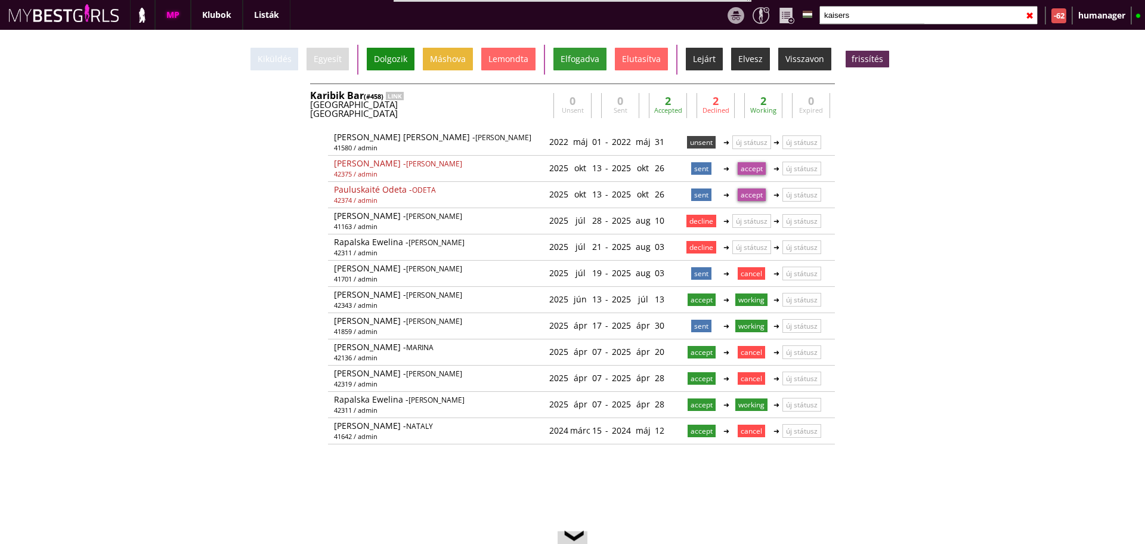
click at [388, 64] on div "Dolgozik" at bounding box center [391, 59] width 48 height 23
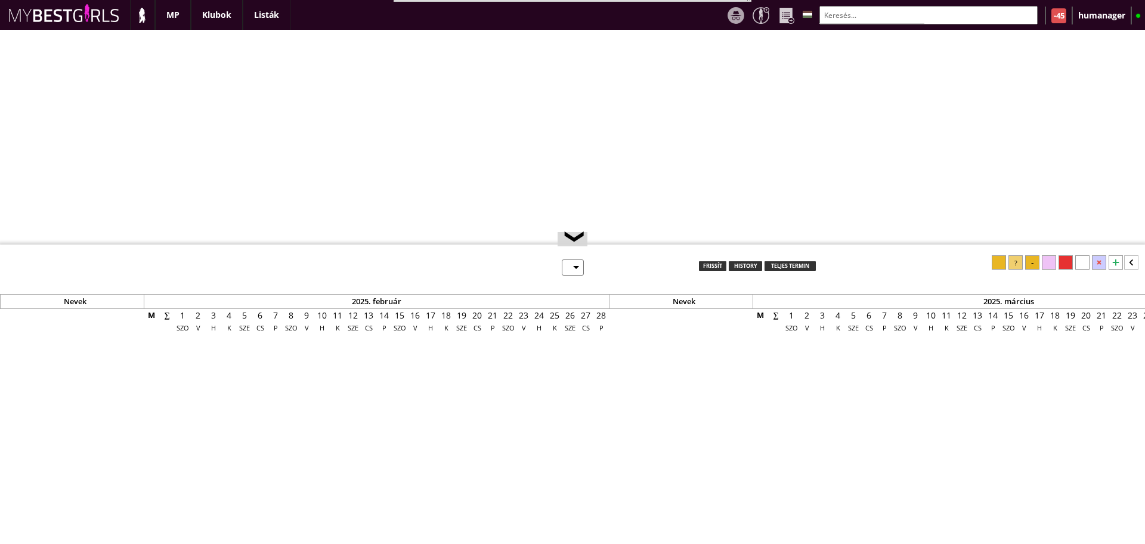
select select "0"
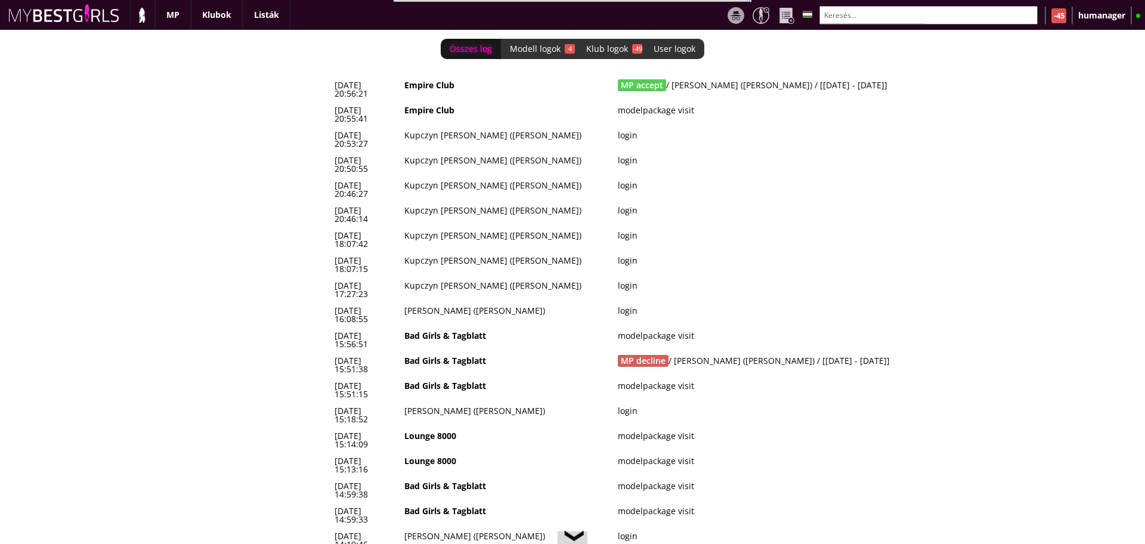
scroll to position [0, 4929]
drag, startPoint x: 863, startPoint y: 84, endPoint x: 317, endPoint y: 82, distance: 546.1
click at [317, 82] on div "Összes log Modell logok 4 Klub logok -49 User logok 0 2025-10-12 20:56:21 Empir…" at bounding box center [572, 287] width 1145 height 514
copy div "2025-10-12 20:56:21 Empire Club MP accept / Kocsis Adél (Alyssa) / [2025-11-03 …"
